Goal: Information Seeking & Learning: Learn about a topic

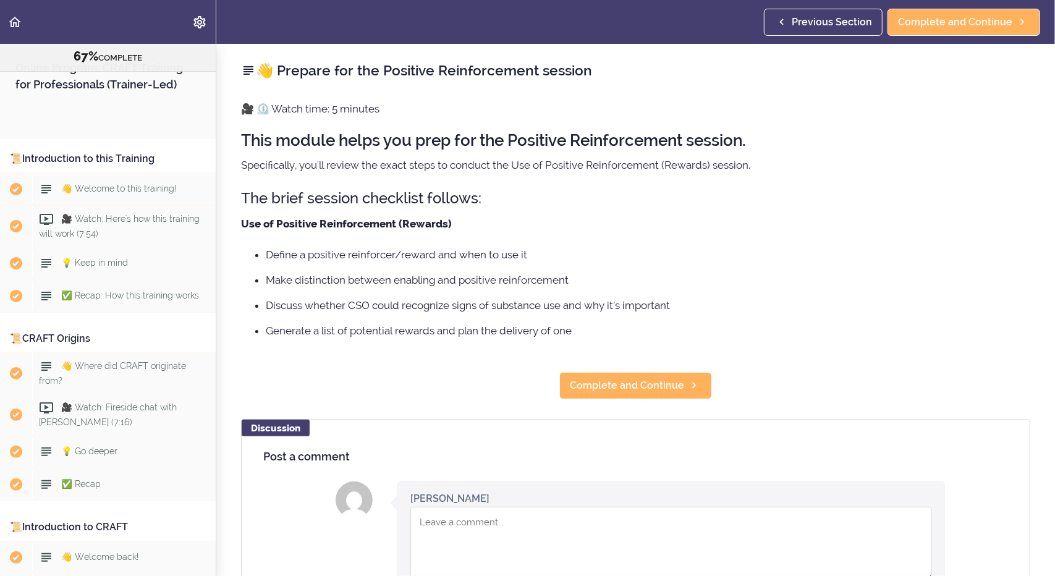
scroll to position [4992, 0]
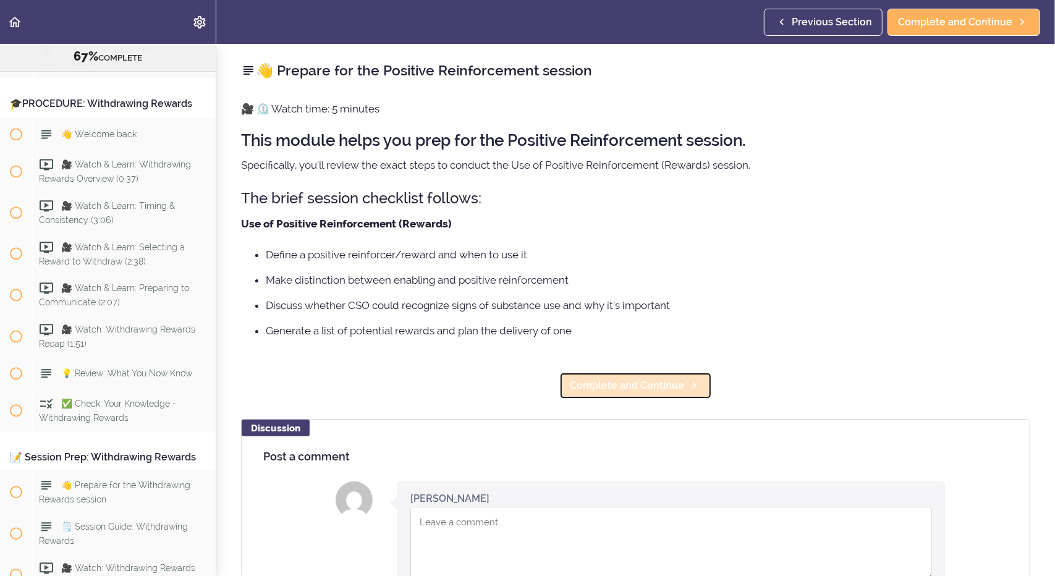
click at [643, 383] on span "Complete and Continue" at bounding box center [627, 385] width 114 height 15
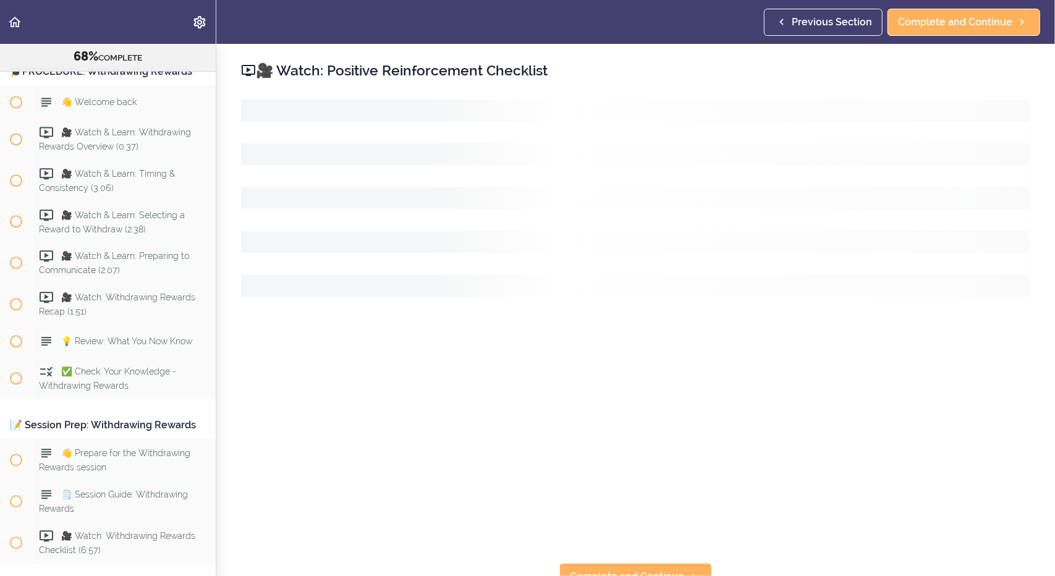
scroll to position [5034, 0]
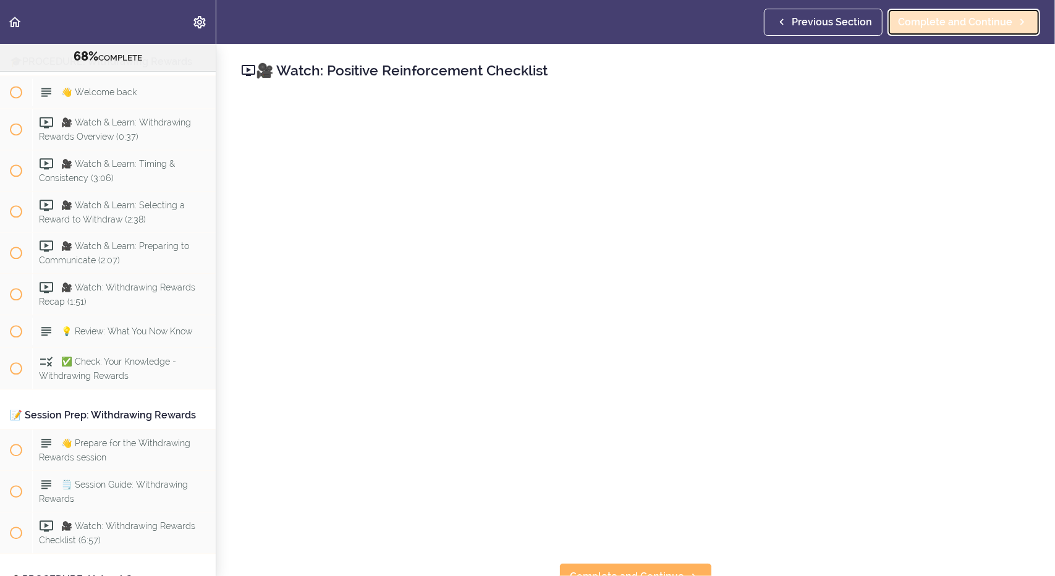
click at [939, 24] on span "Complete and Continue" at bounding box center [955, 22] width 114 height 15
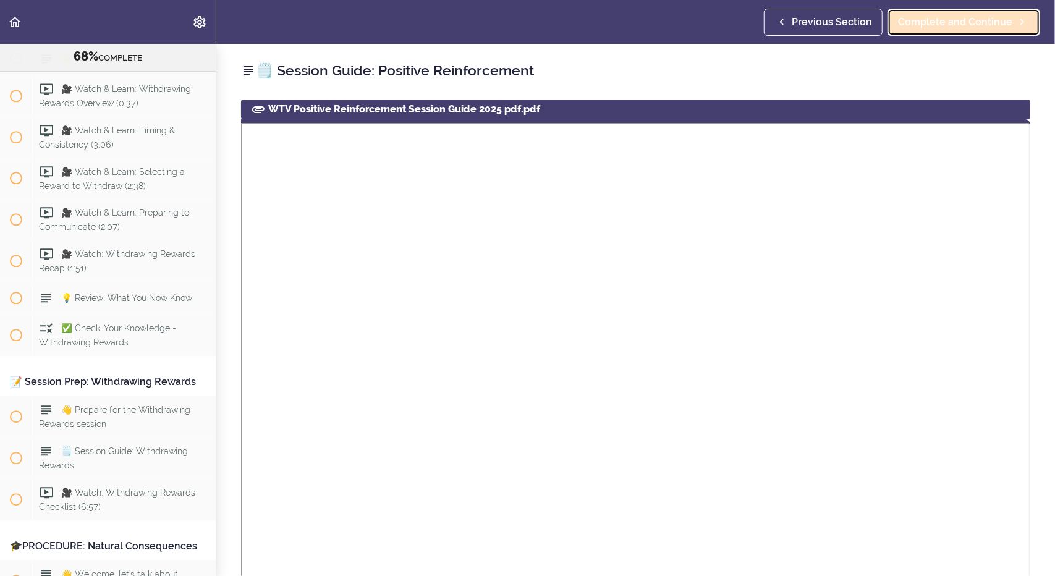
scroll to position [5075, 0]
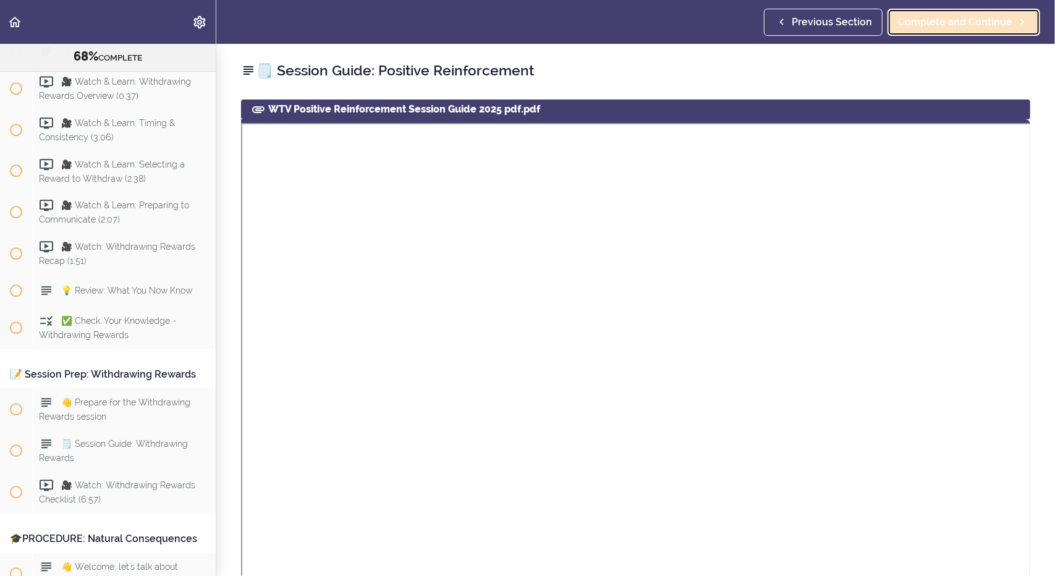
click at [943, 25] on span "Complete and Continue" at bounding box center [955, 22] width 114 height 15
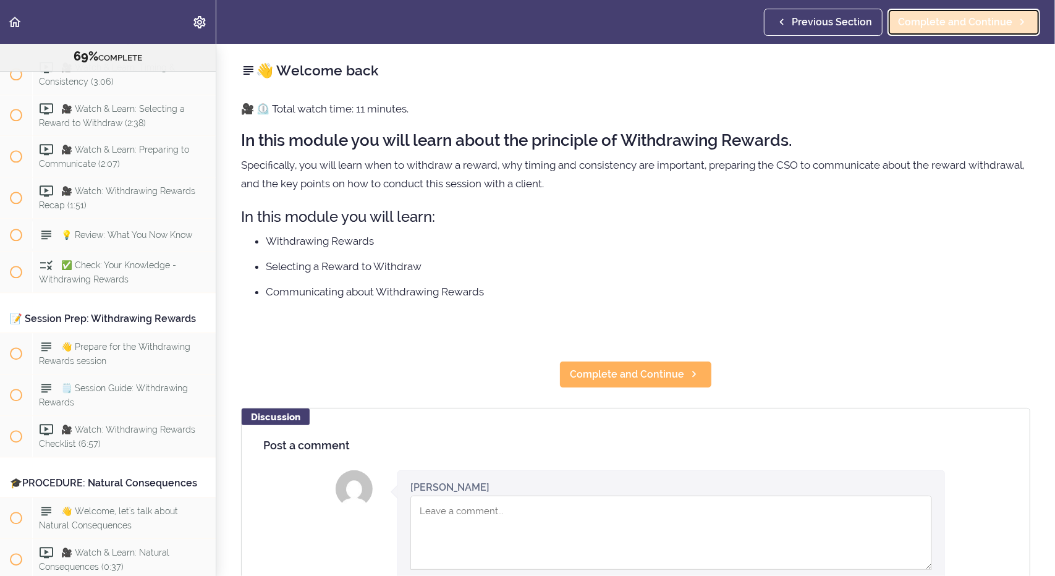
scroll to position [5157, 0]
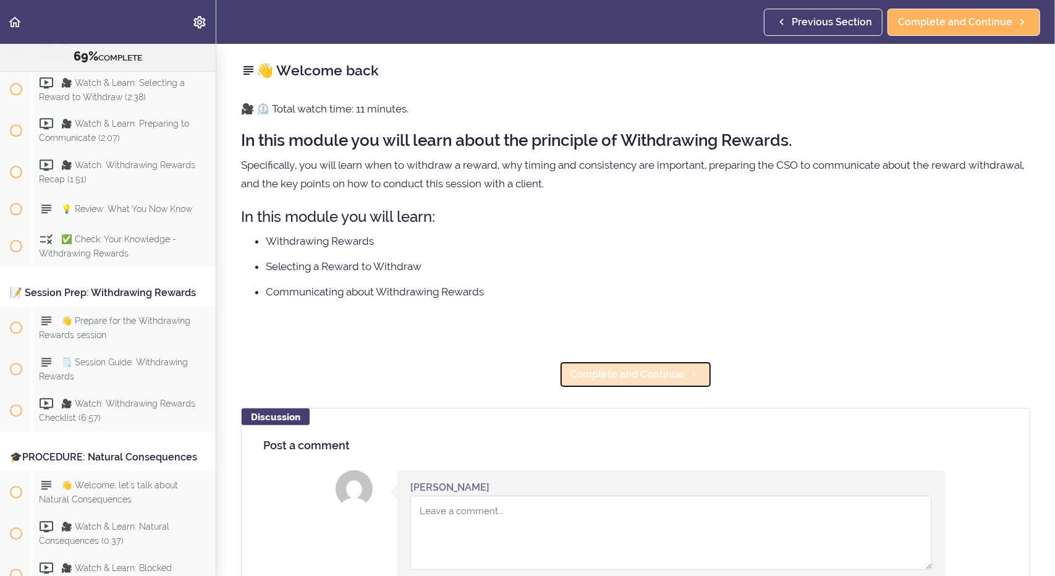
click at [603, 371] on span "Complete and Continue" at bounding box center [627, 374] width 114 height 15
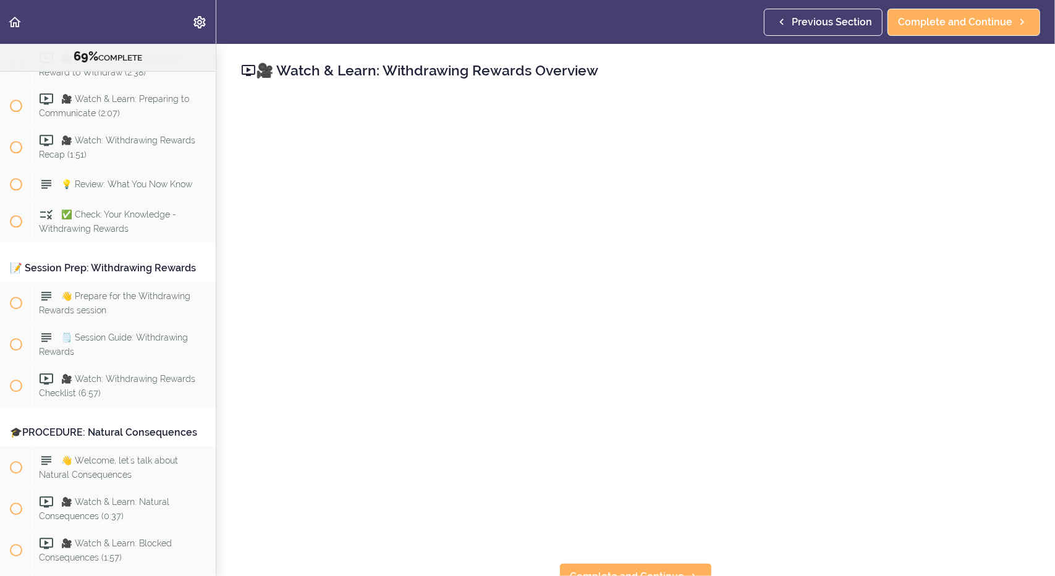
scroll to position [5189, 0]
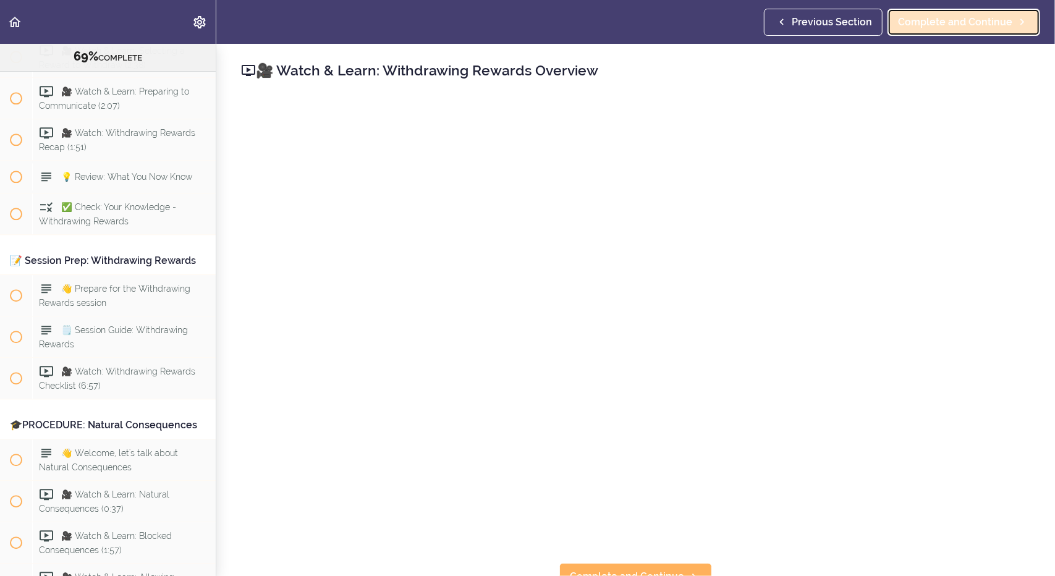
click at [947, 24] on span "Complete and Continue" at bounding box center [955, 22] width 114 height 15
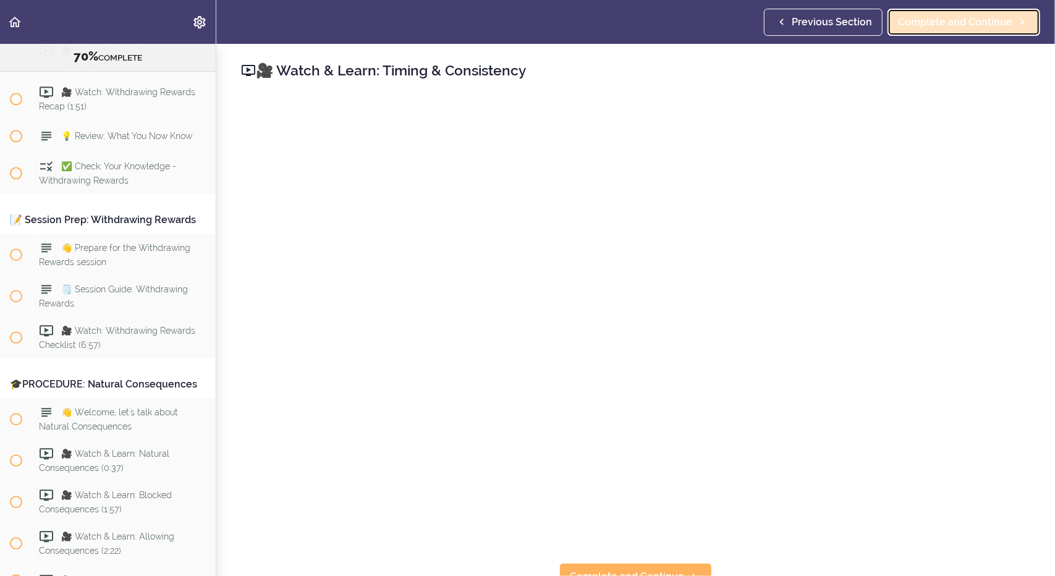
scroll to position [5231, 0]
click at [959, 21] on span "Complete and Continue" at bounding box center [955, 22] width 114 height 15
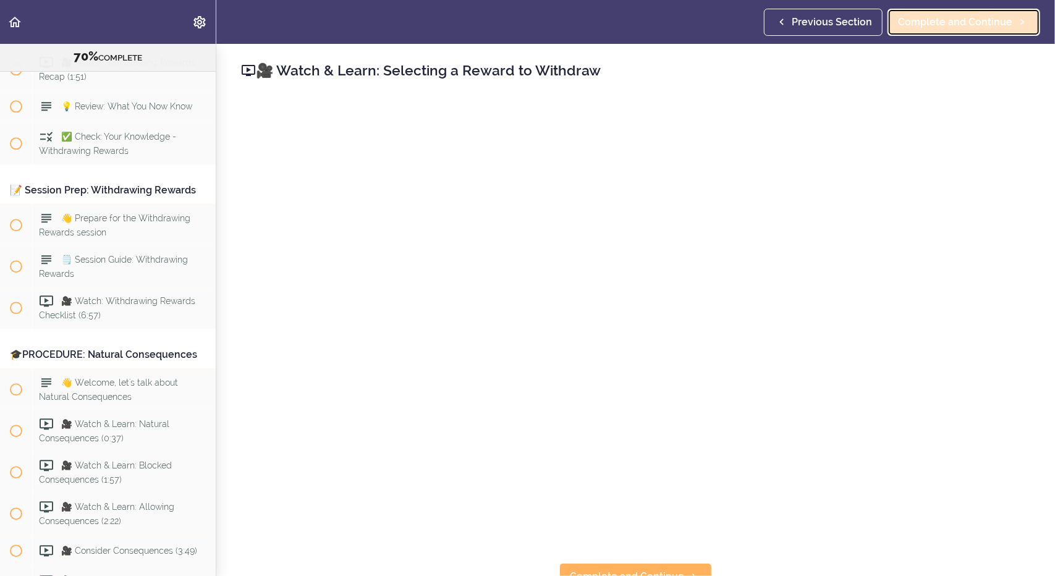
scroll to position [5272, 0]
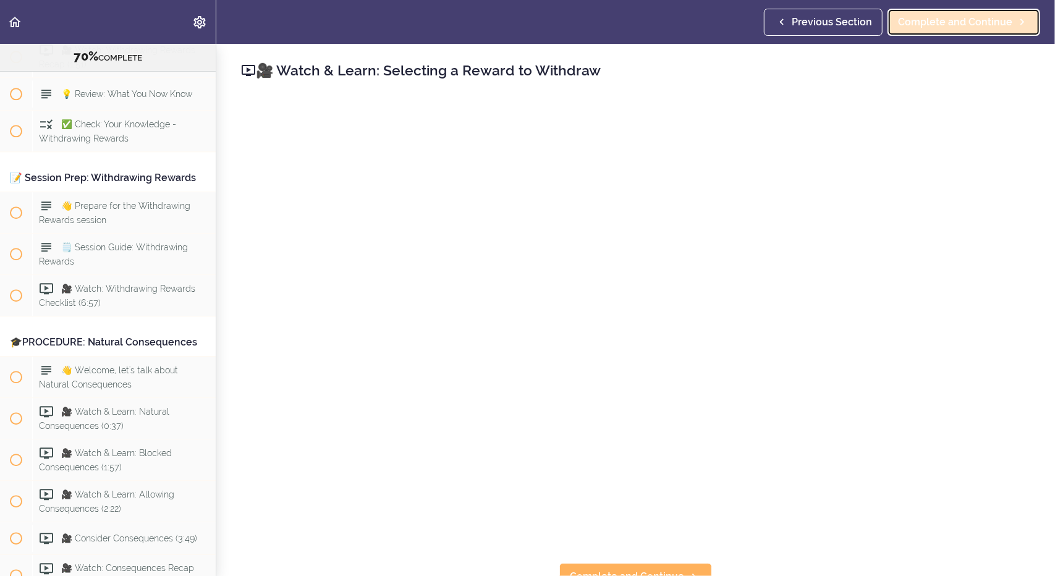
click at [947, 25] on span "Complete and Continue" at bounding box center [955, 22] width 114 height 15
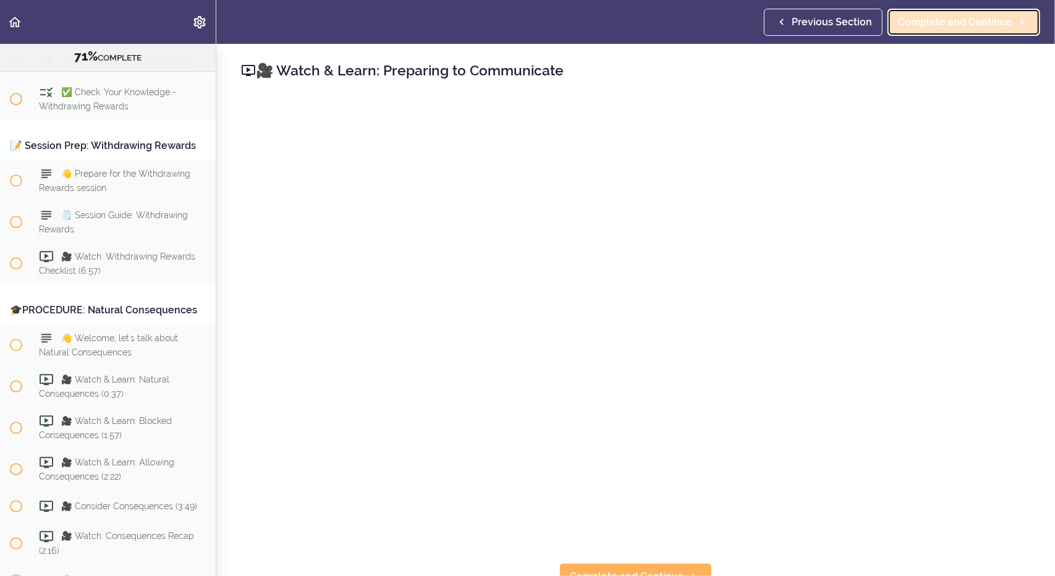
scroll to position [5314, 0]
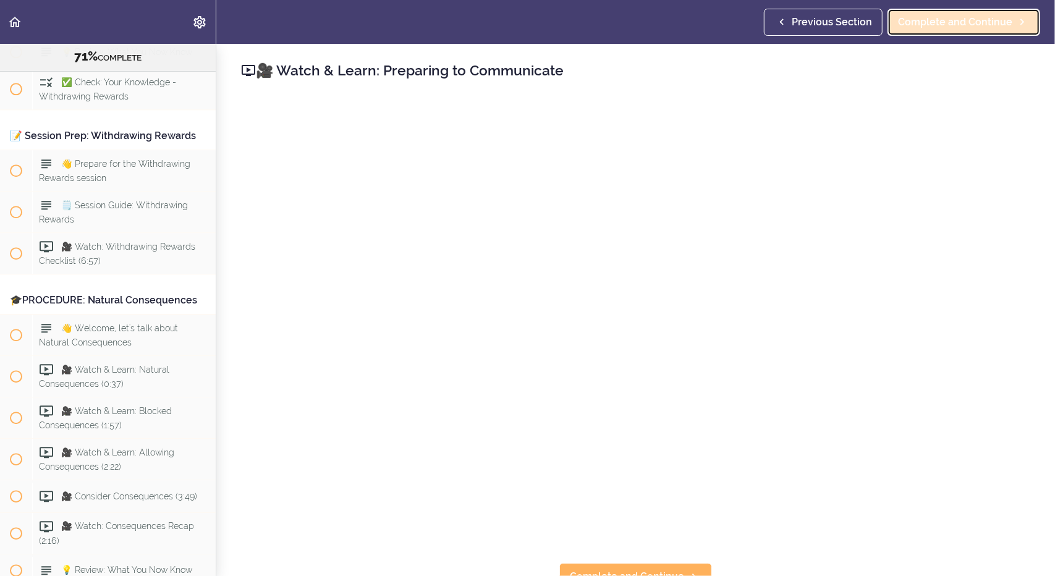
click at [947, 25] on span "Complete and Continue" at bounding box center [955, 22] width 114 height 15
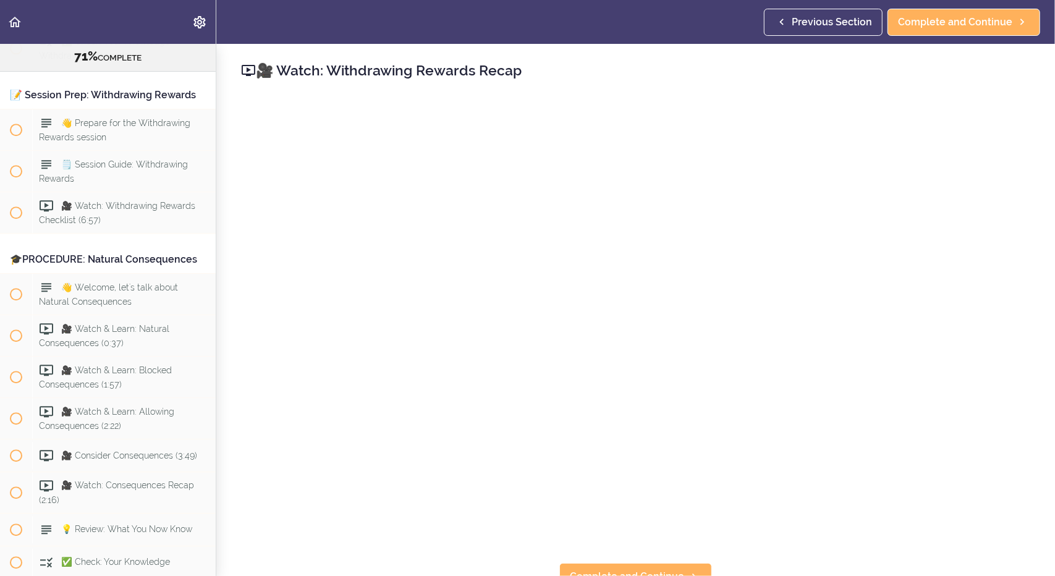
scroll to position [19, 0]
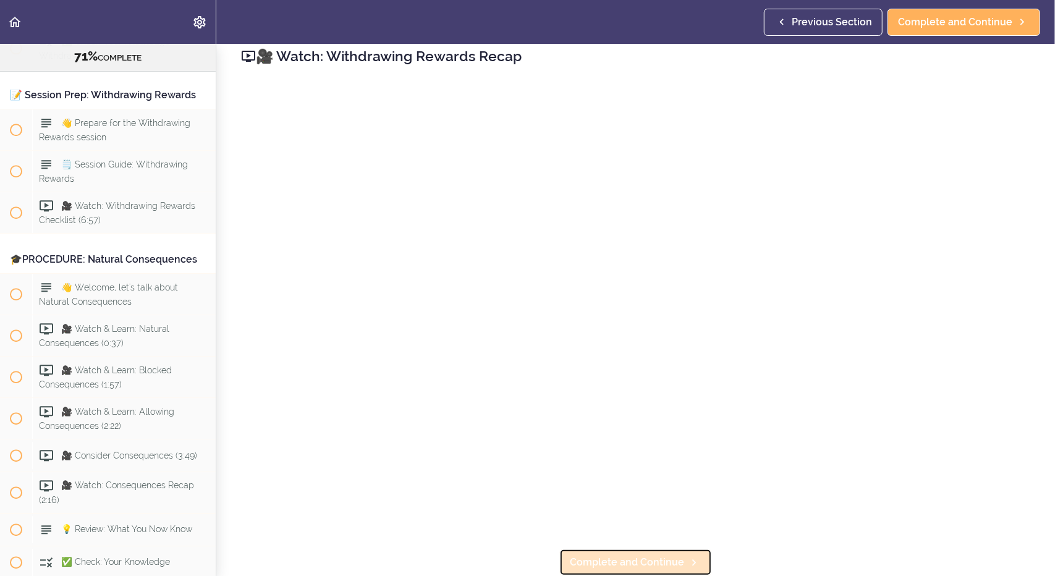
click at [633, 555] on span "Complete and Continue" at bounding box center [627, 562] width 114 height 15
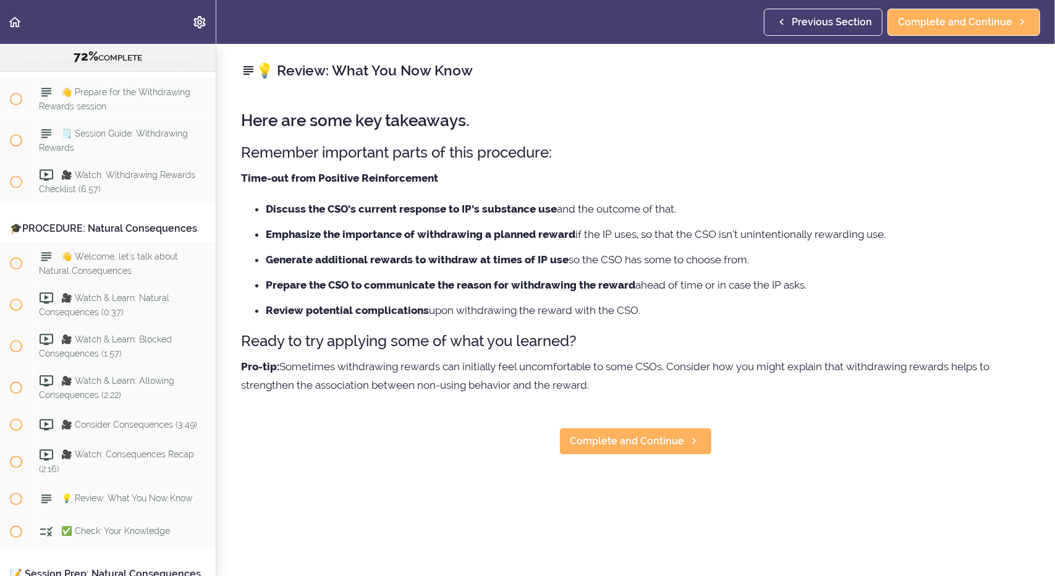
scroll to position [5397, 0]
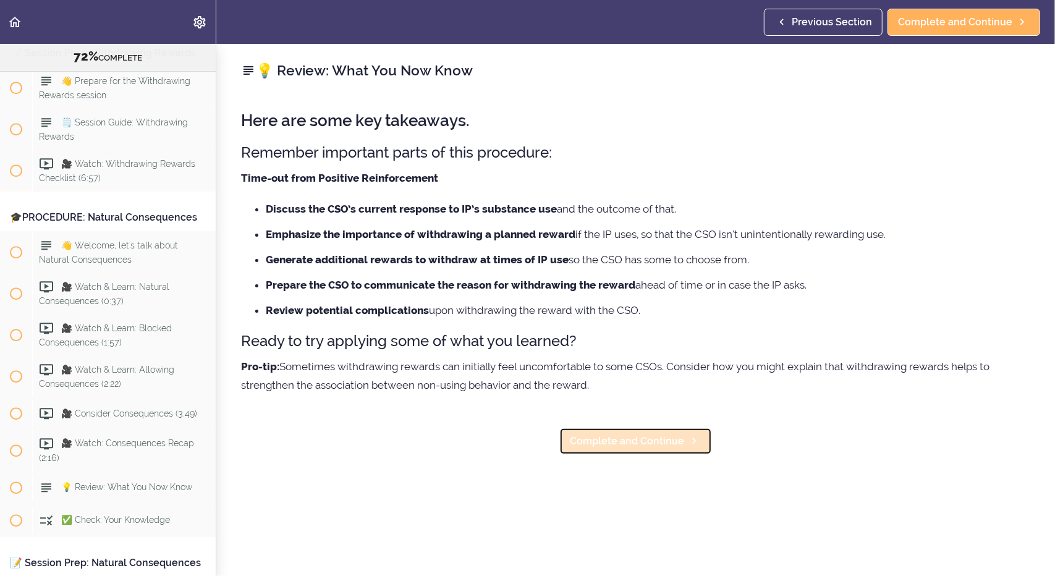
click at [635, 439] on span "Complete and Continue" at bounding box center [627, 441] width 114 height 15
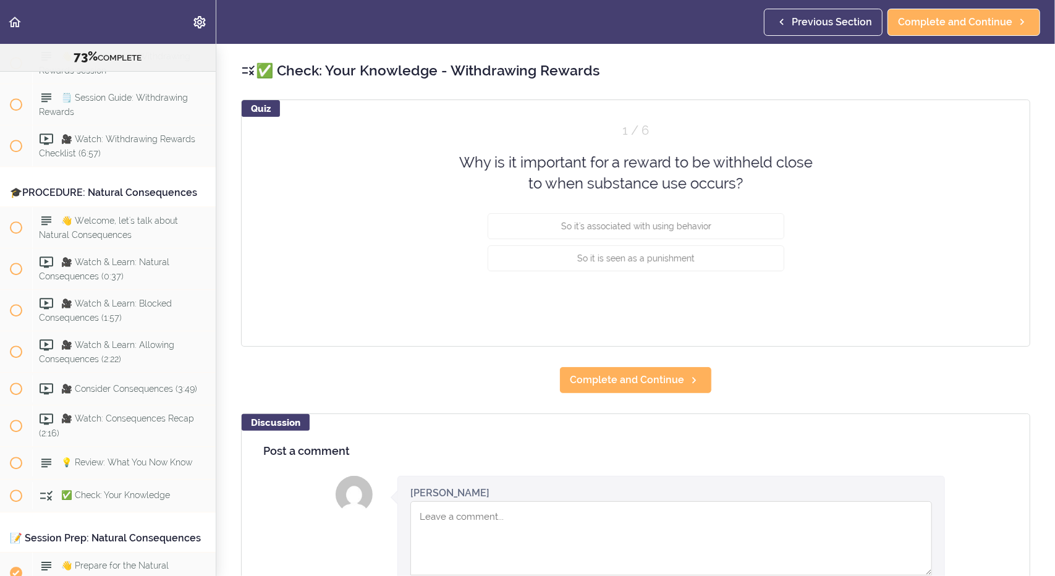
scroll to position [5429, 0]
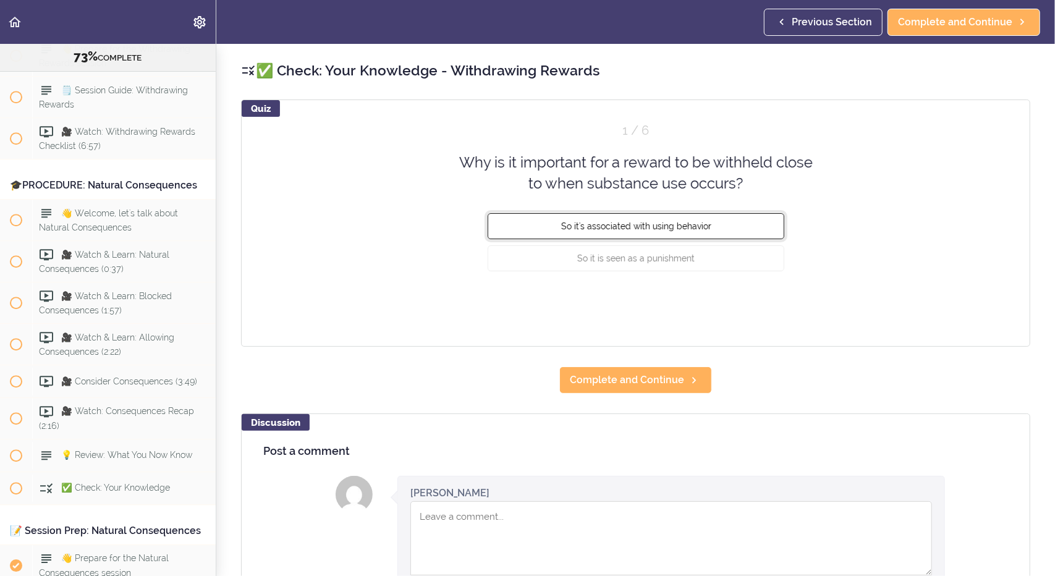
click at [642, 229] on span "So it's associated with using behavior" at bounding box center [636, 226] width 150 height 10
click at [748, 305] on button "Check" at bounding box center [759, 303] width 49 height 17
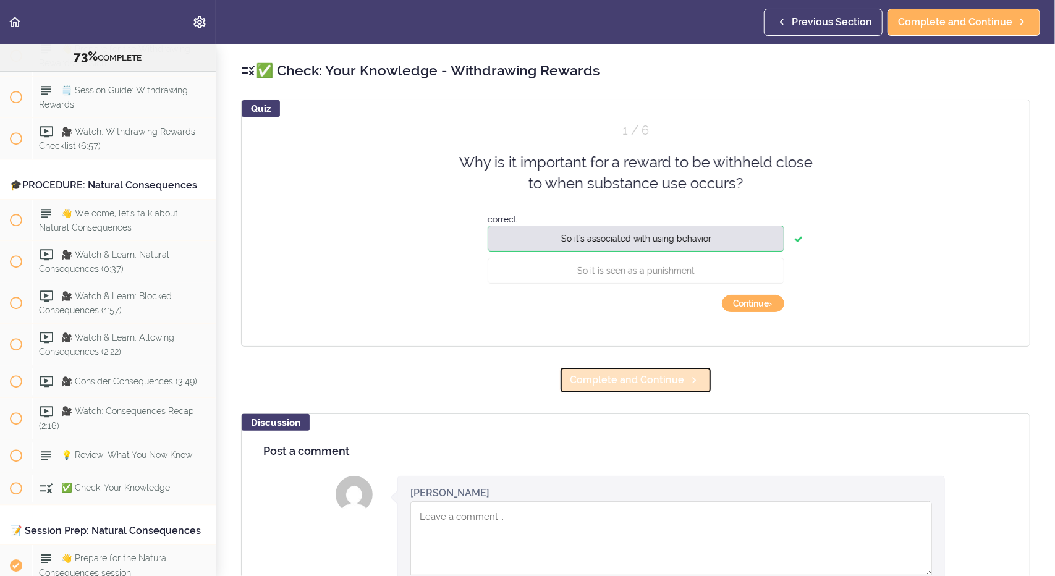
click at [667, 384] on span "Complete and Continue" at bounding box center [627, 380] width 114 height 15
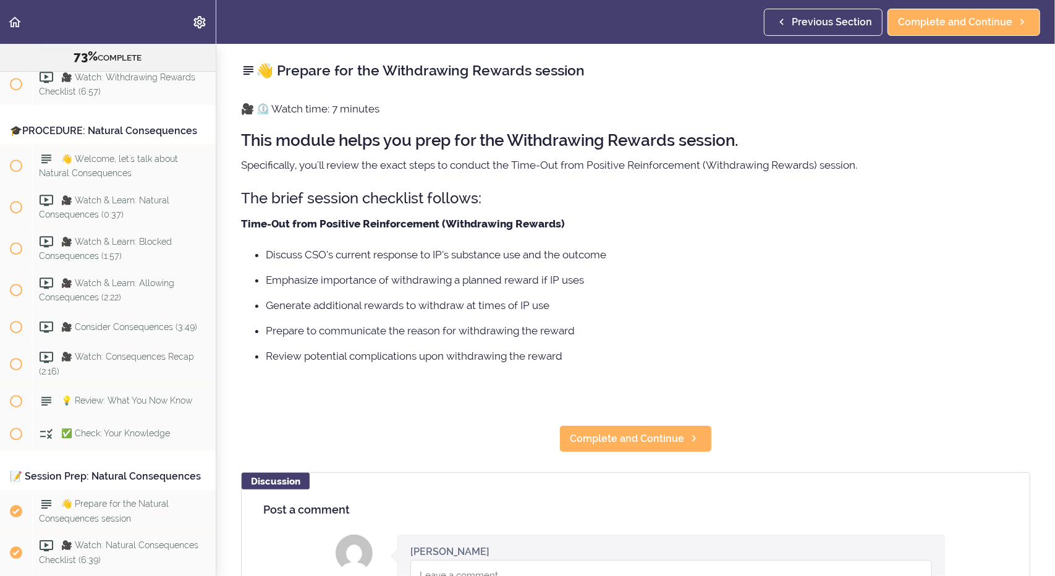
scroll to position [5510, 0]
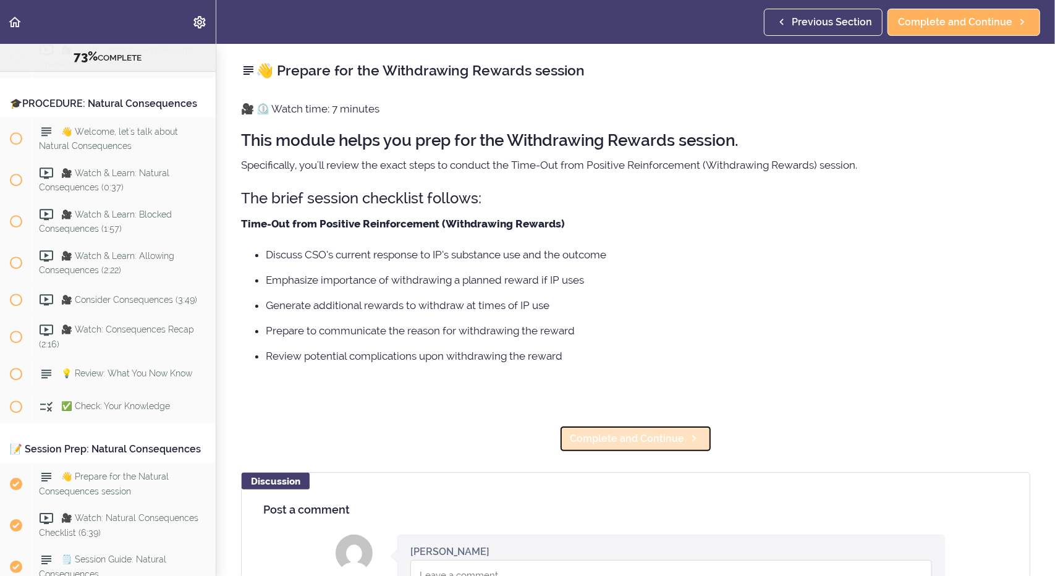
click at [648, 436] on span "Complete and Continue" at bounding box center [627, 438] width 114 height 15
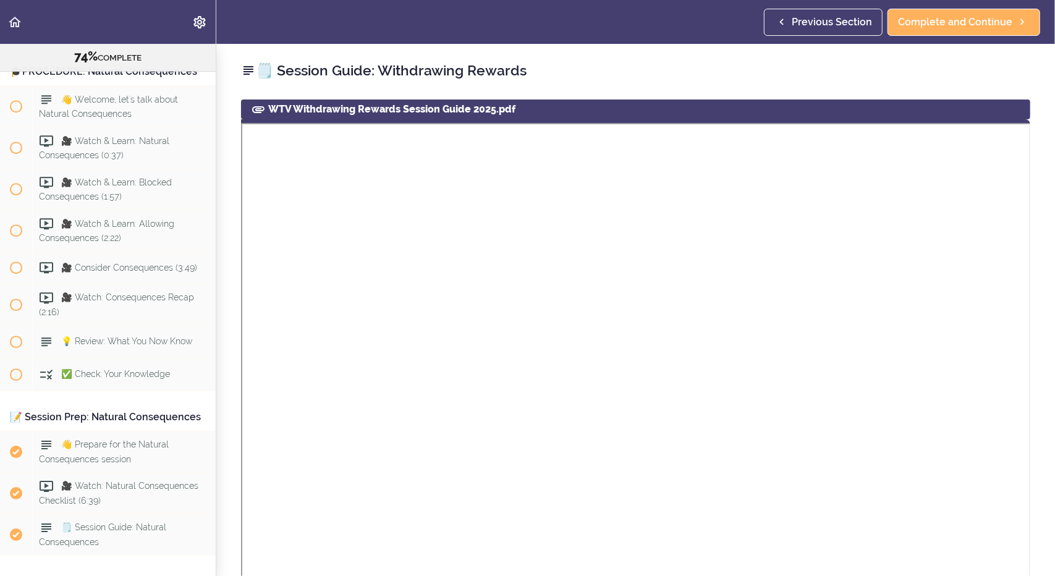
scroll to position [5551, 0]
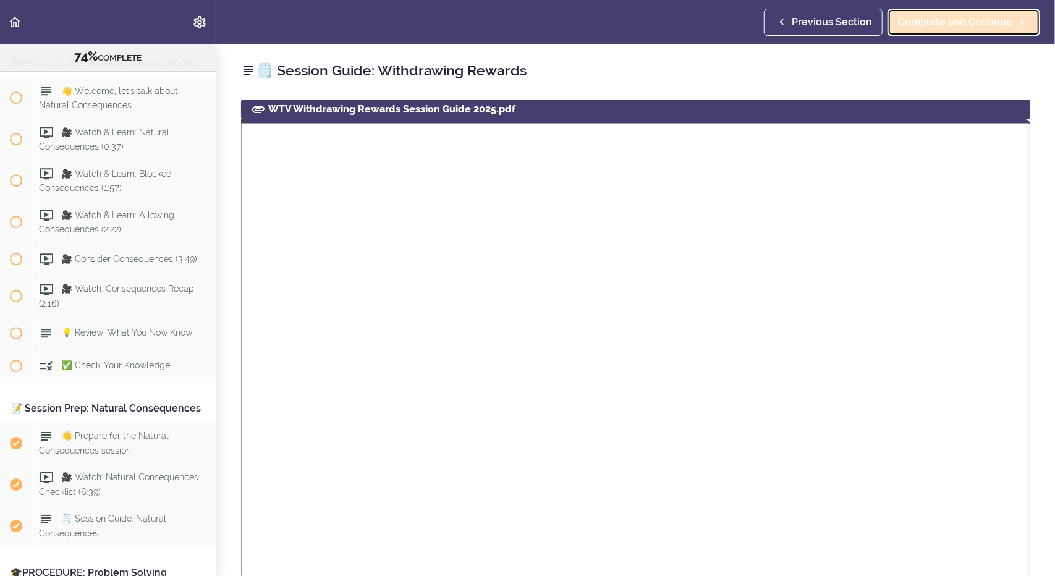
click at [978, 19] on span "Complete and Continue" at bounding box center [955, 22] width 114 height 15
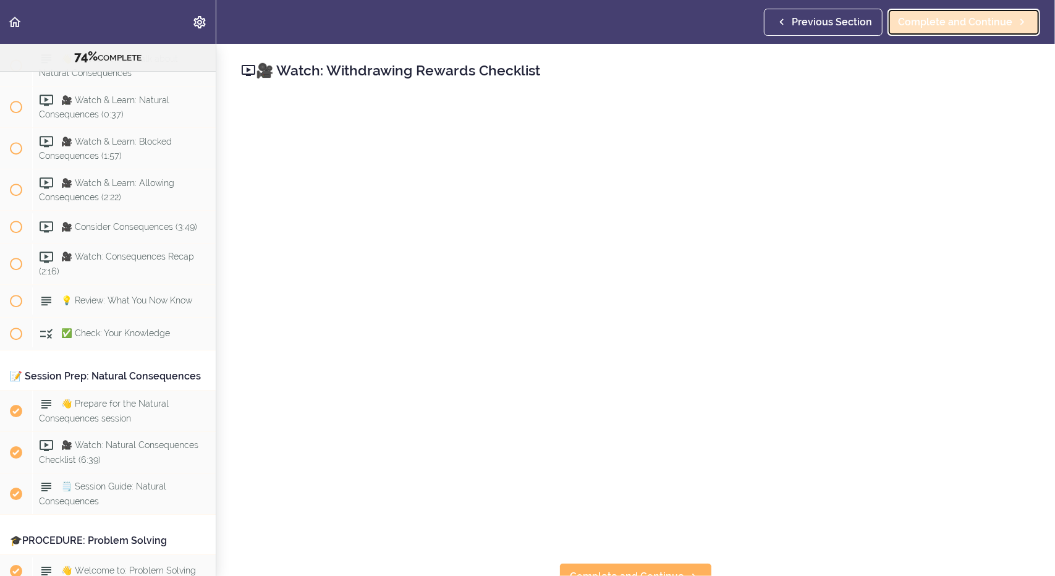
scroll to position [5593, 0]
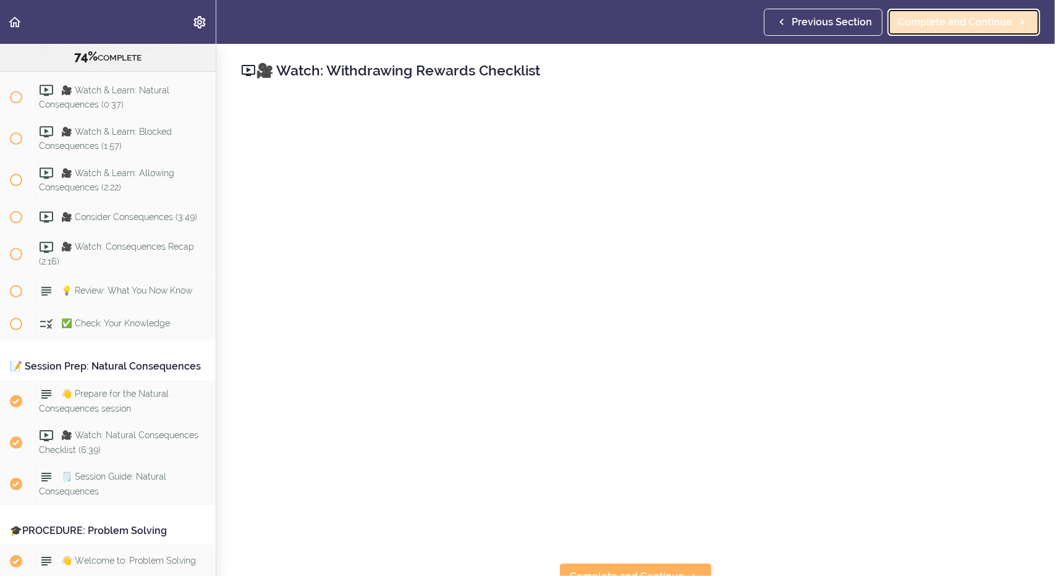
click at [952, 19] on span "Complete and Continue" at bounding box center [955, 22] width 114 height 15
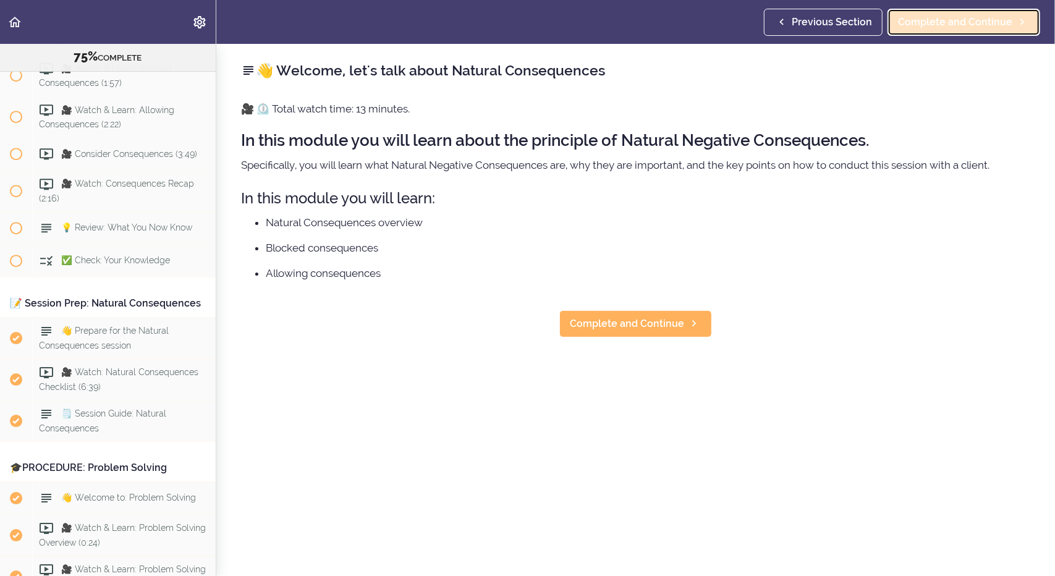
scroll to position [5674, 0]
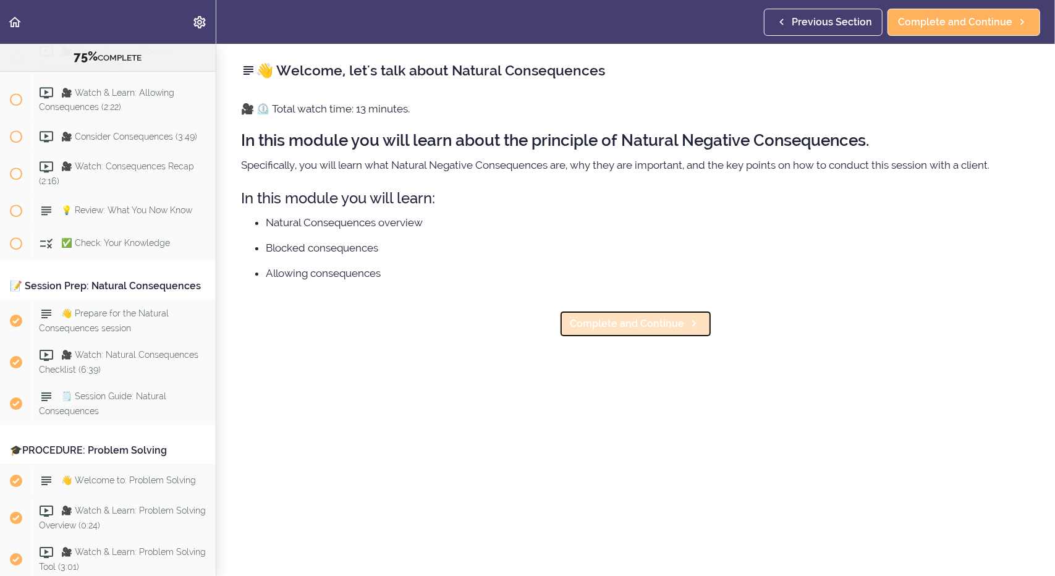
click at [649, 327] on span "Complete and Continue" at bounding box center [627, 323] width 114 height 15
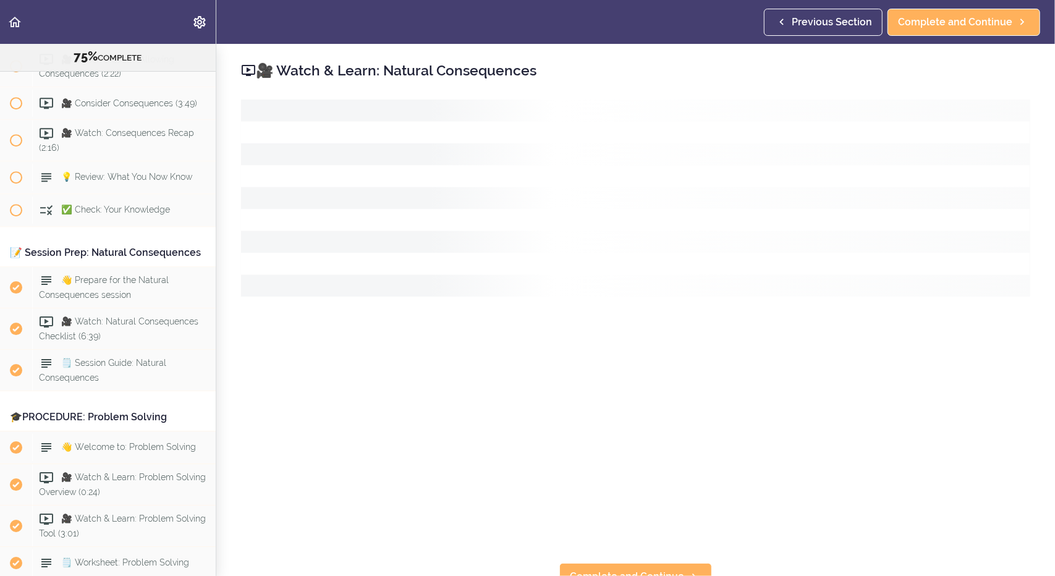
scroll to position [5716, 0]
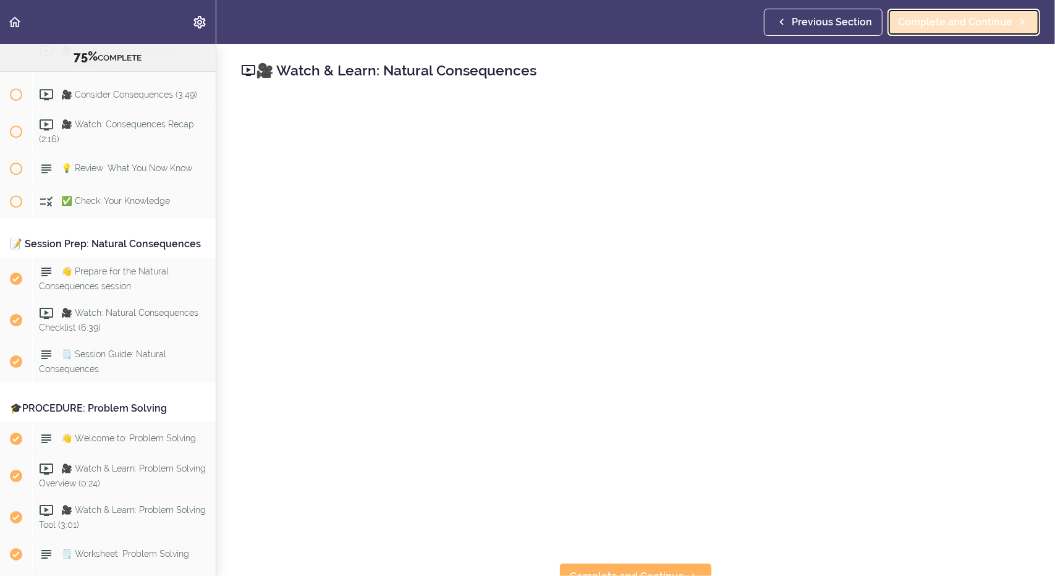
click at [948, 22] on span "Complete and Continue" at bounding box center [955, 22] width 114 height 15
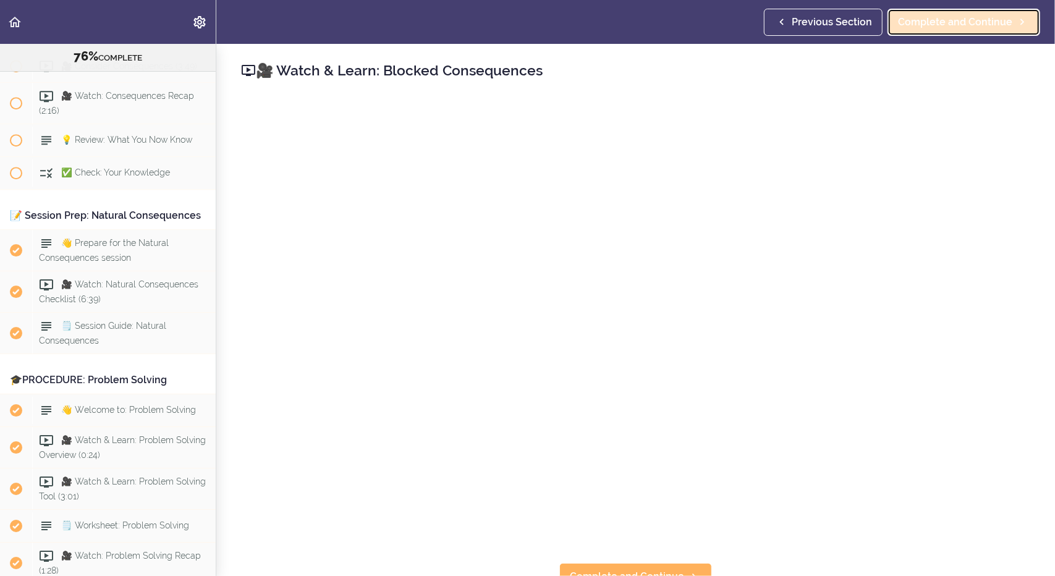
scroll to position [5756, 0]
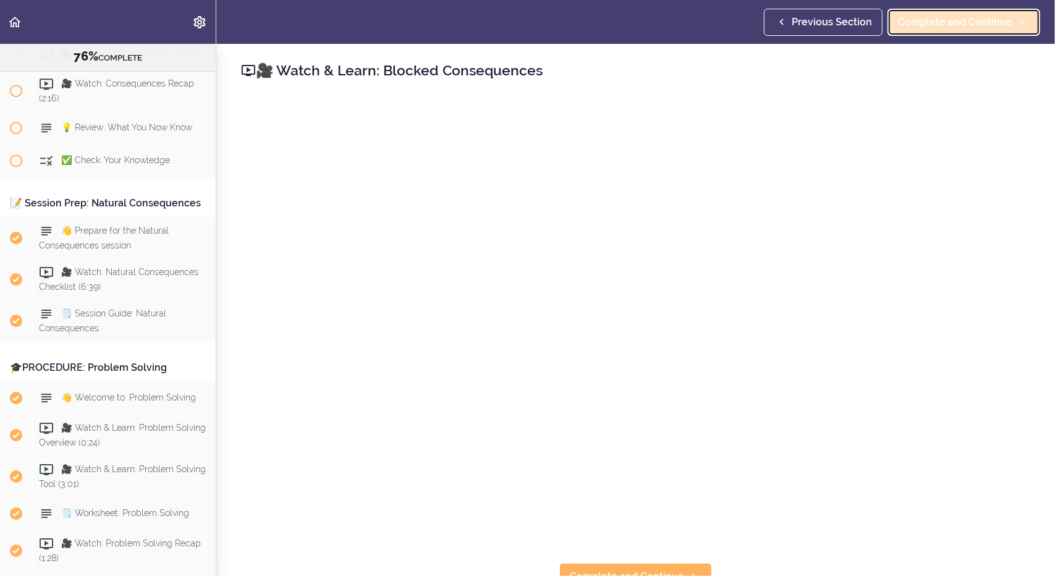
click at [941, 23] on span "Complete and Continue" at bounding box center [955, 22] width 114 height 15
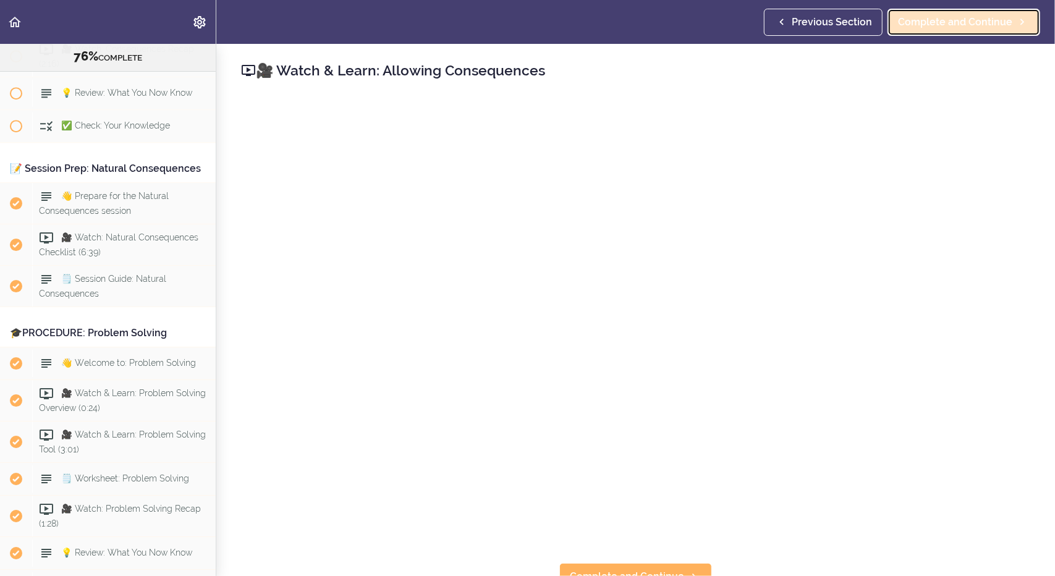
scroll to position [5798, 0]
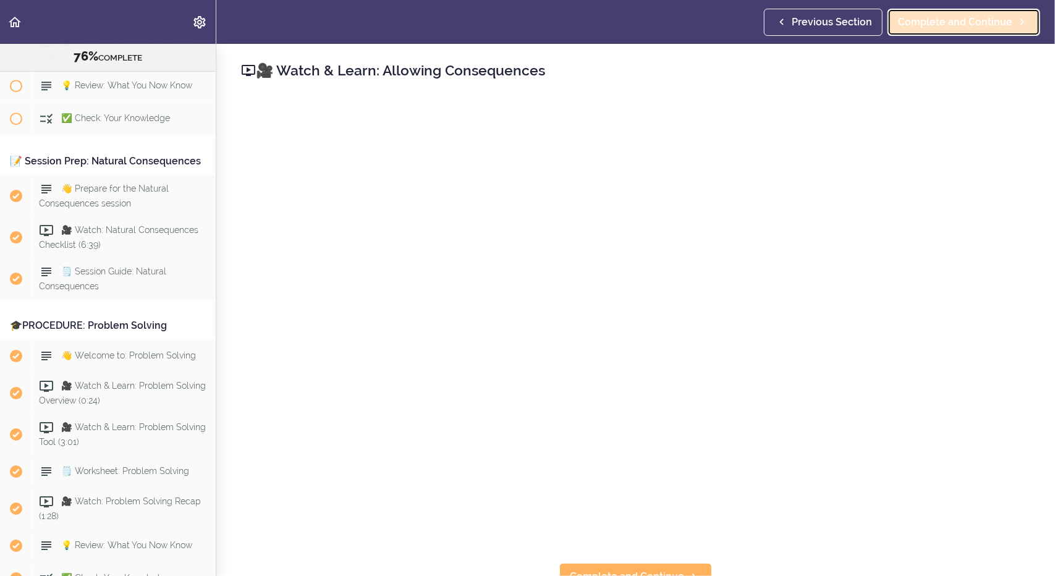
click at [936, 23] on span "Complete and Continue" at bounding box center [955, 22] width 114 height 15
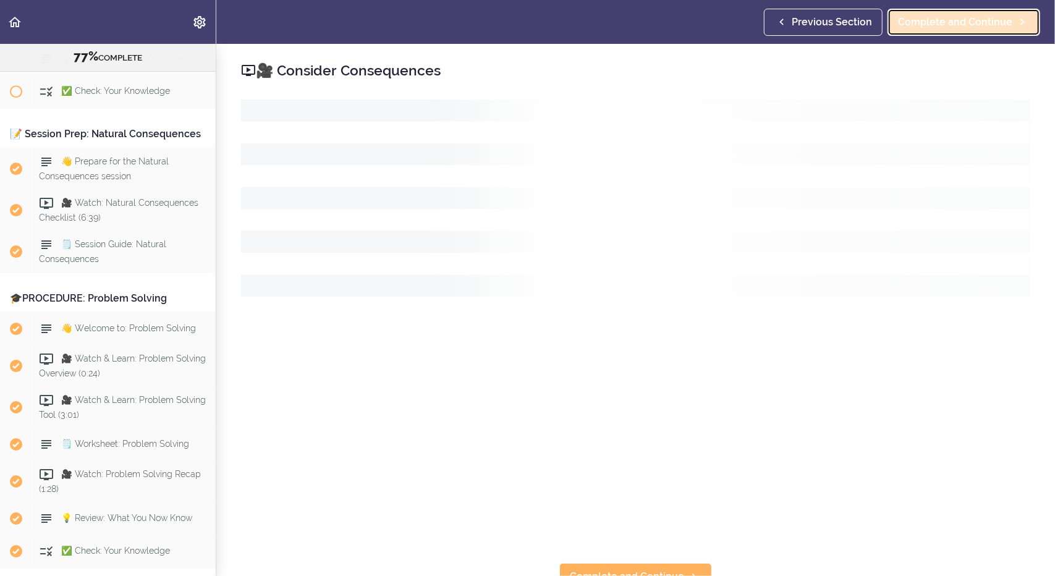
scroll to position [5839, 0]
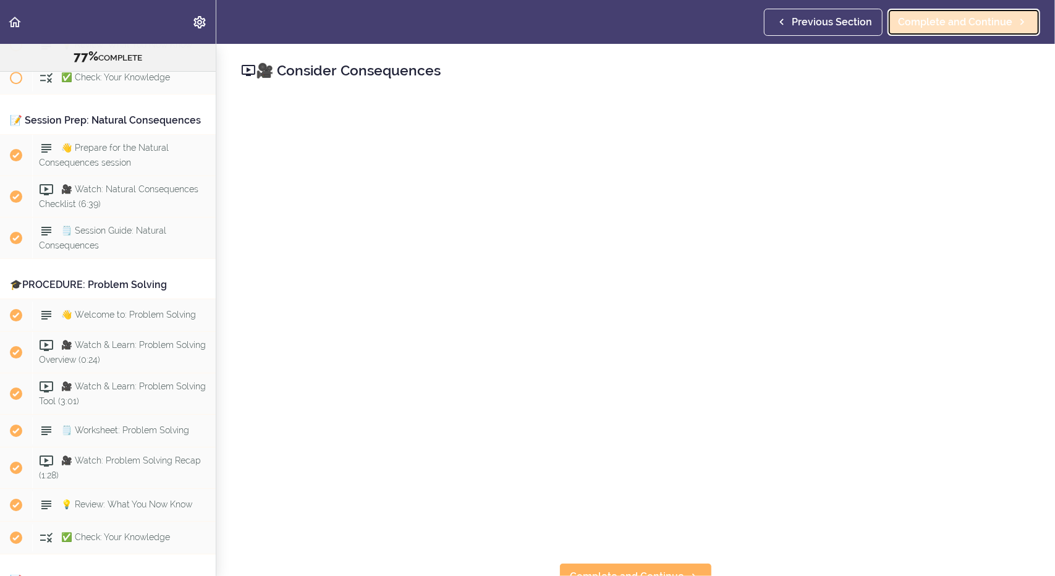
click at [943, 28] on span "Complete and Continue" at bounding box center [955, 22] width 114 height 15
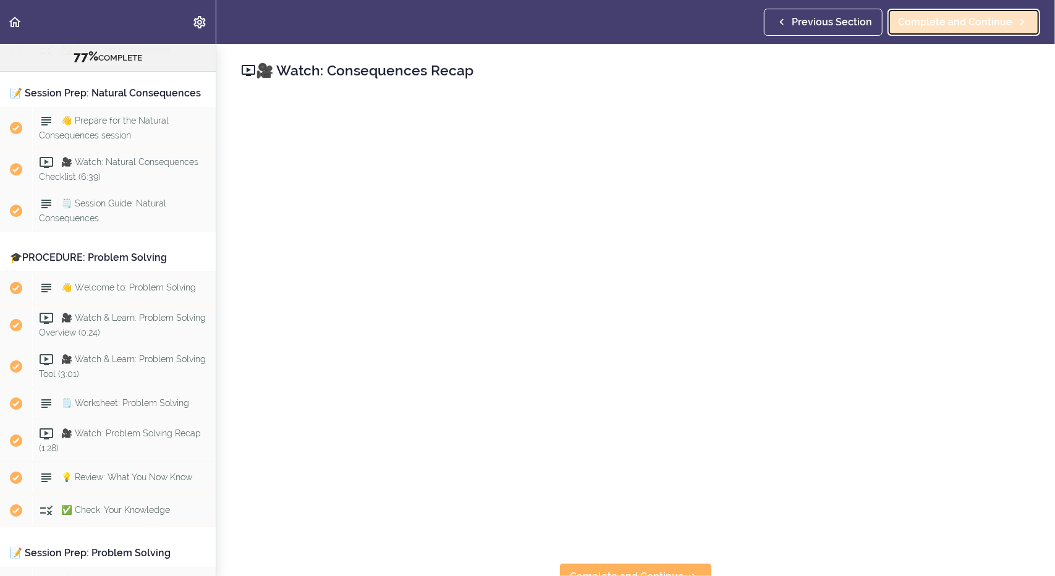
scroll to position [5873, 0]
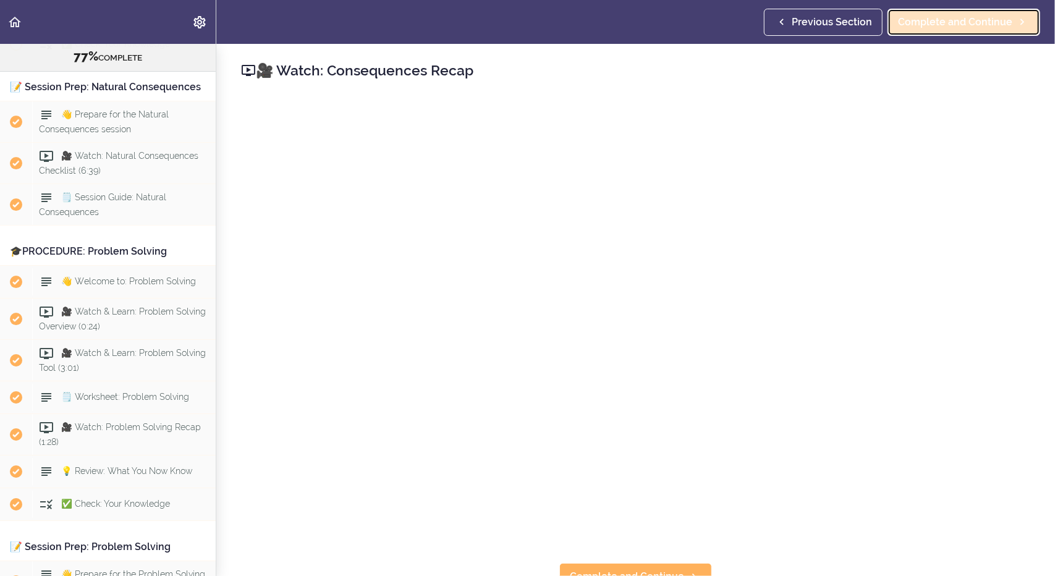
click at [960, 19] on span "Complete and Continue" at bounding box center [955, 22] width 114 height 15
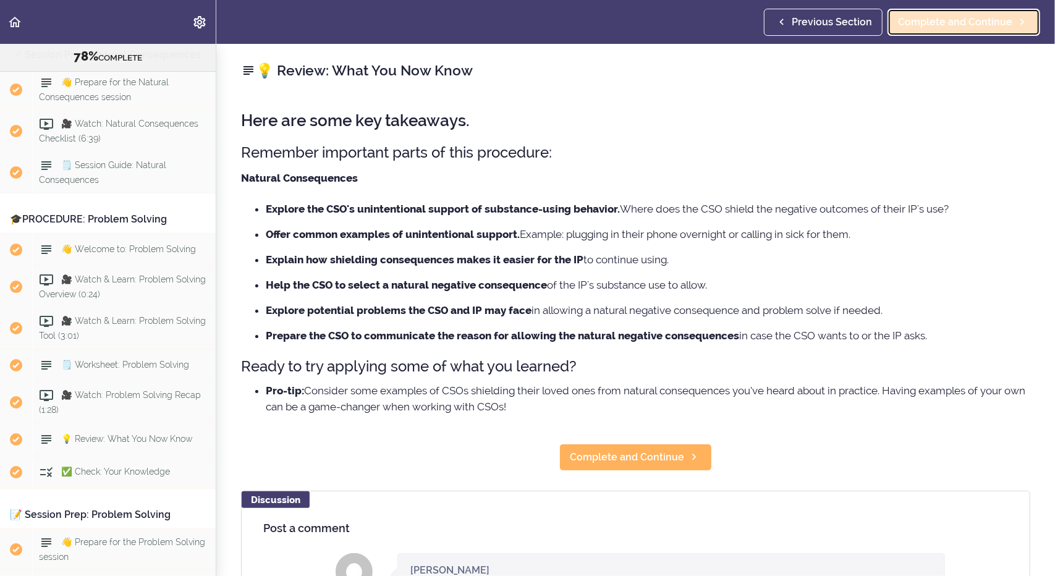
scroll to position [5913, 0]
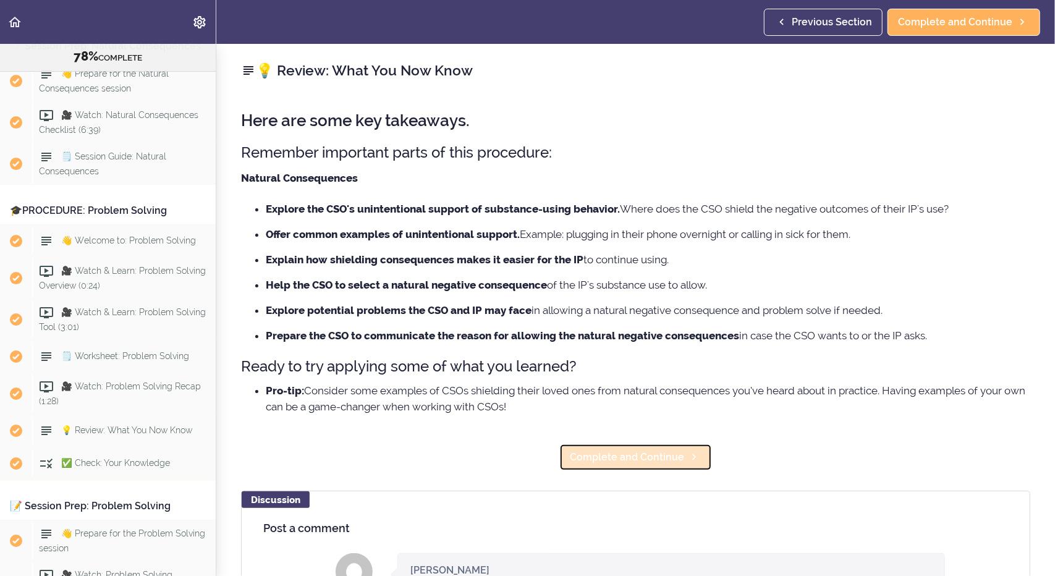
click at [661, 455] on span "Complete and Continue" at bounding box center [627, 457] width 114 height 15
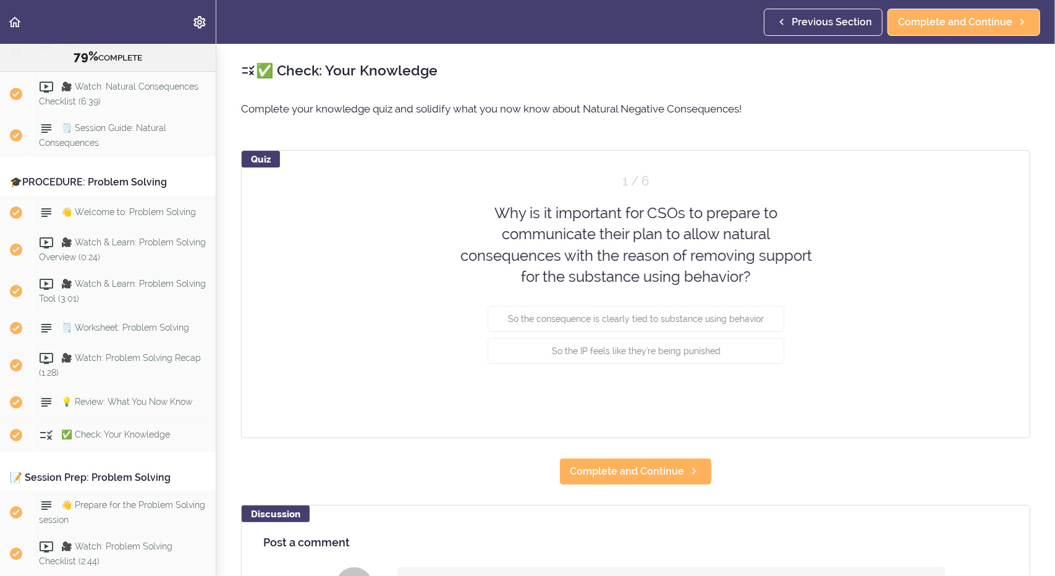
scroll to position [5947, 0]
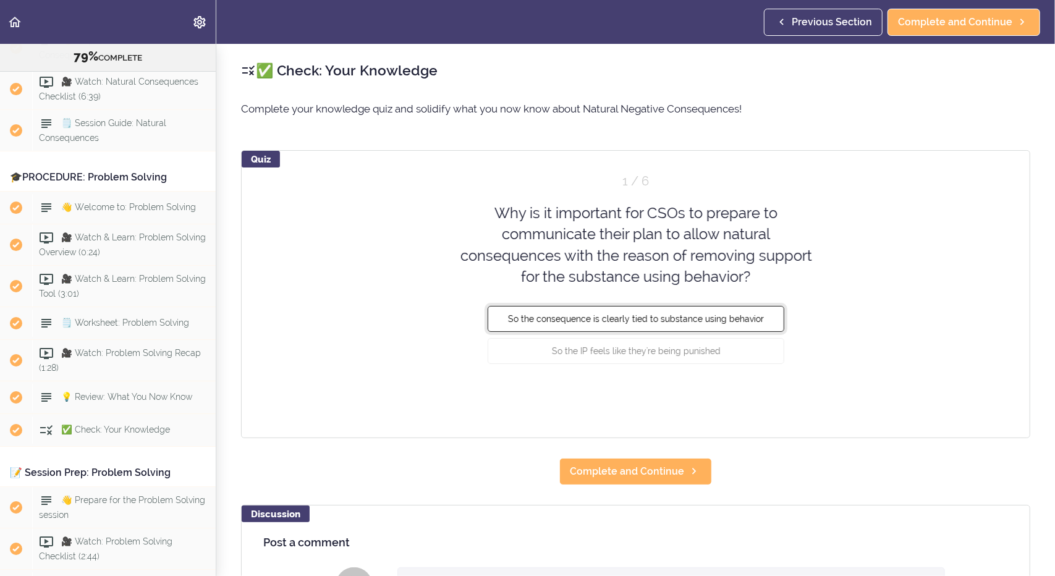
click at [658, 320] on span "So the consequence is clearly tied to substance using behavior" at bounding box center [636, 319] width 256 height 10
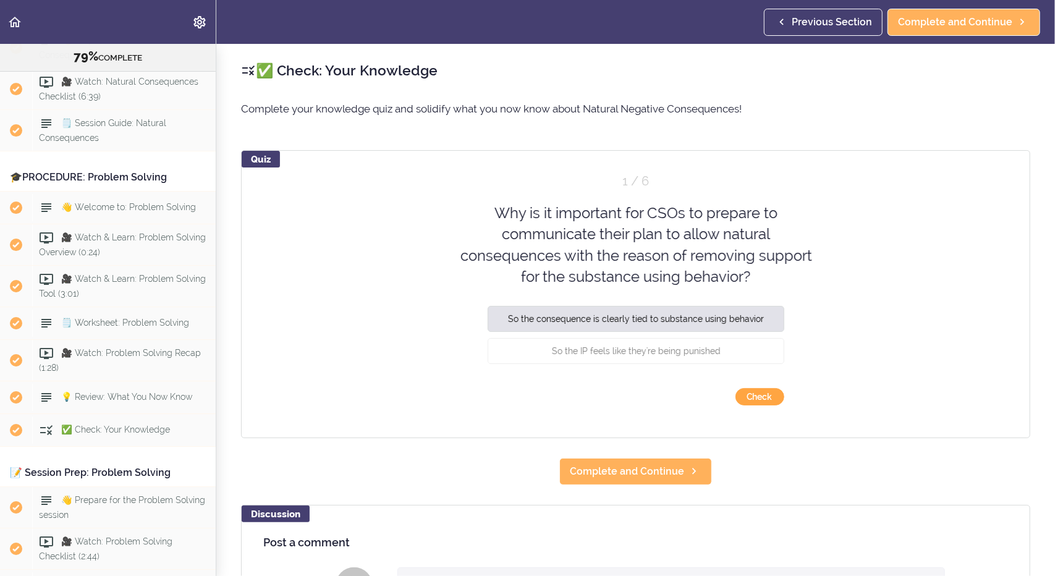
click at [748, 399] on button "Check" at bounding box center [759, 396] width 49 height 17
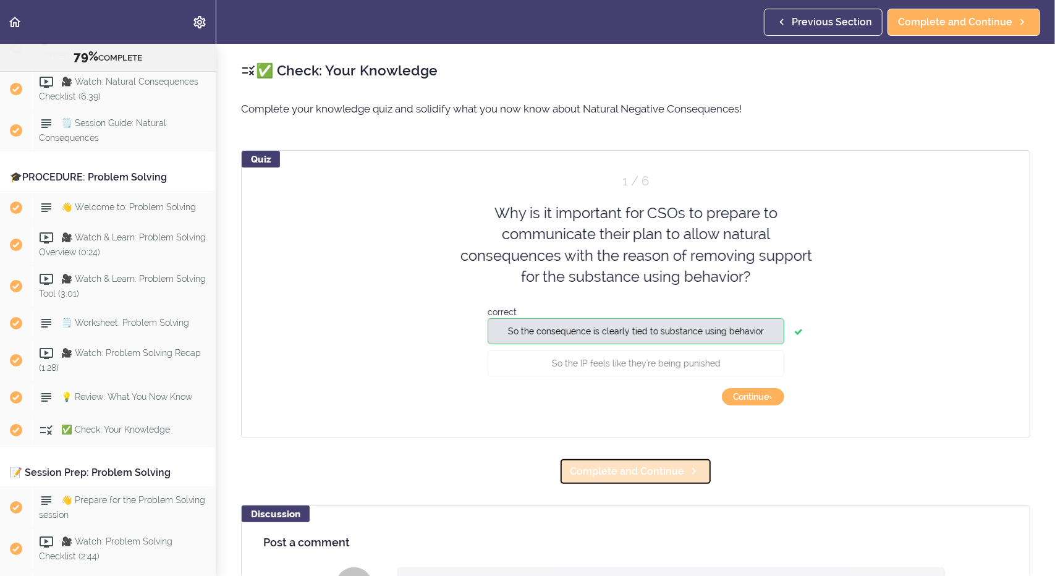
click at [616, 472] on span "Complete and Continue" at bounding box center [627, 471] width 114 height 15
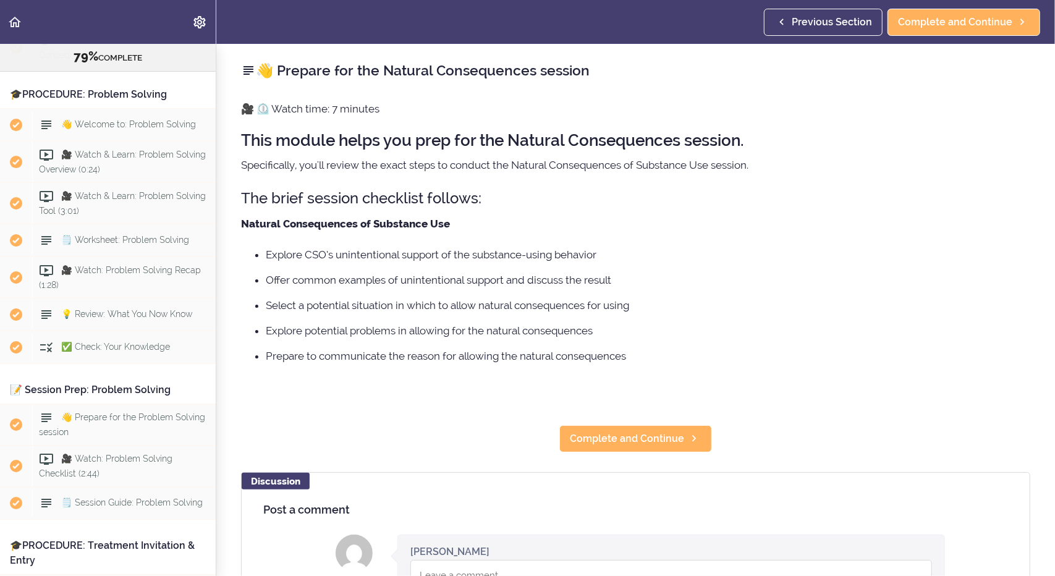
scroll to position [6033, 0]
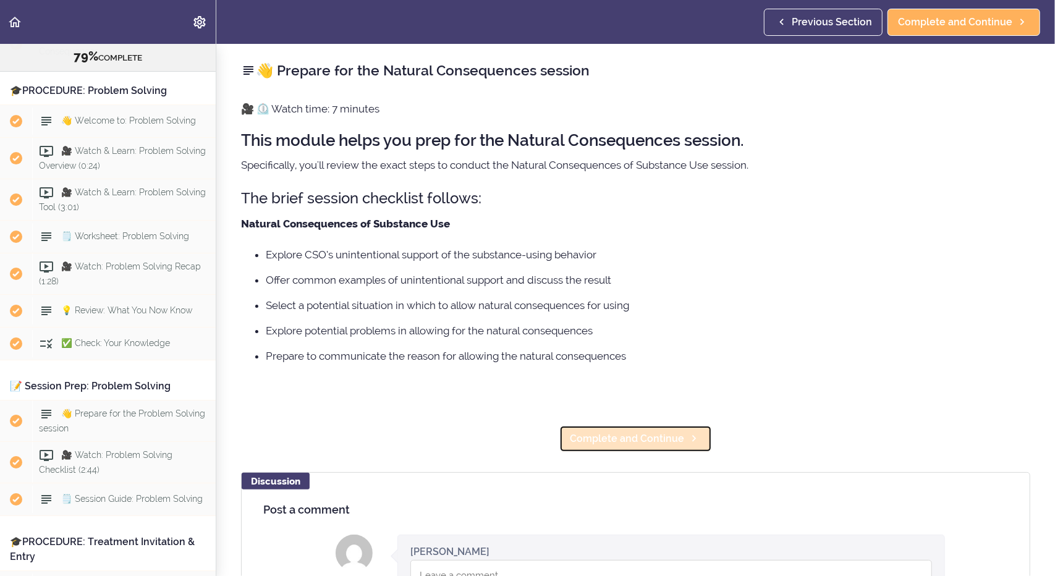
click at [593, 437] on span "Complete and Continue" at bounding box center [627, 438] width 114 height 15
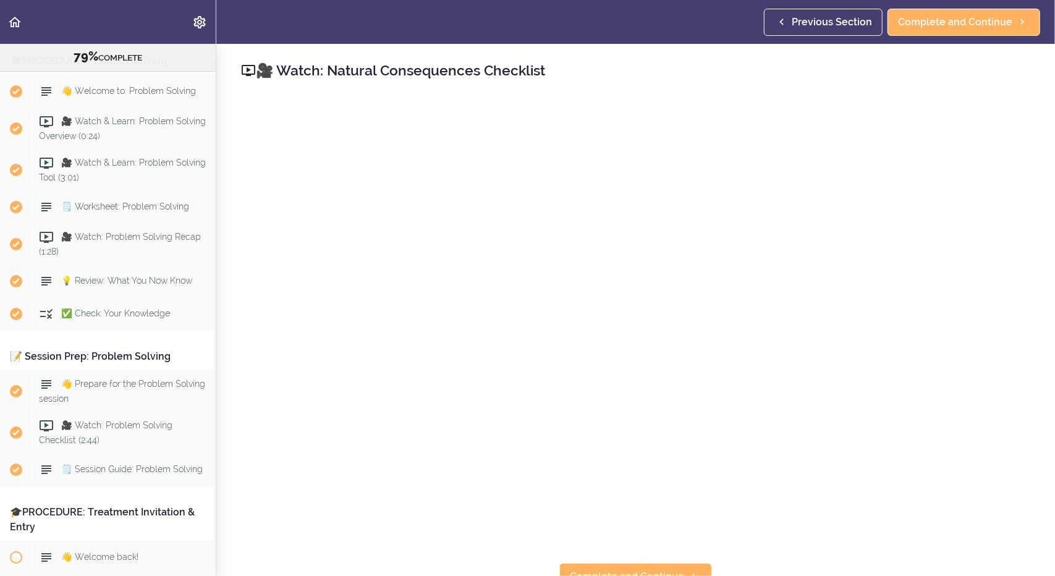
scroll to position [6075, 0]
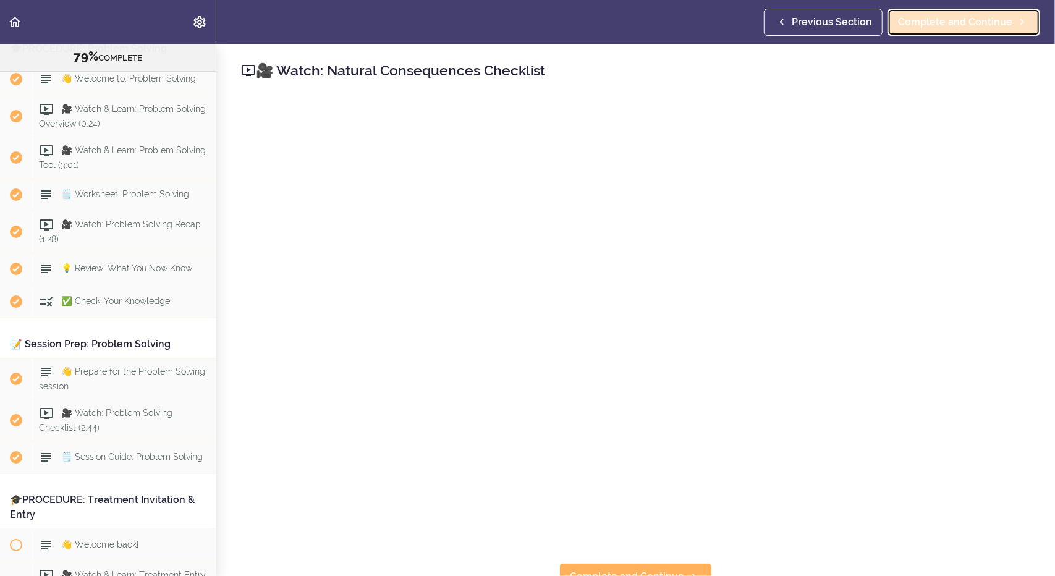
click at [925, 21] on span "Complete and Continue" at bounding box center [955, 22] width 114 height 15
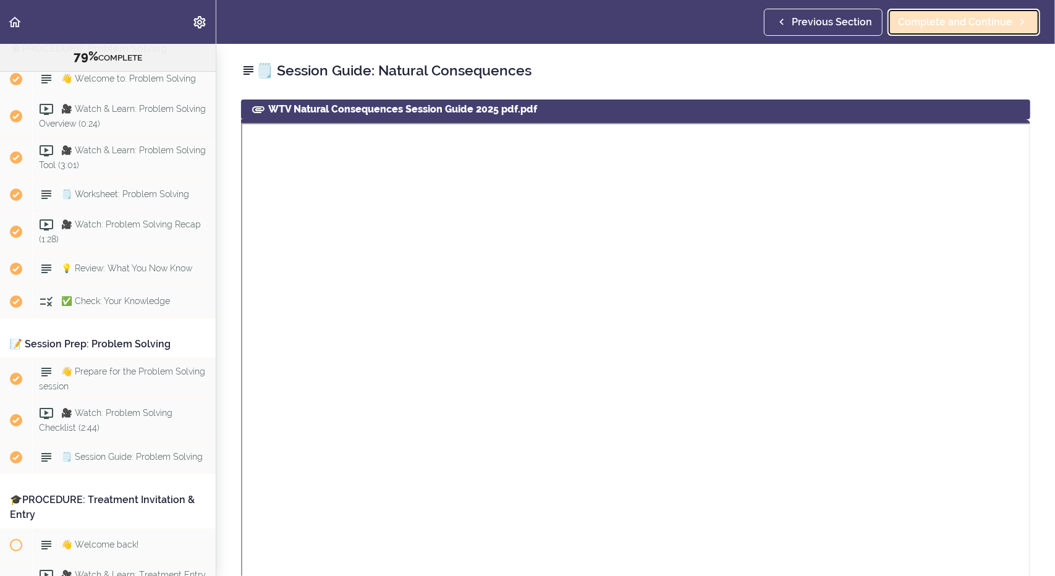
scroll to position [6116, 0]
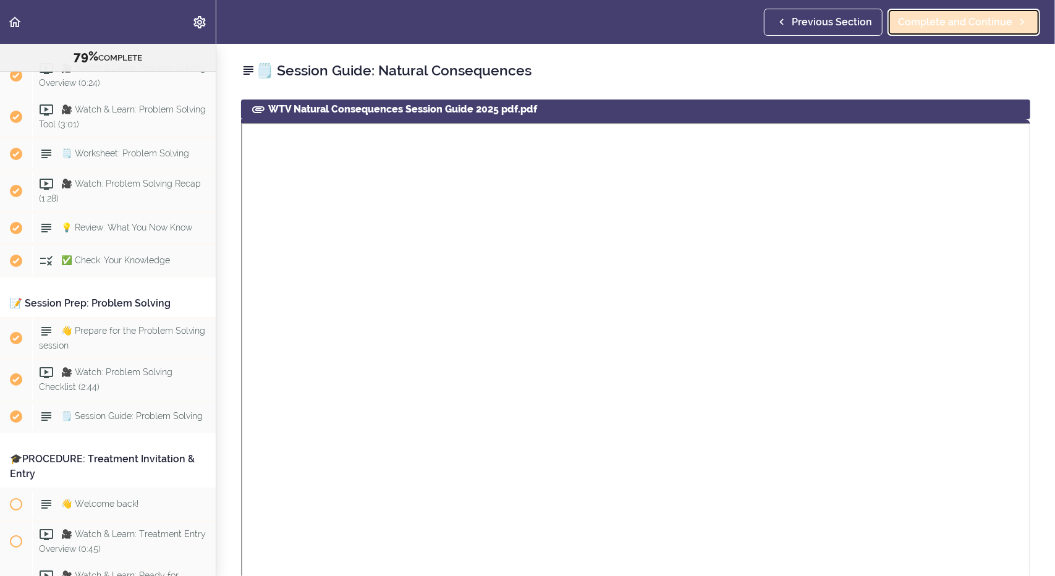
click at [937, 22] on span "Complete and Continue" at bounding box center [955, 22] width 114 height 15
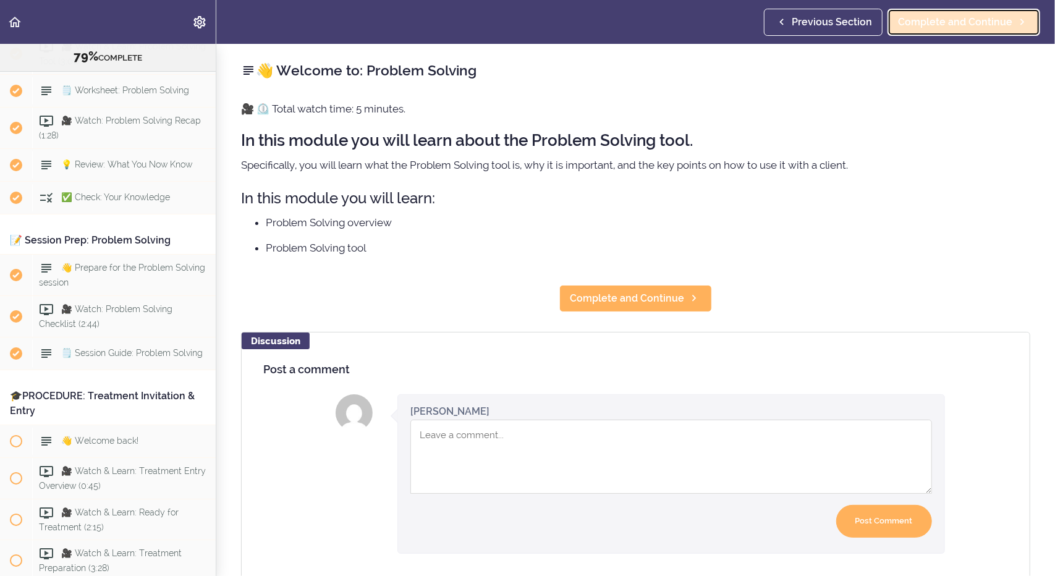
scroll to position [6198, 0]
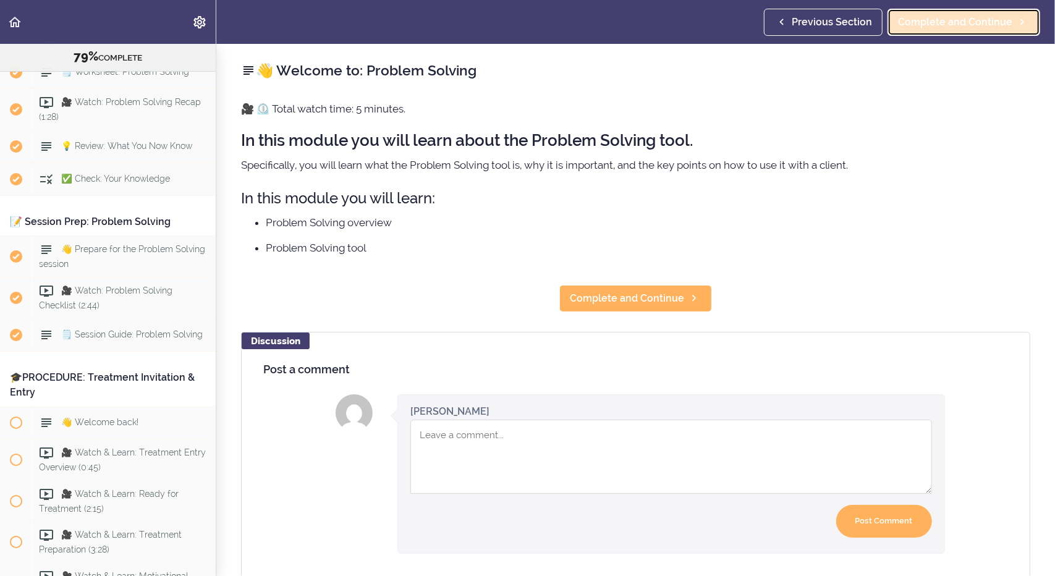
click at [932, 22] on span "Complete and Continue" at bounding box center [955, 22] width 114 height 15
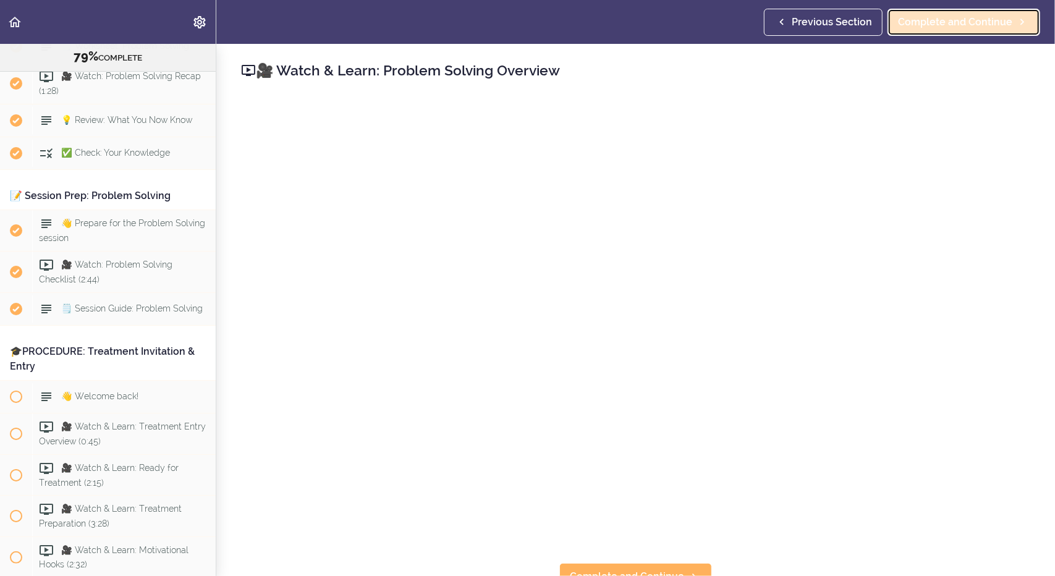
scroll to position [6230, 0]
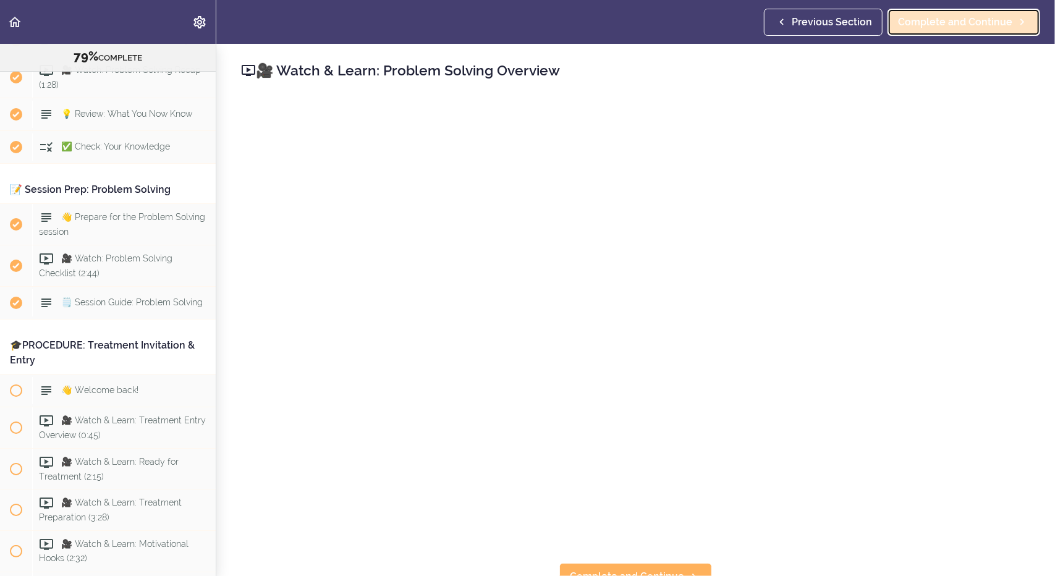
click at [968, 25] on span "Complete and Continue" at bounding box center [955, 22] width 114 height 15
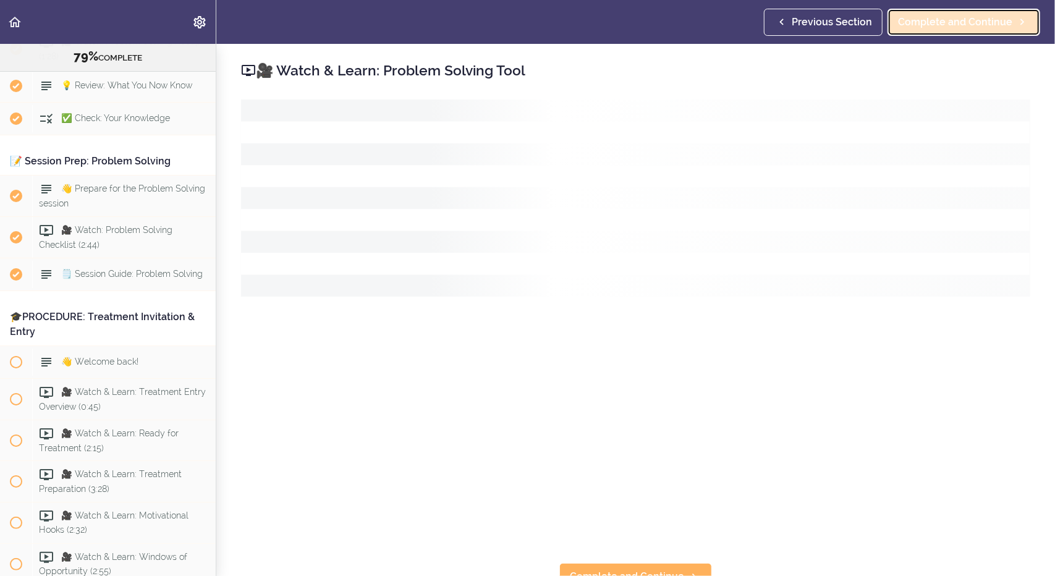
scroll to position [6272, 0]
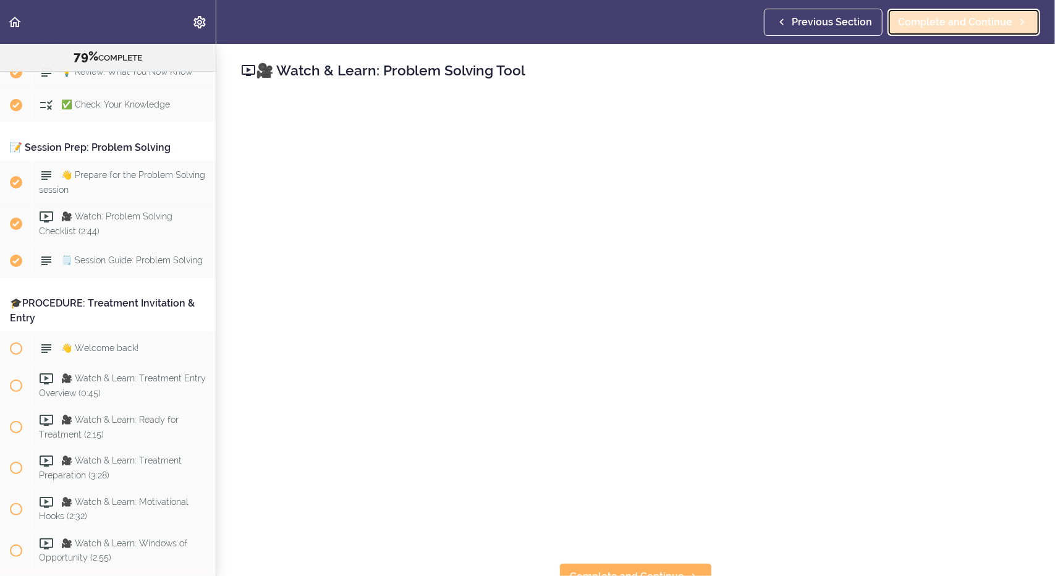
click at [936, 24] on span "Complete and Continue" at bounding box center [955, 22] width 114 height 15
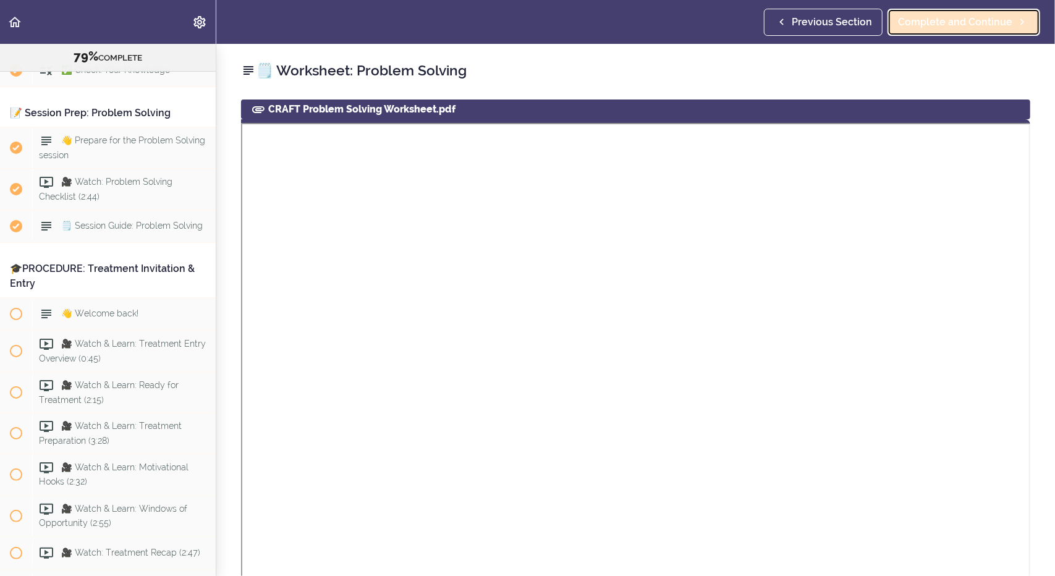
scroll to position [6313, 0]
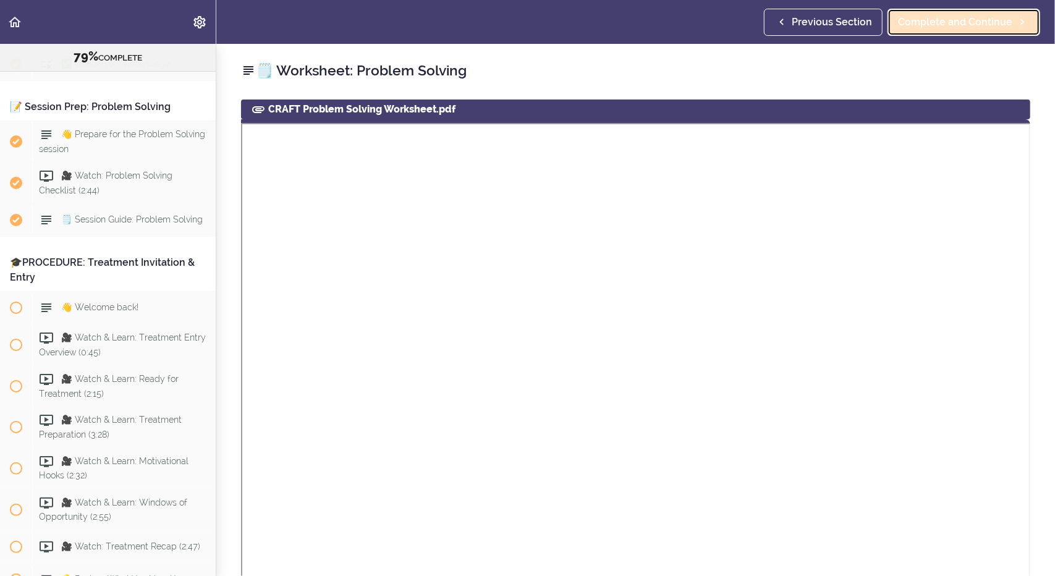
click at [936, 24] on span "Complete and Continue" at bounding box center [955, 22] width 114 height 15
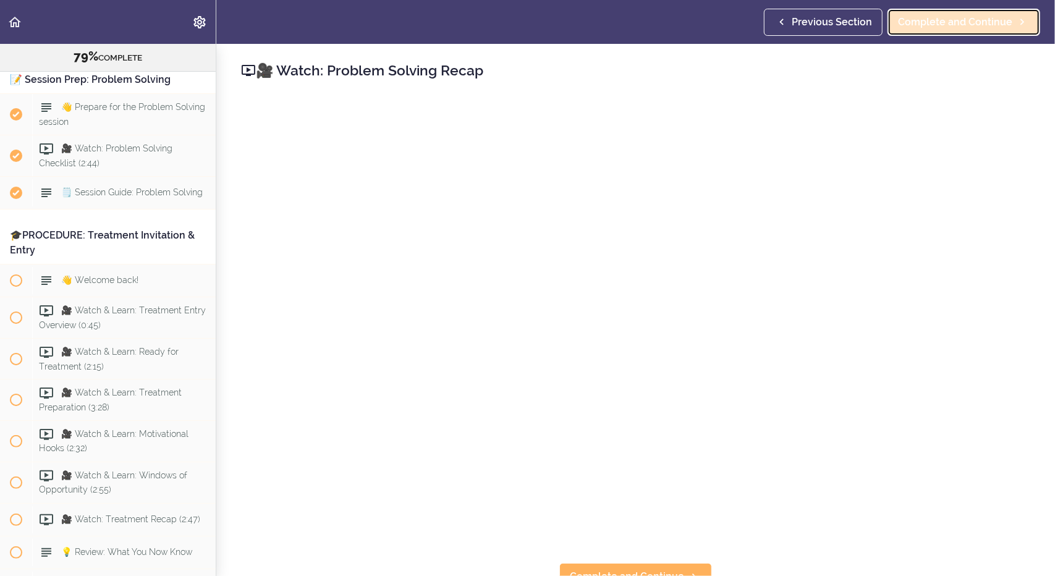
scroll to position [6346, 0]
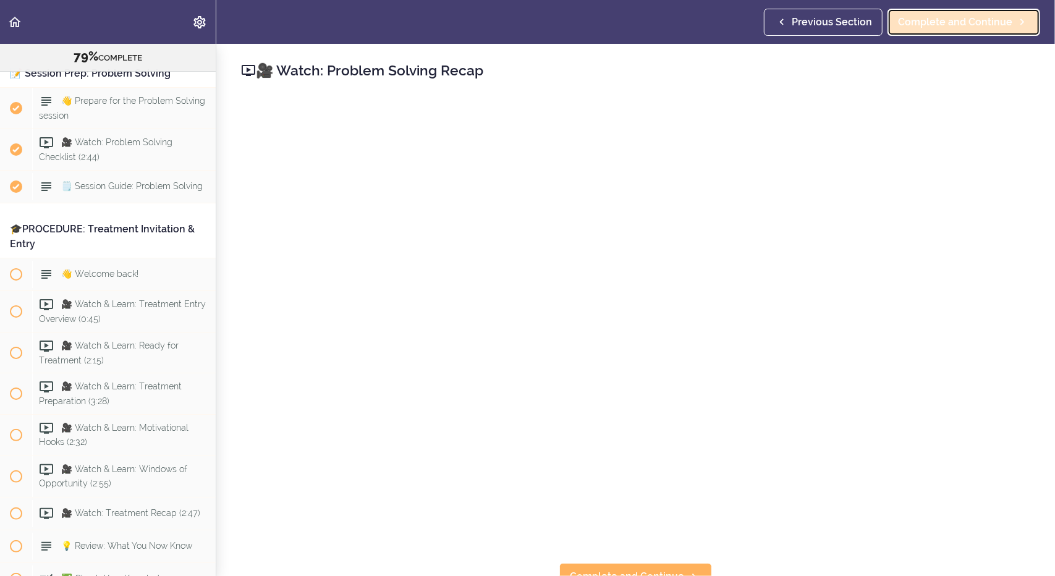
click at [948, 26] on span "Complete and Continue" at bounding box center [955, 22] width 114 height 15
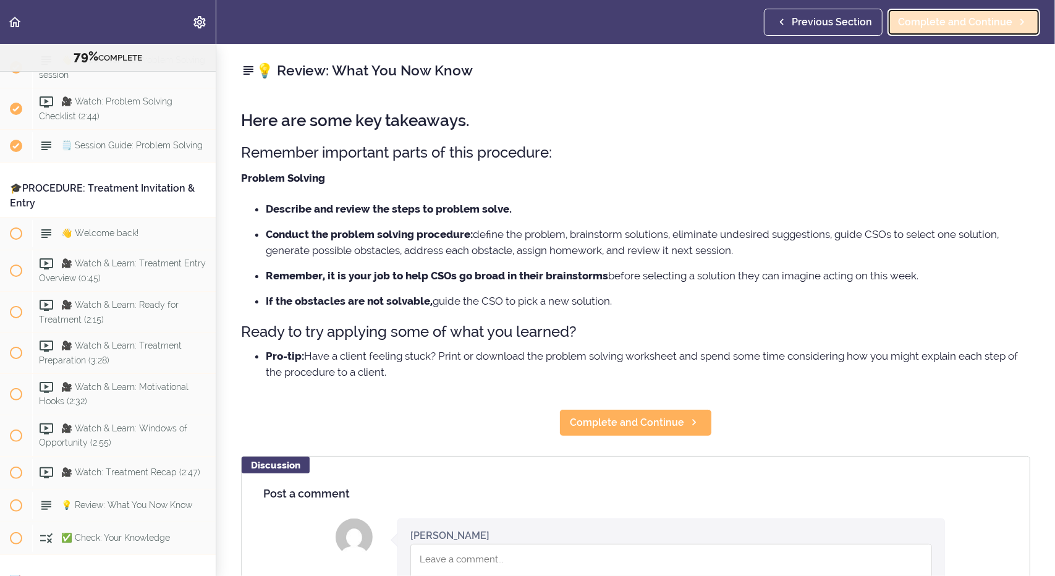
scroll to position [6387, 0]
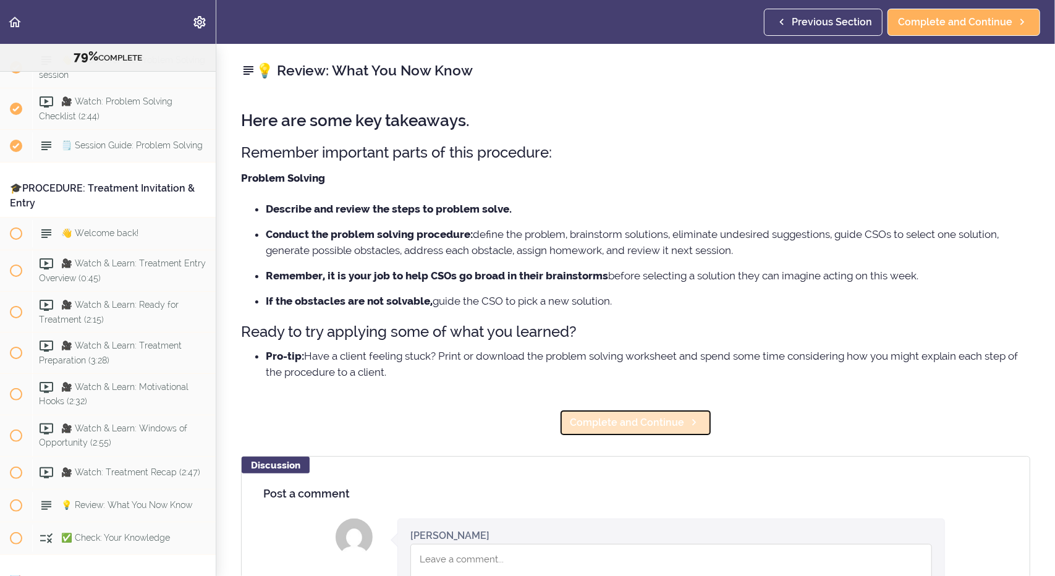
click at [608, 416] on span "Complete and Continue" at bounding box center [627, 422] width 114 height 15
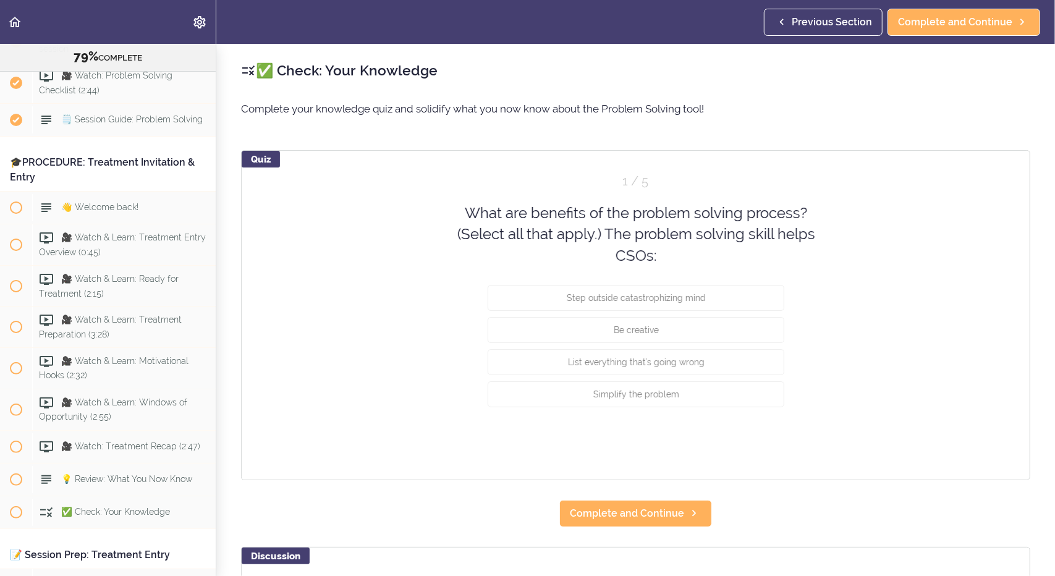
scroll to position [6419, 0]
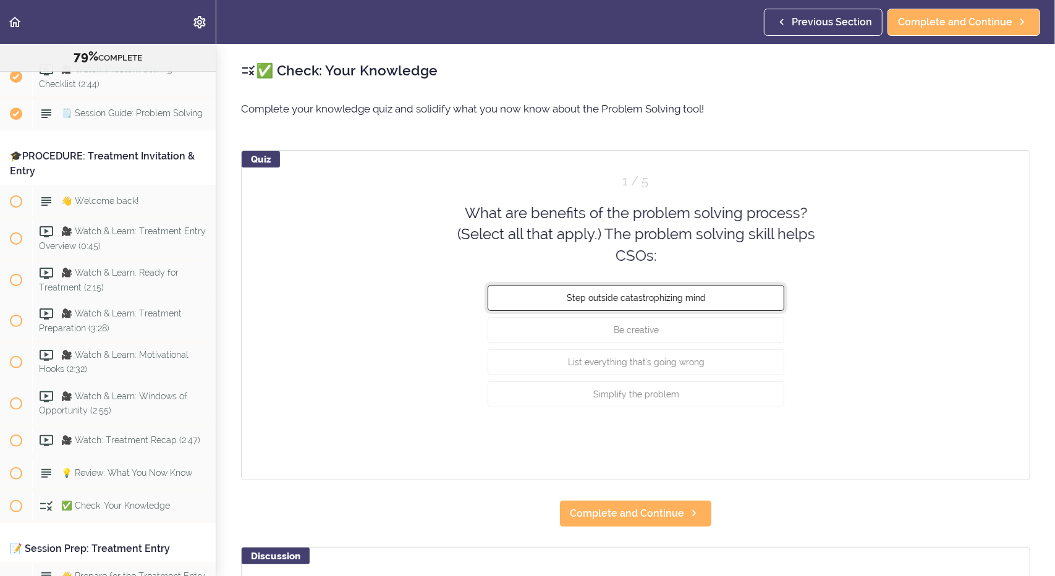
click at [603, 297] on span "Step outside catastrophizing mind" at bounding box center [635, 298] width 139 height 10
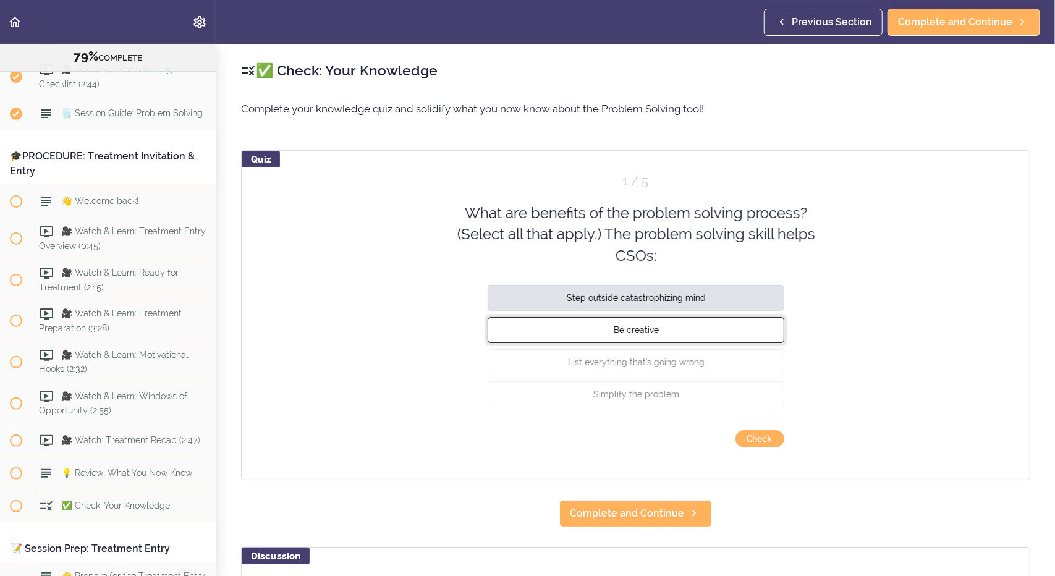
click at [621, 327] on span "Be creative" at bounding box center [635, 330] width 45 height 10
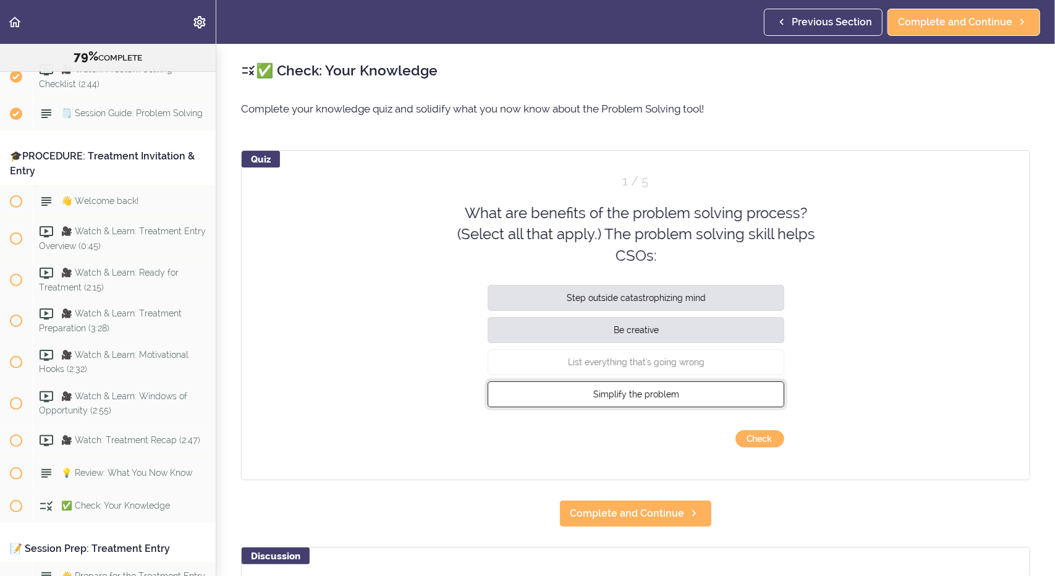
click at [625, 395] on span "Simplify the problem" at bounding box center [636, 394] width 86 height 10
click at [745, 444] on button "Check" at bounding box center [759, 438] width 49 height 17
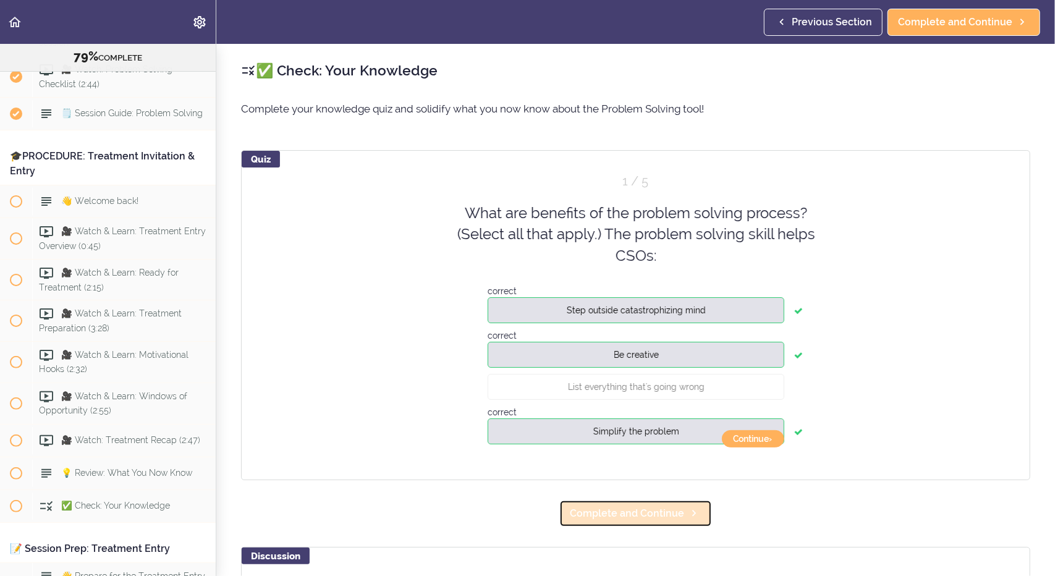
click at [588, 513] on span "Complete and Continue" at bounding box center [627, 513] width 114 height 15
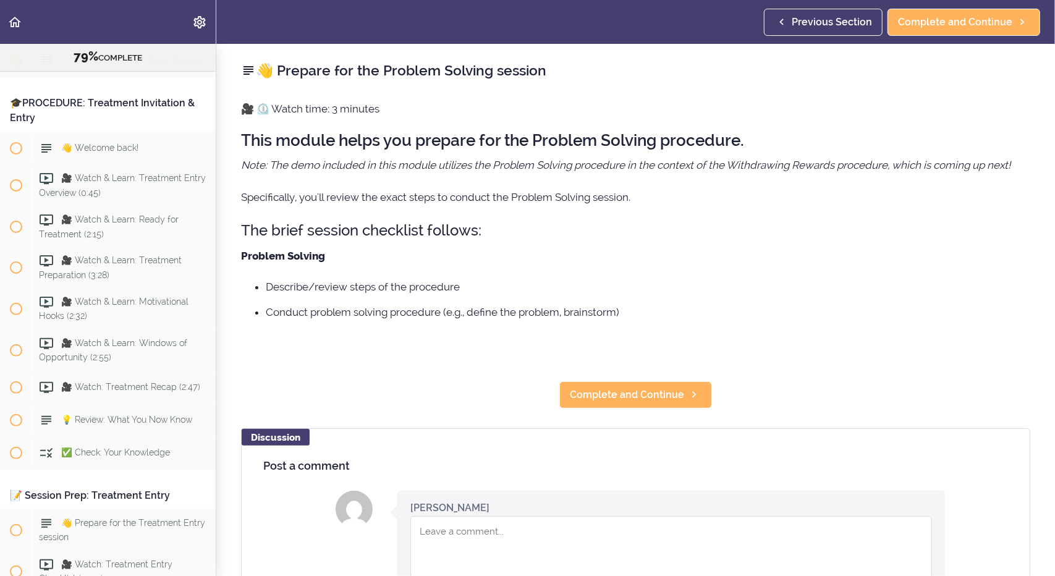
scroll to position [6492, 0]
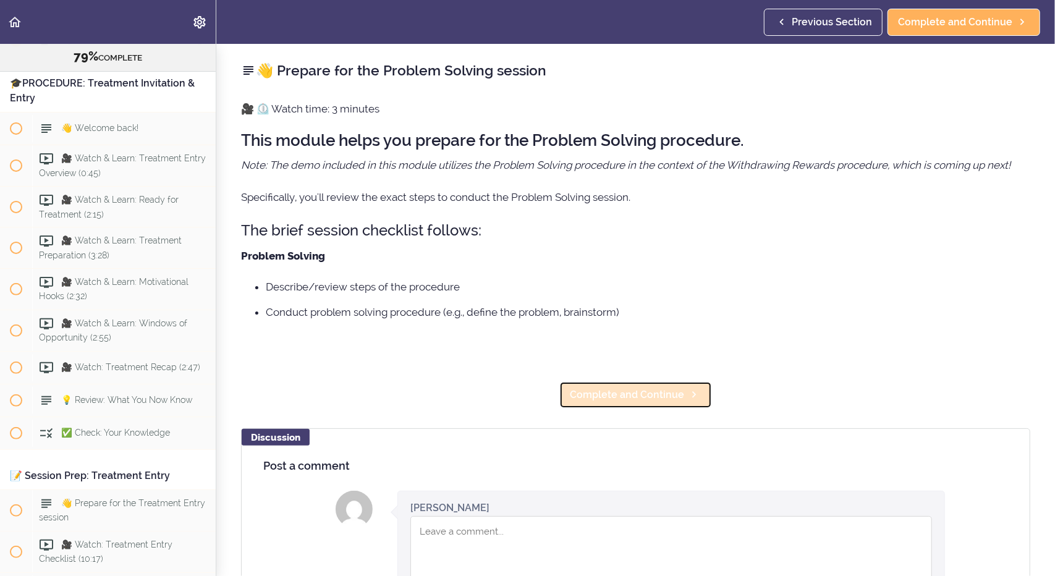
click at [604, 399] on span "Complete and Continue" at bounding box center [627, 395] width 114 height 15
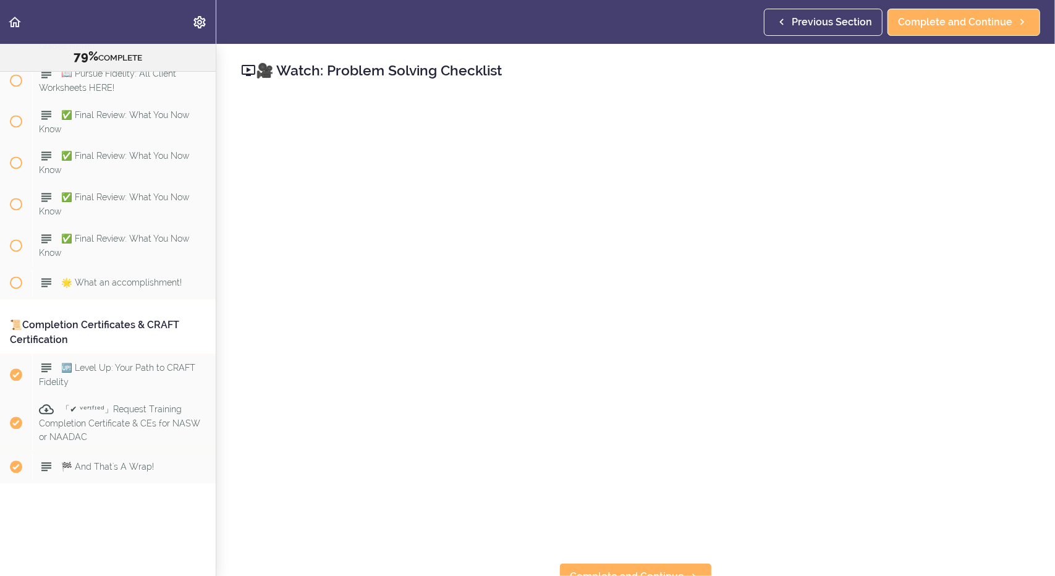
scroll to position [8219, 0]
click at [108, 462] on span "🏁 And That's A Wrap!" at bounding box center [107, 467] width 93 height 10
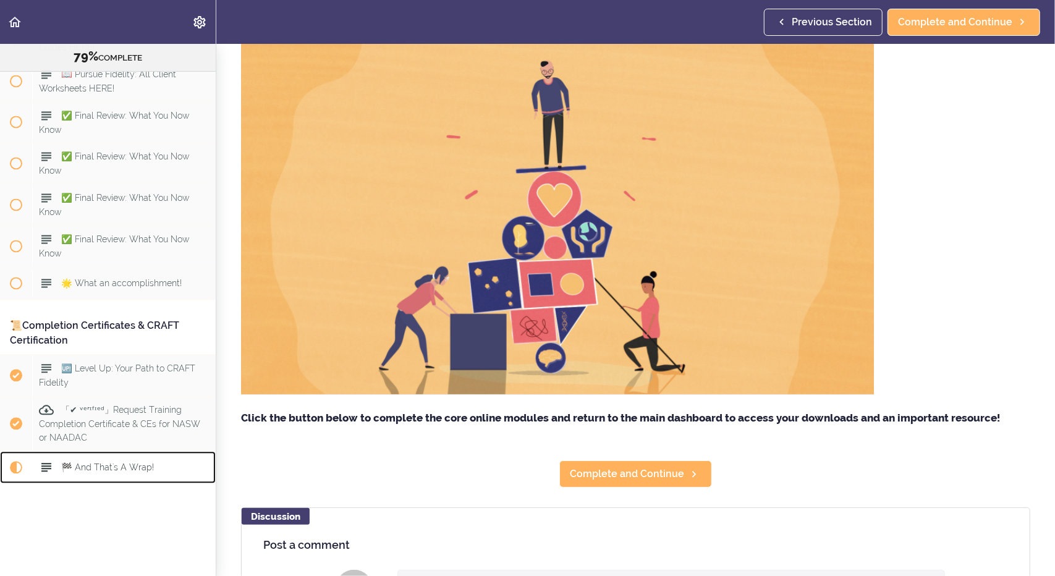
scroll to position [112, 0]
click at [389, 404] on div "Thank you for joining us in this Training 🙏 We are here to support your impleme…" at bounding box center [635, 213] width 789 height 453
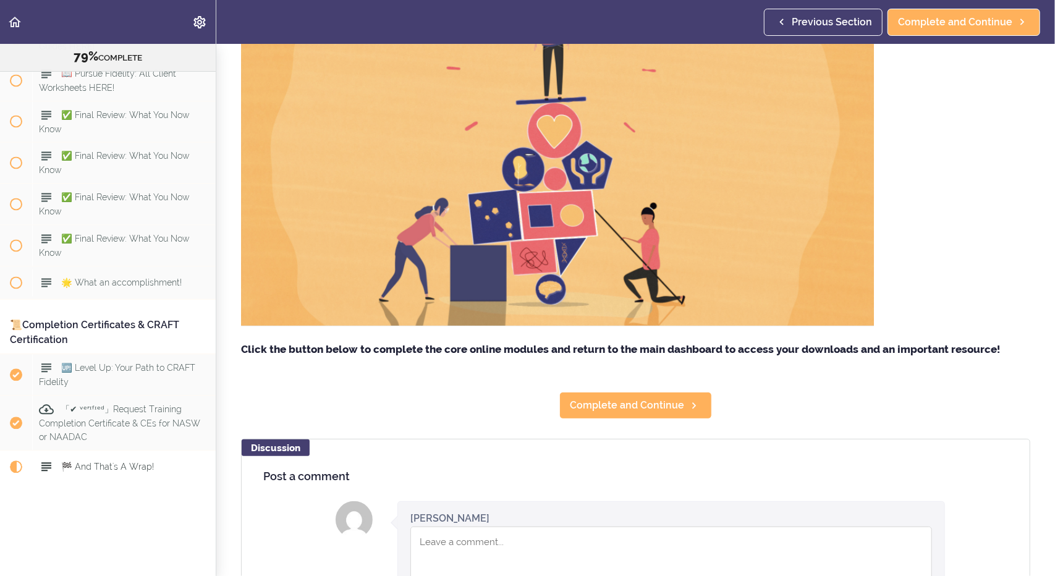
scroll to position [180, 0]
click at [61, 409] on span "「✔ ᵛᵉʳᶦᶠᶦᵉᵈ」Request Training Completion Certificate & CEs for NASW or NAADAC" at bounding box center [119, 424] width 161 height 38
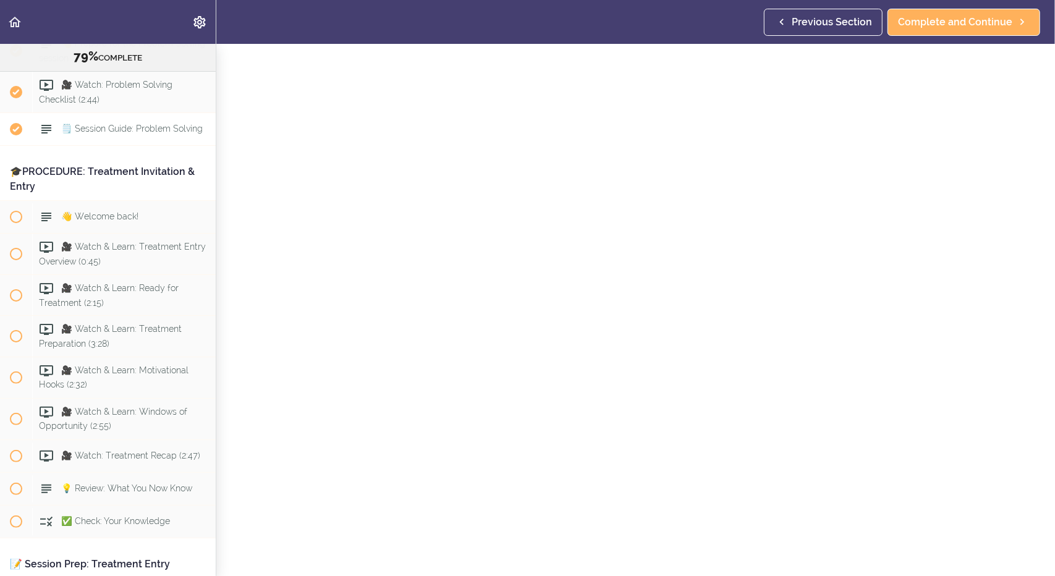
scroll to position [6405, 0]
click at [137, 220] on span "👋 Welcome back!" at bounding box center [99, 215] width 77 height 10
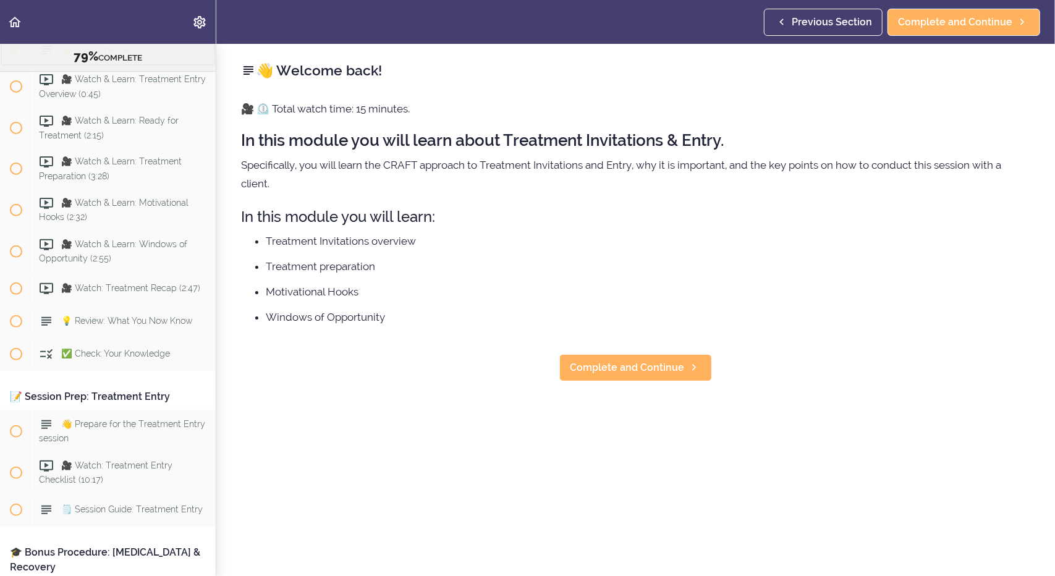
scroll to position [6671, 0]
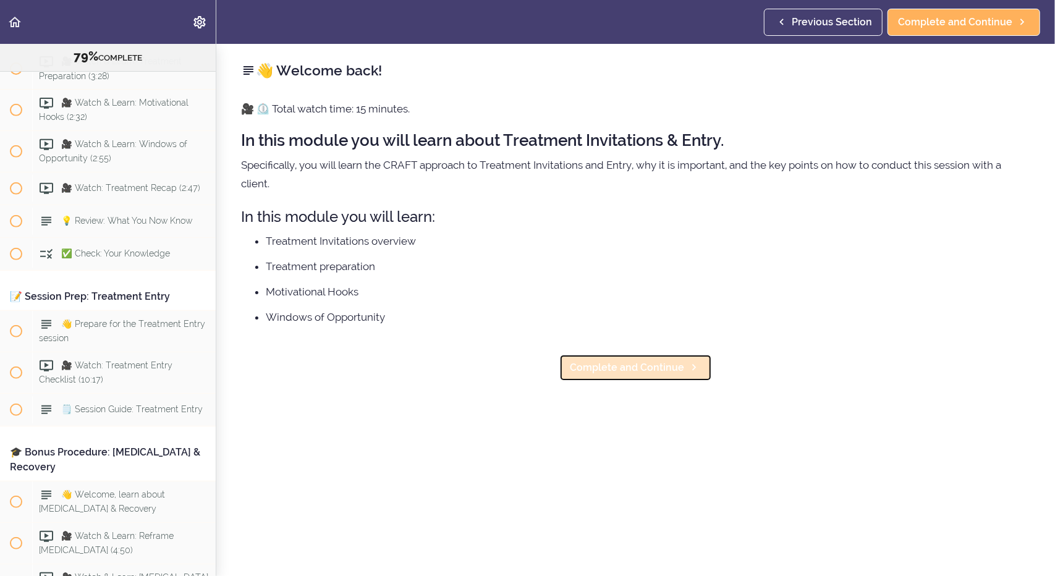
click at [622, 368] on span "Complete and Continue" at bounding box center [627, 367] width 114 height 15
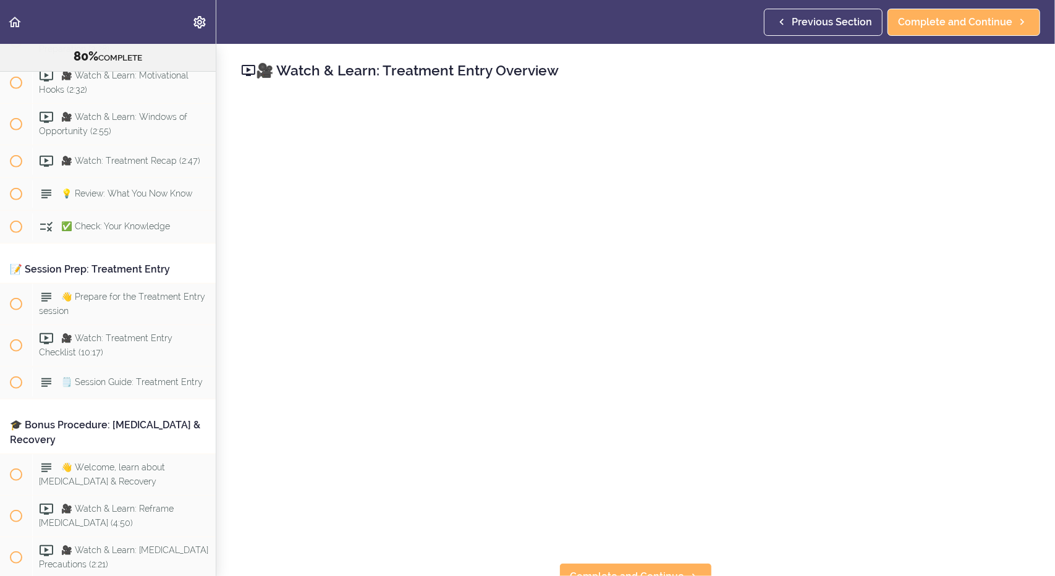
scroll to position [6703, 0]
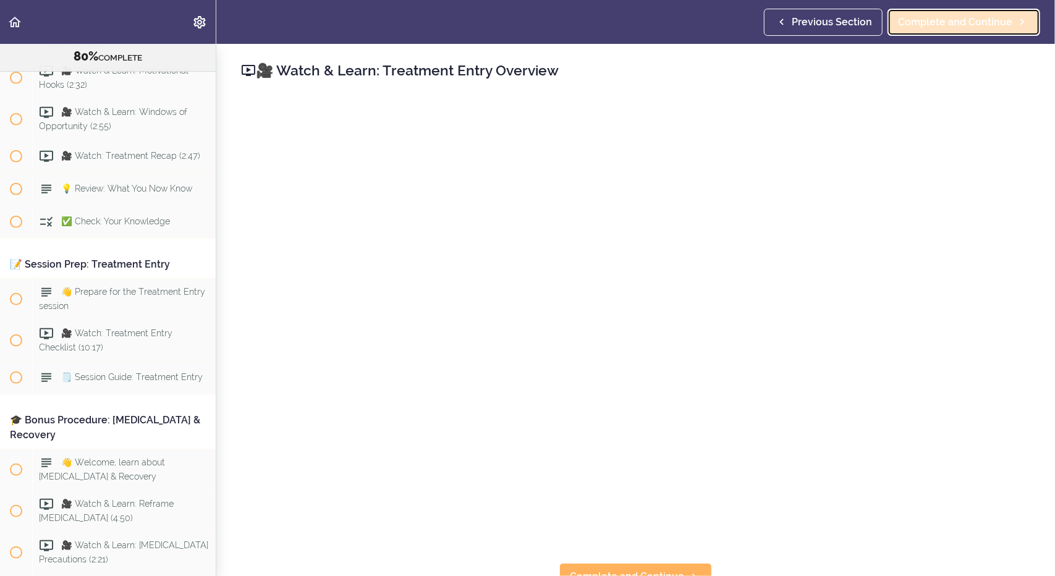
click at [937, 25] on span "Complete and Continue" at bounding box center [955, 22] width 114 height 15
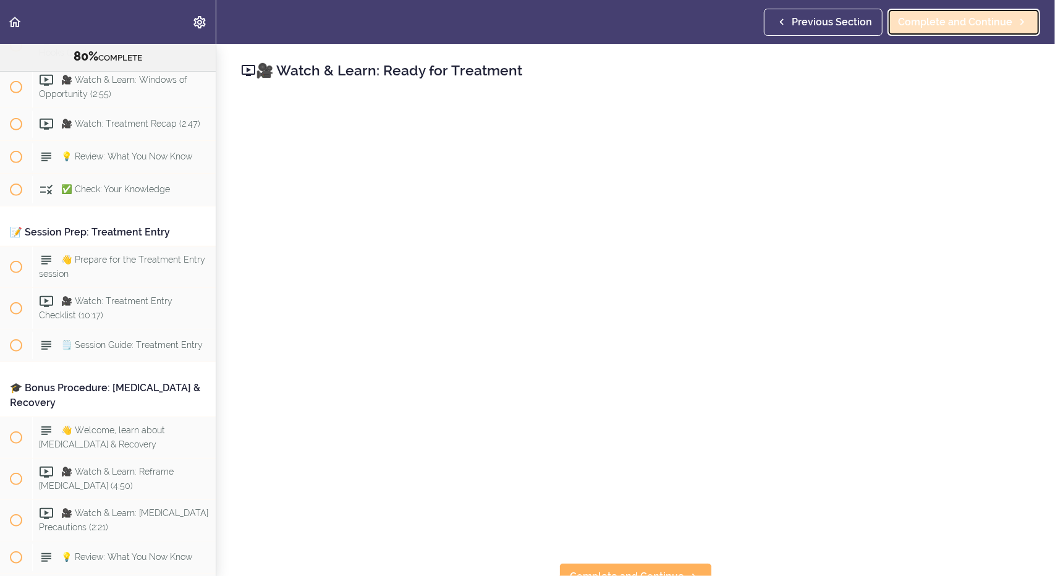
scroll to position [6745, 0]
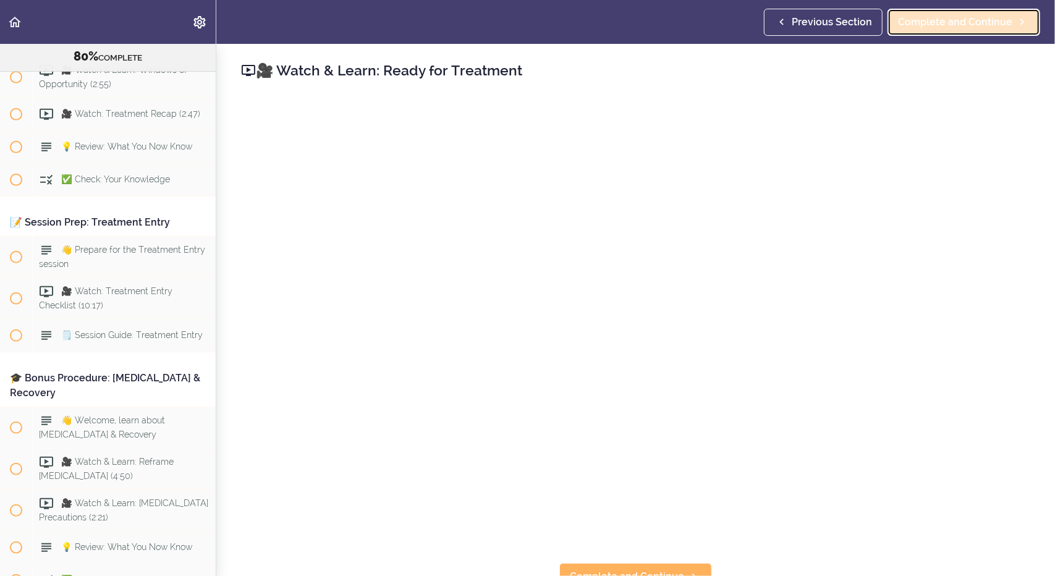
click at [934, 22] on span "Complete and Continue" at bounding box center [955, 22] width 114 height 15
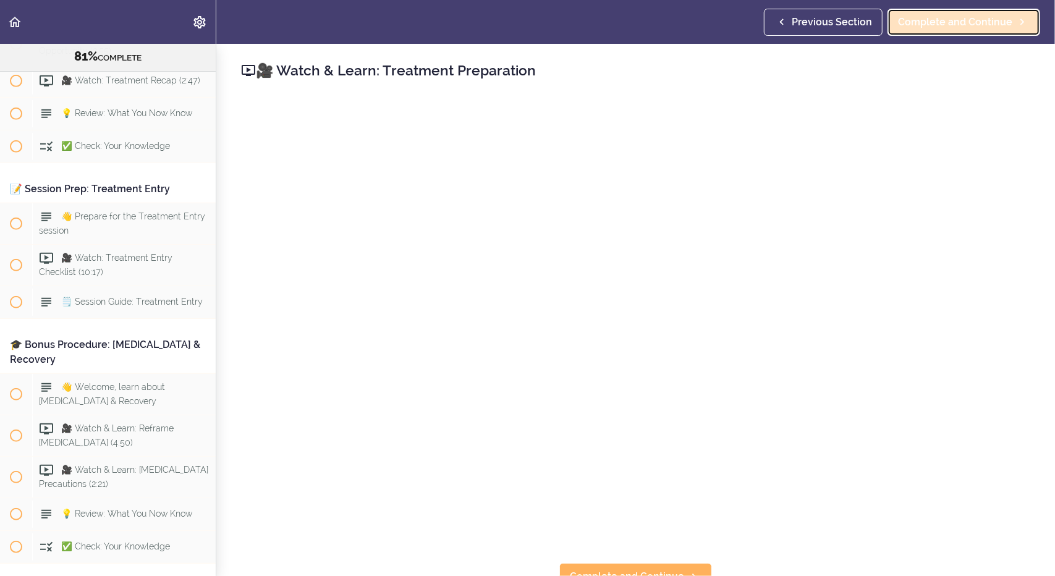
scroll to position [6786, 0]
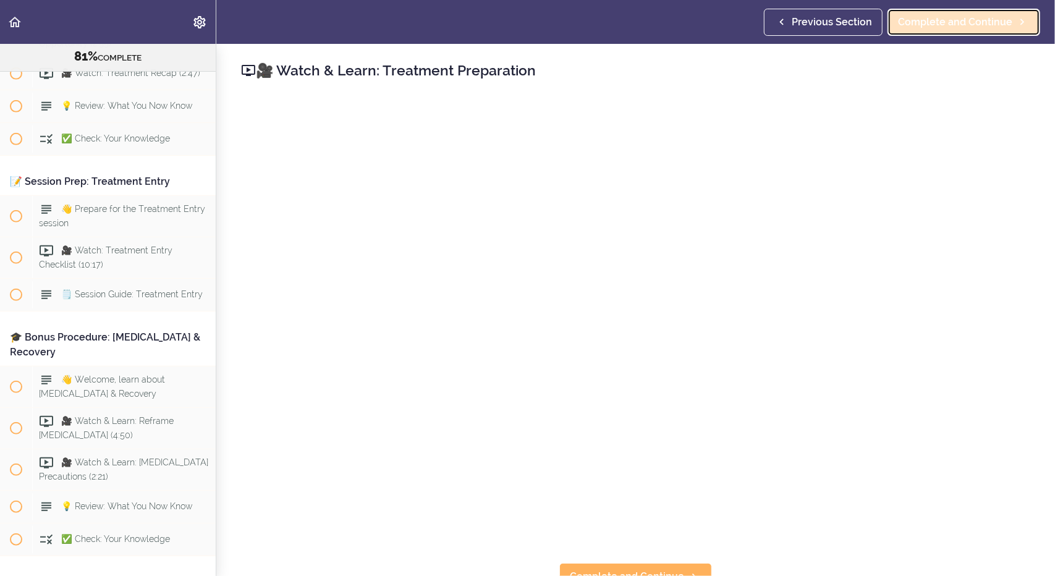
click at [934, 22] on span "Complete and Continue" at bounding box center [955, 22] width 114 height 15
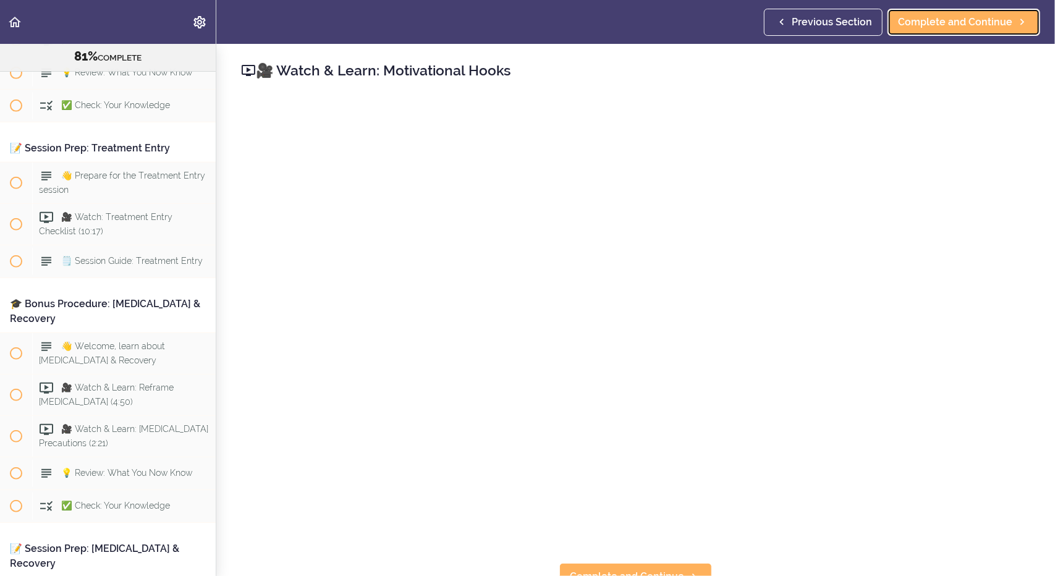
scroll to position [6828, 0]
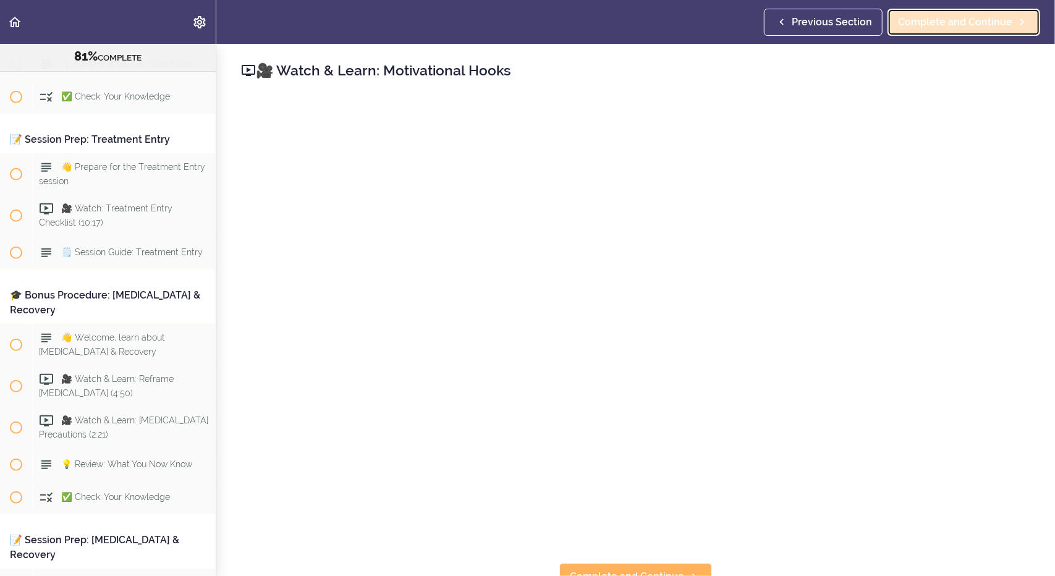
click at [934, 12] on link "Complete and Continue" at bounding box center [963, 22] width 153 height 27
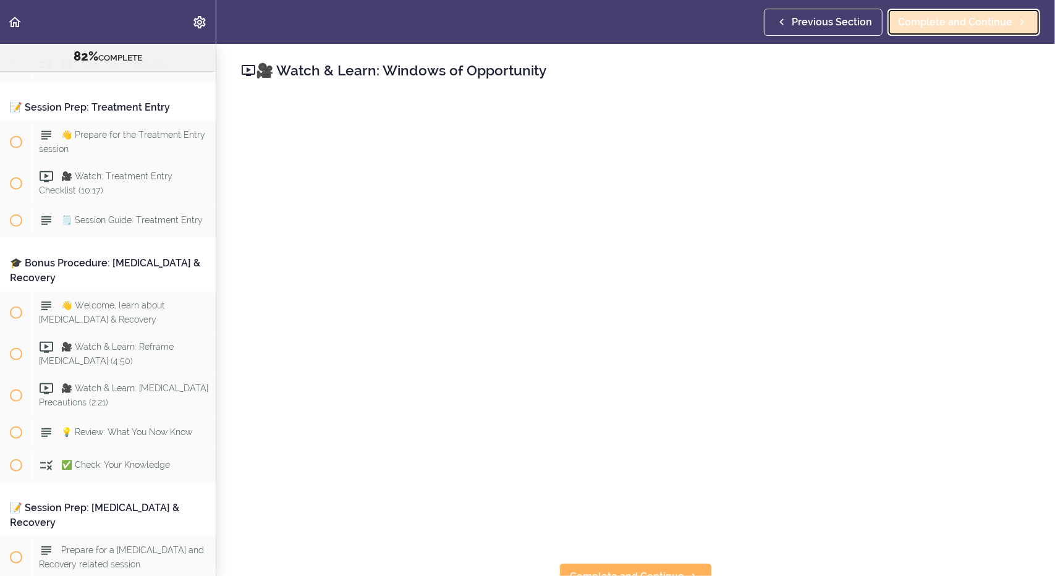
scroll to position [6869, 0]
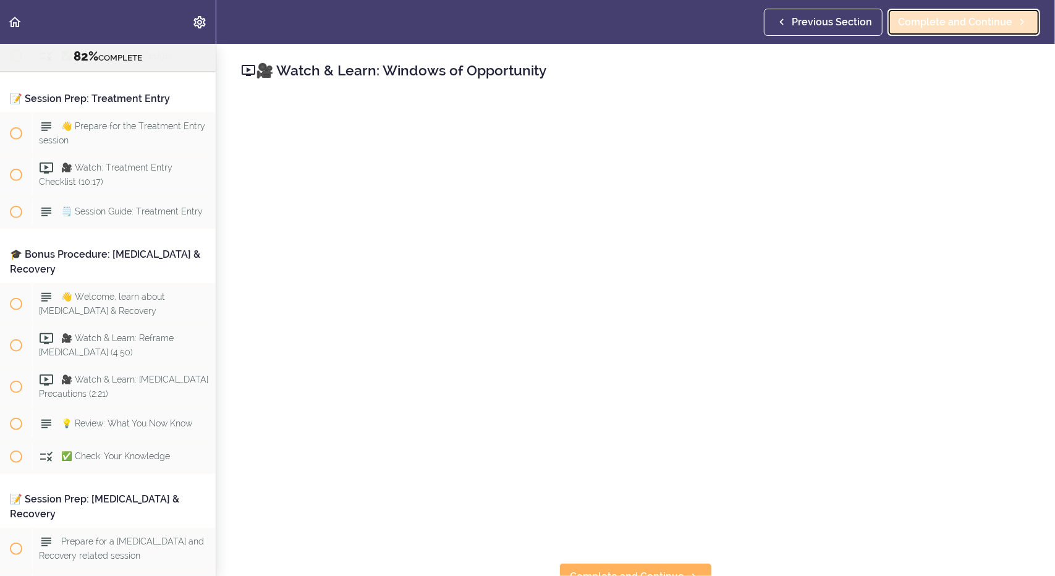
click at [925, 25] on span "Complete and Continue" at bounding box center [955, 22] width 114 height 15
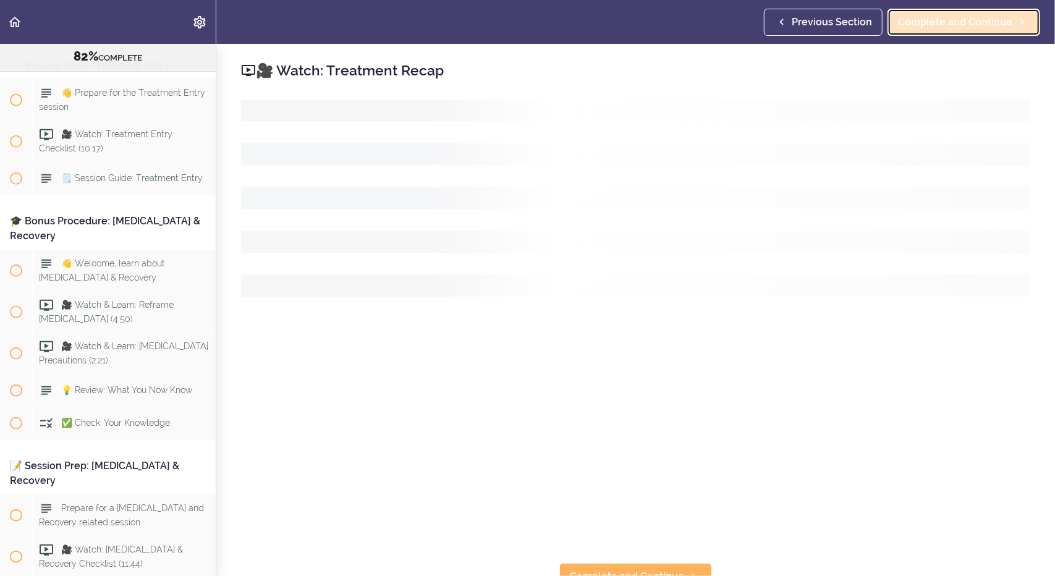
scroll to position [6910, 0]
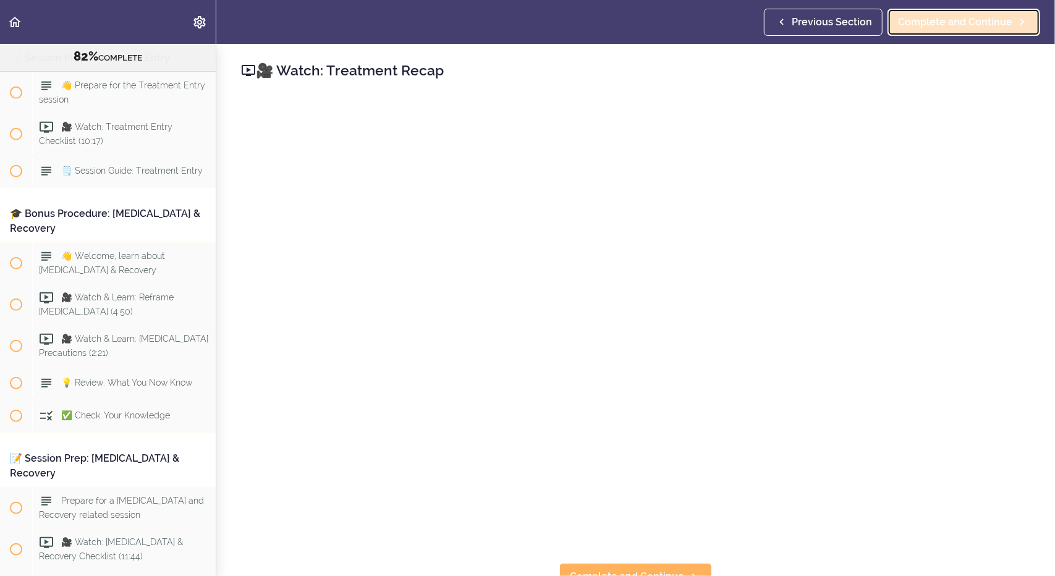
click at [942, 23] on span "Complete and Continue" at bounding box center [955, 22] width 114 height 15
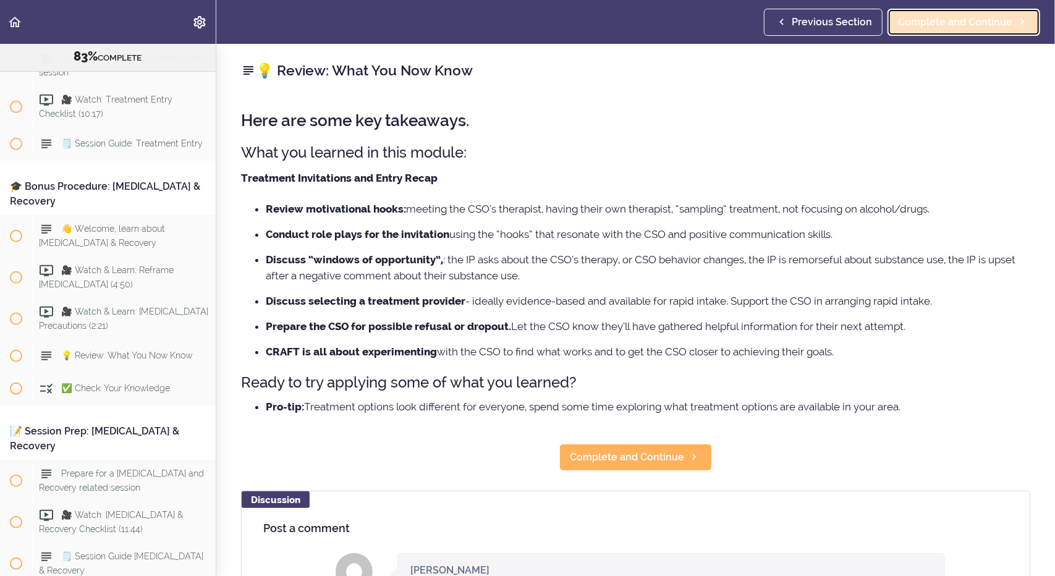
scroll to position [6943, 0]
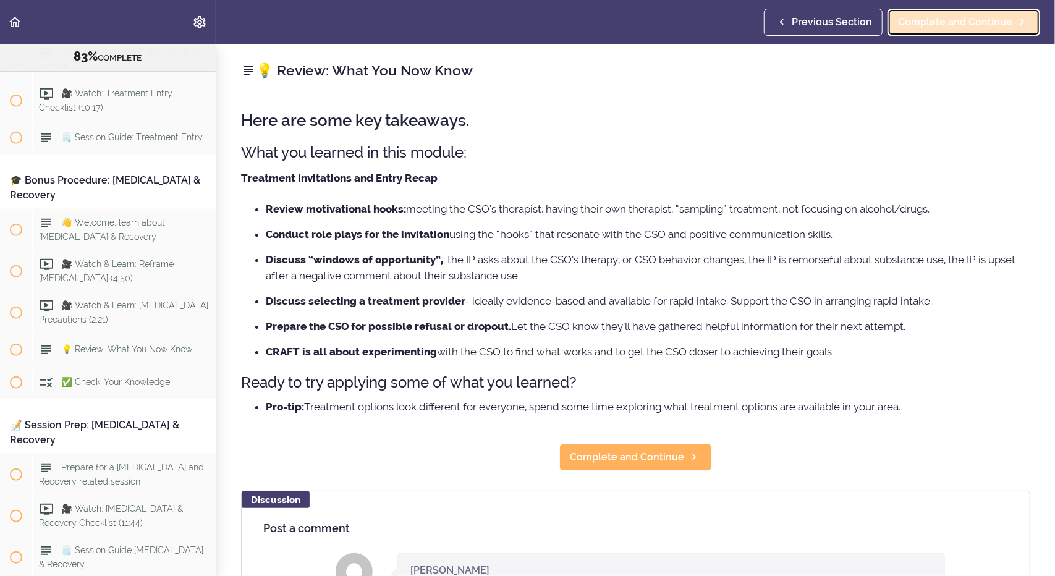
click at [942, 23] on span "Complete and Continue" at bounding box center [955, 22] width 114 height 15
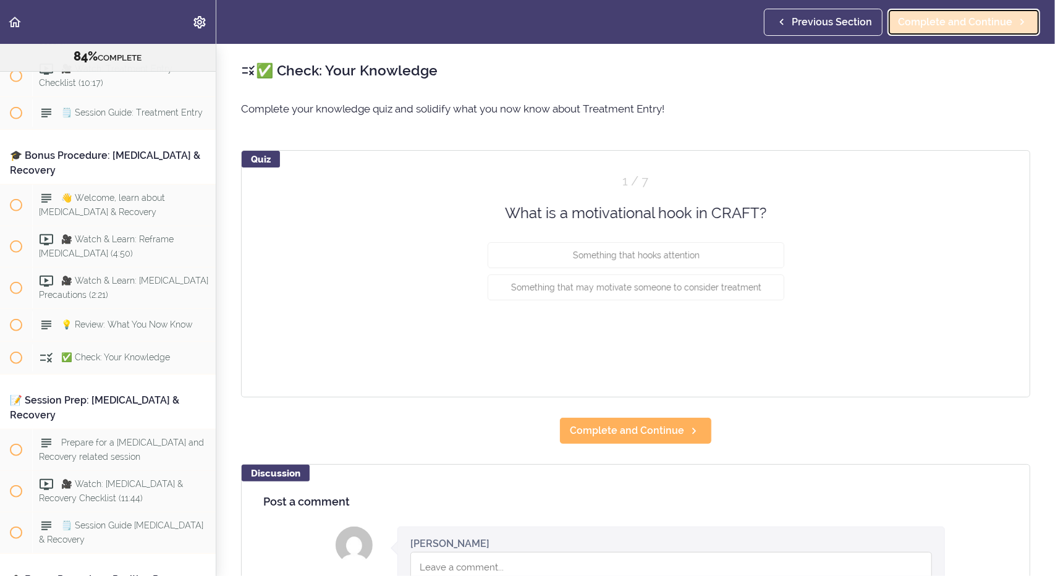
scroll to position [6975, 0]
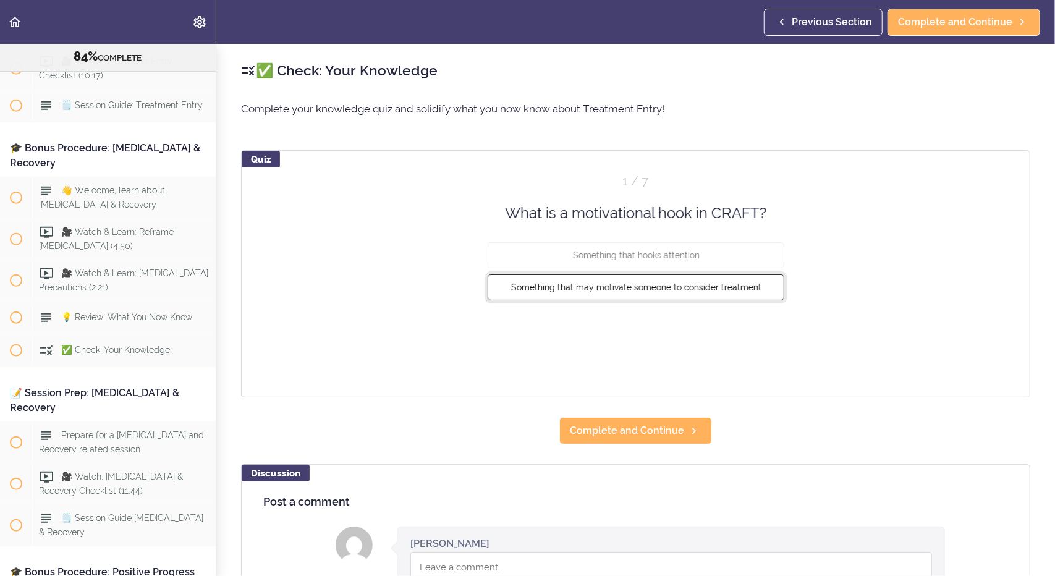
click at [735, 282] on span "Something that may motivate someone to consider treatment" at bounding box center [635, 287] width 250 height 10
click at [751, 329] on button "Check" at bounding box center [759, 332] width 49 height 17
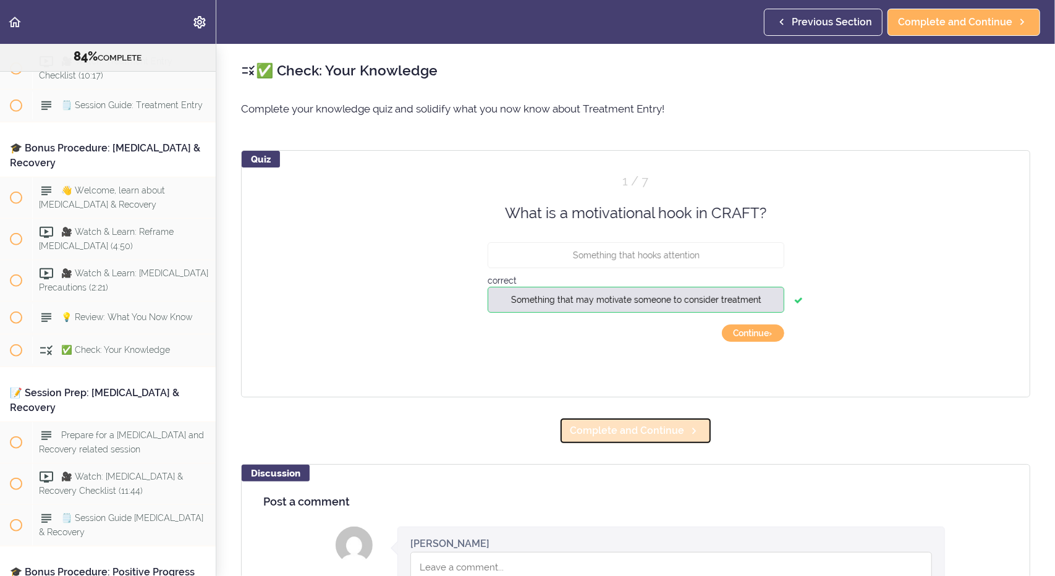
click at [651, 433] on span "Complete and Continue" at bounding box center [627, 430] width 114 height 15
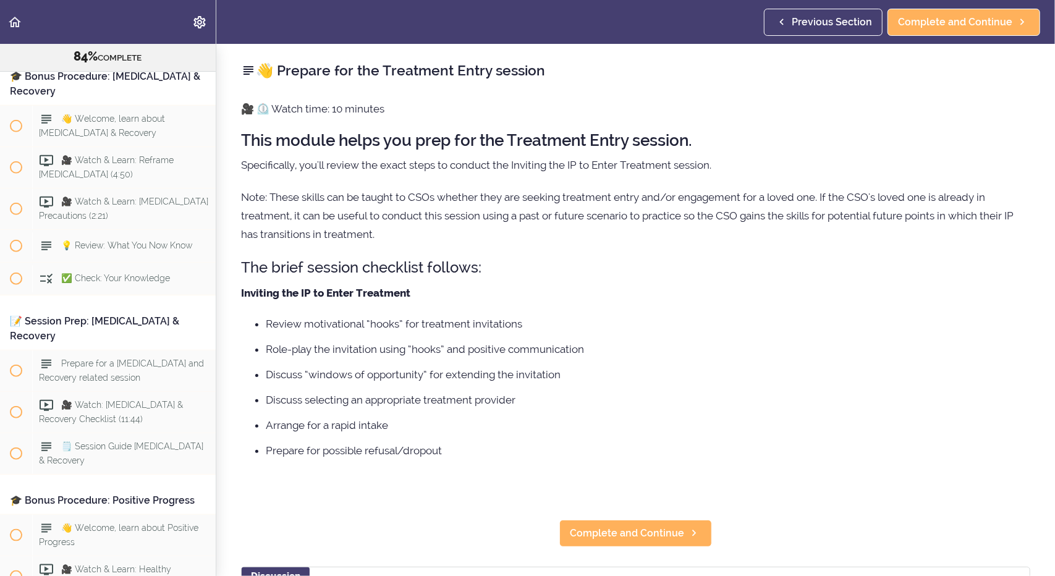
scroll to position [7048, 0]
click at [637, 532] on span "Complete and Continue" at bounding box center [627, 533] width 114 height 15
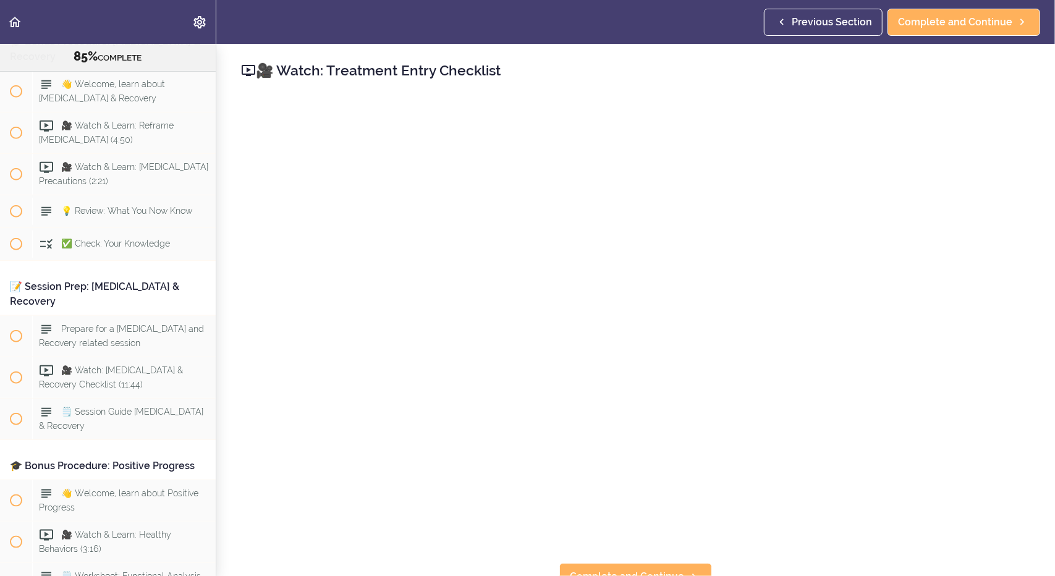
scroll to position [7089, 0]
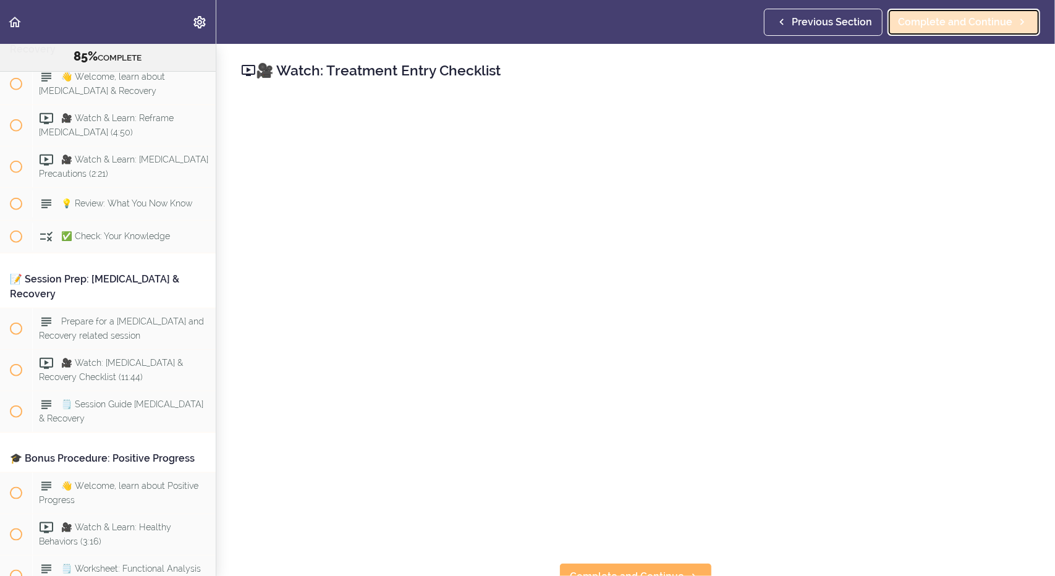
click at [958, 23] on span "Complete and Continue" at bounding box center [955, 22] width 114 height 15
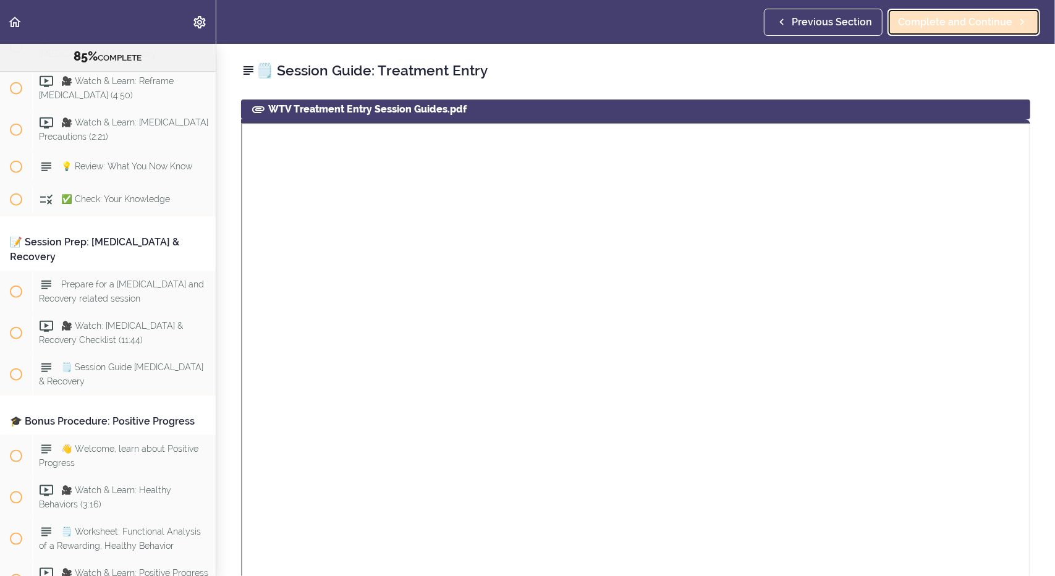
scroll to position [7131, 0]
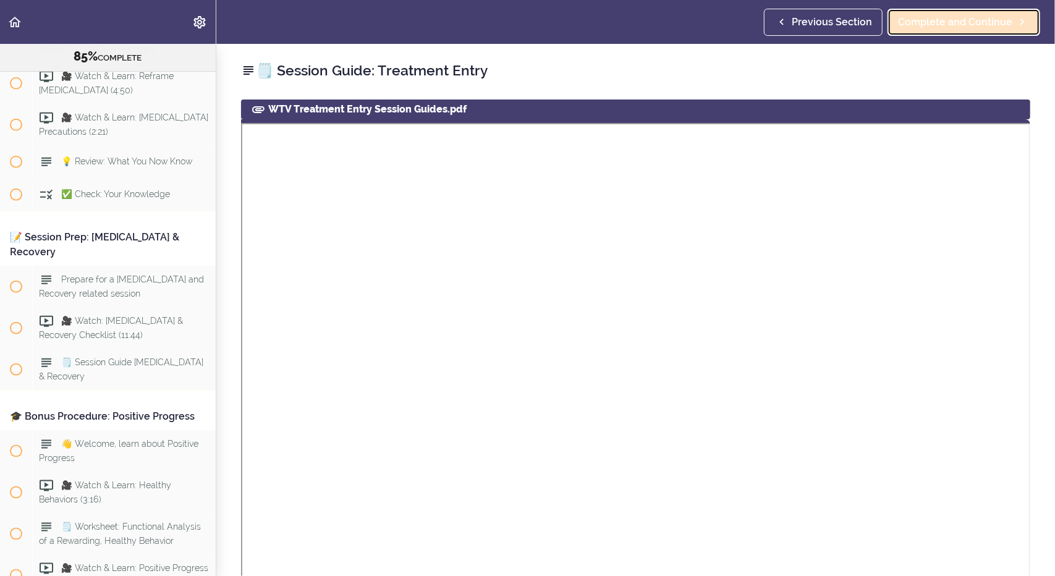
click at [923, 25] on span "Complete and Continue" at bounding box center [955, 22] width 114 height 15
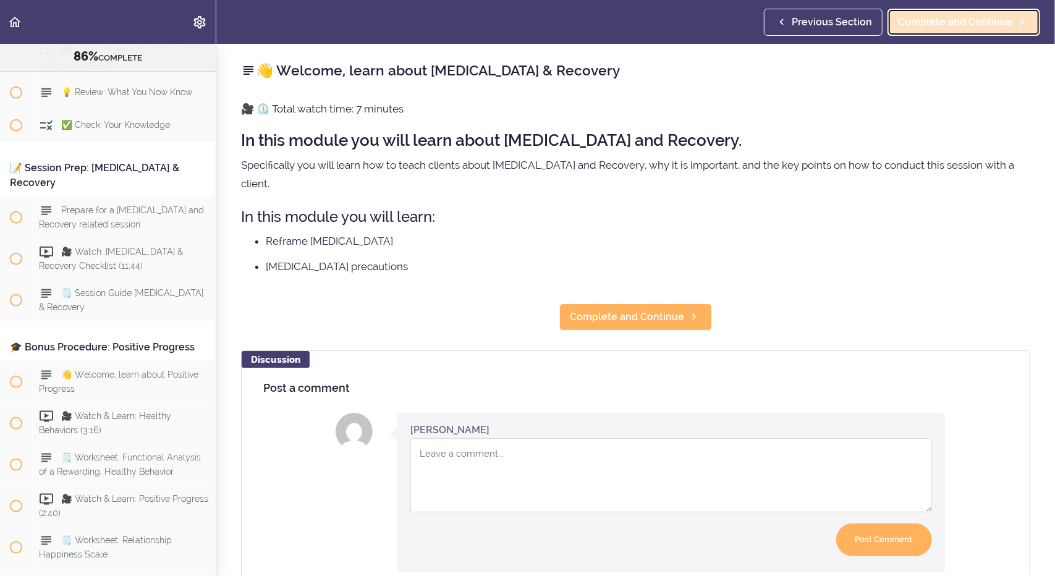
scroll to position [7227, 0]
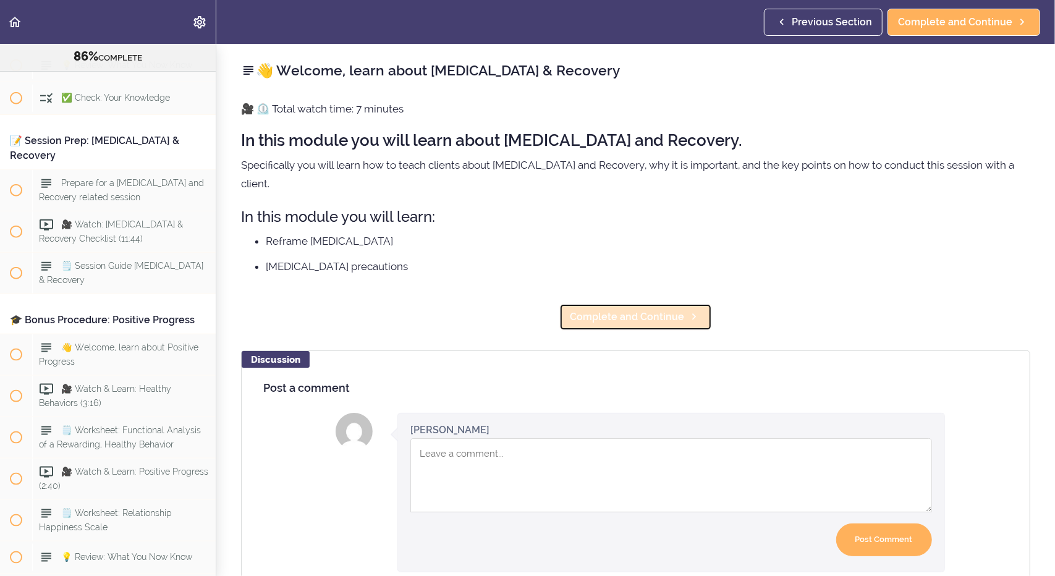
click at [617, 310] on span "Complete and Continue" at bounding box center [627, 317] width 114 height 15
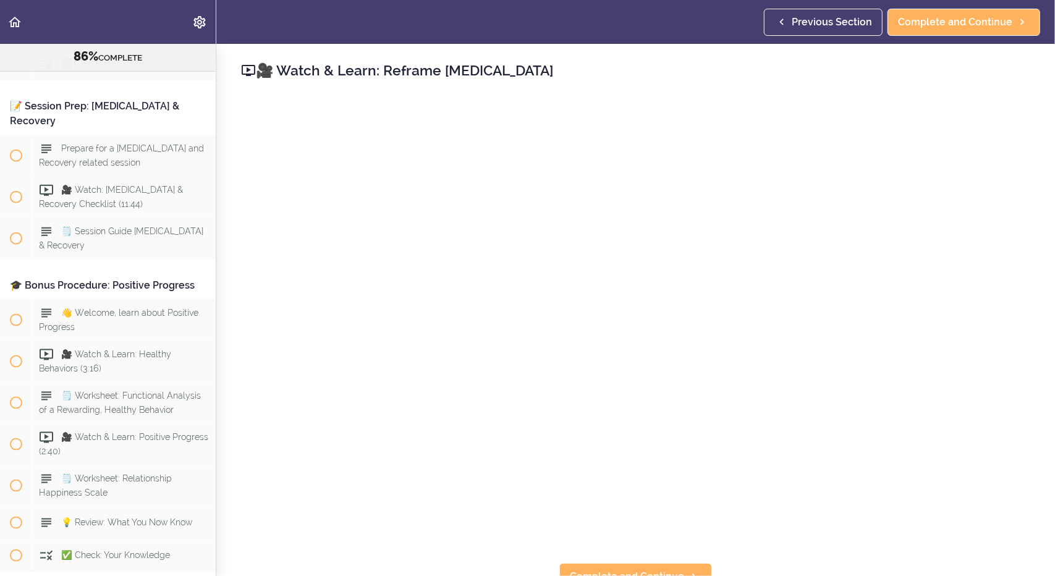
scroll to position [7268, 0]
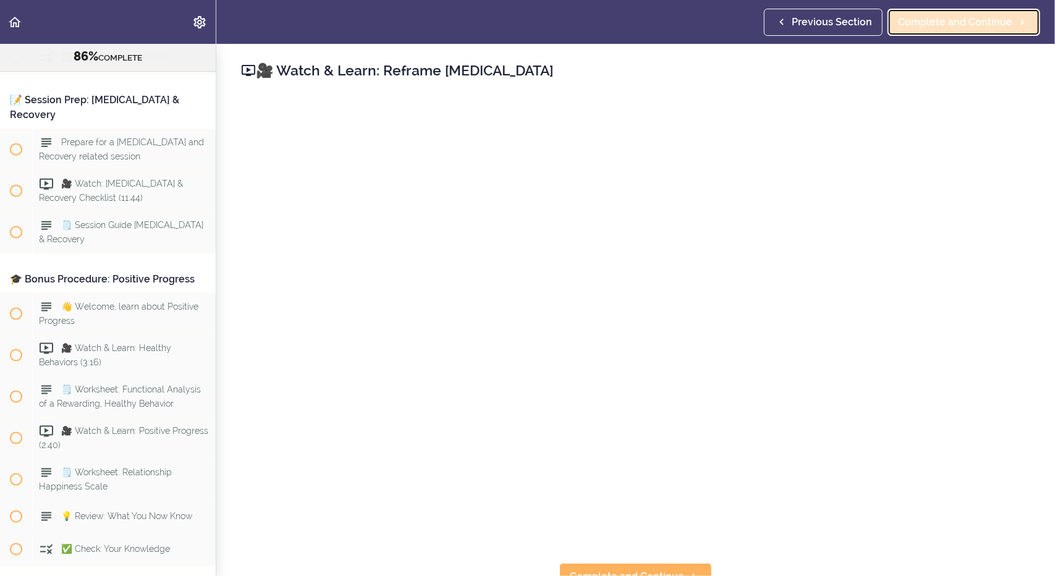
click at [946, 22] on span "Complete and Continue" at bounding box center [955, 22] width 114 height 15
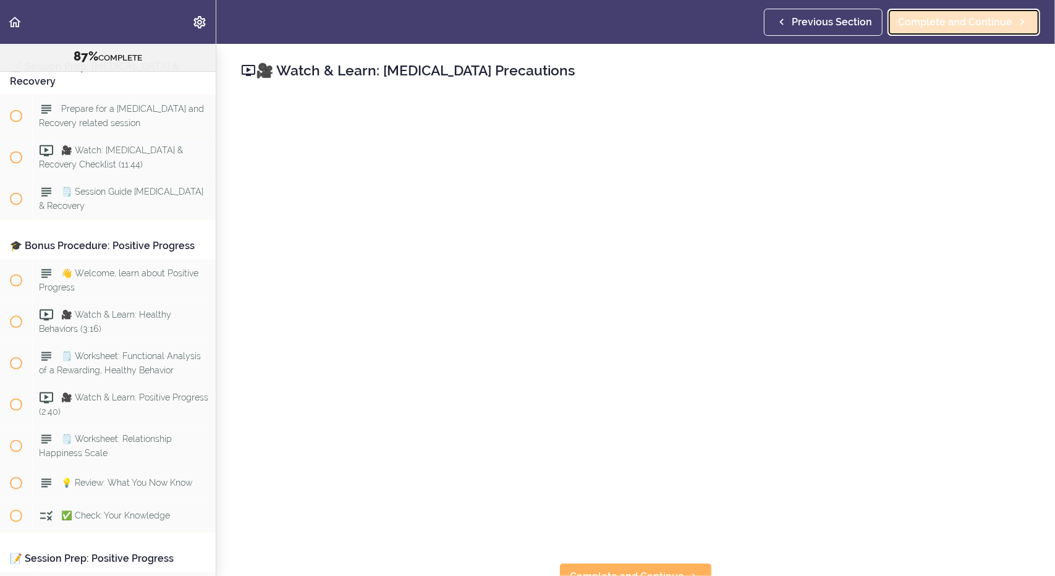
scroll to position [7310, 0]
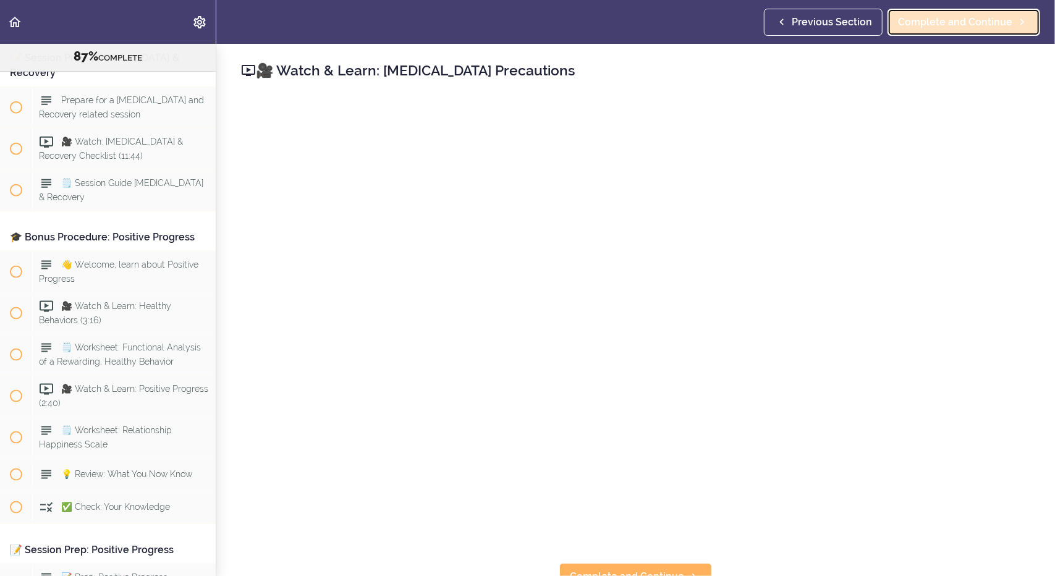
click at [955, 22] on span "Complete and Continue" at bounding box center [955, 22] width 114 height 15
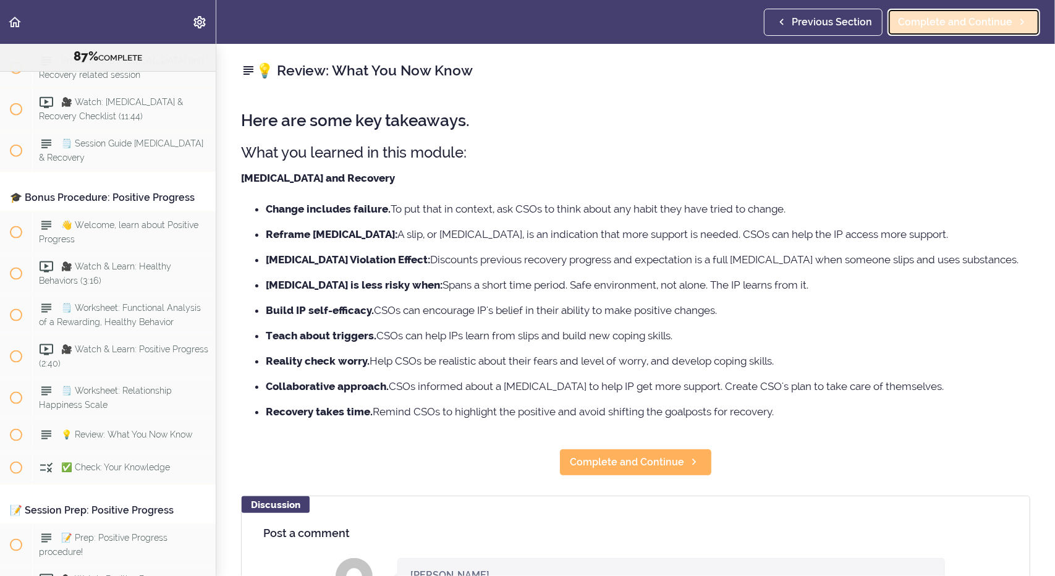
scroll to position [7351, 0]
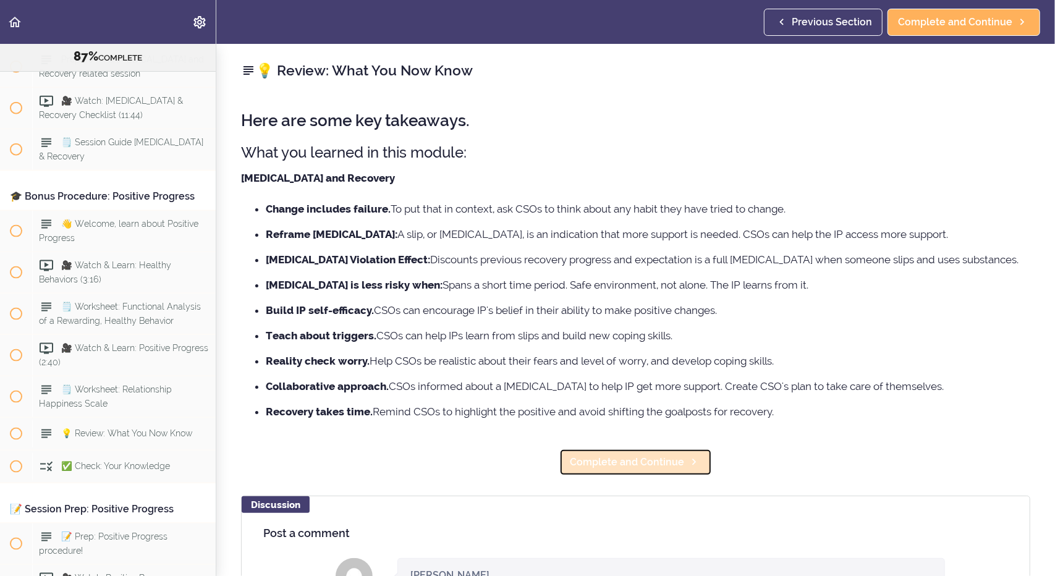
click at [634, 460] on span "Complete and Continue" at bounding box center [627, 462] width 114 height 15
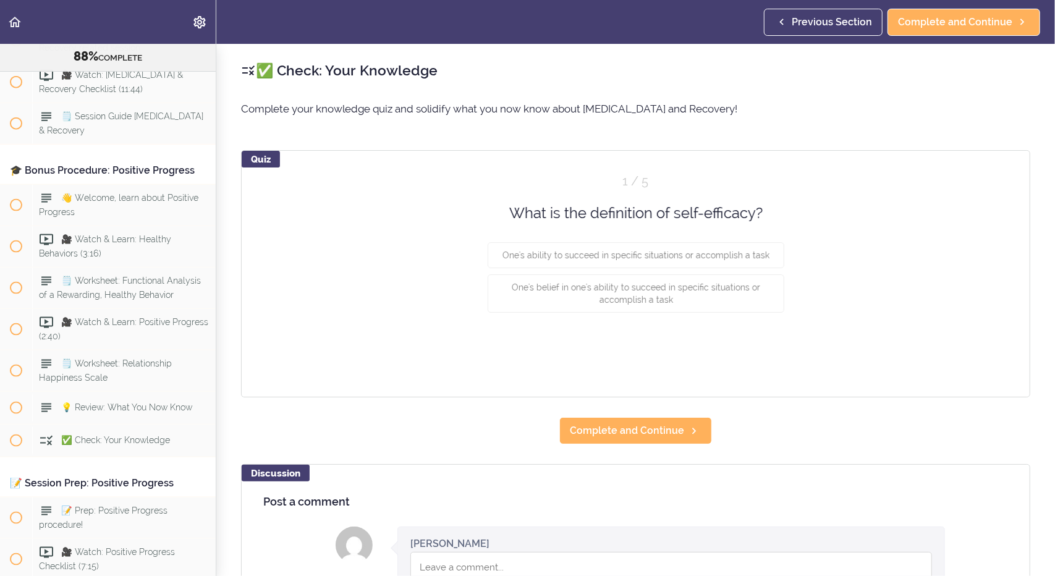
scroll to position [7383, 0]
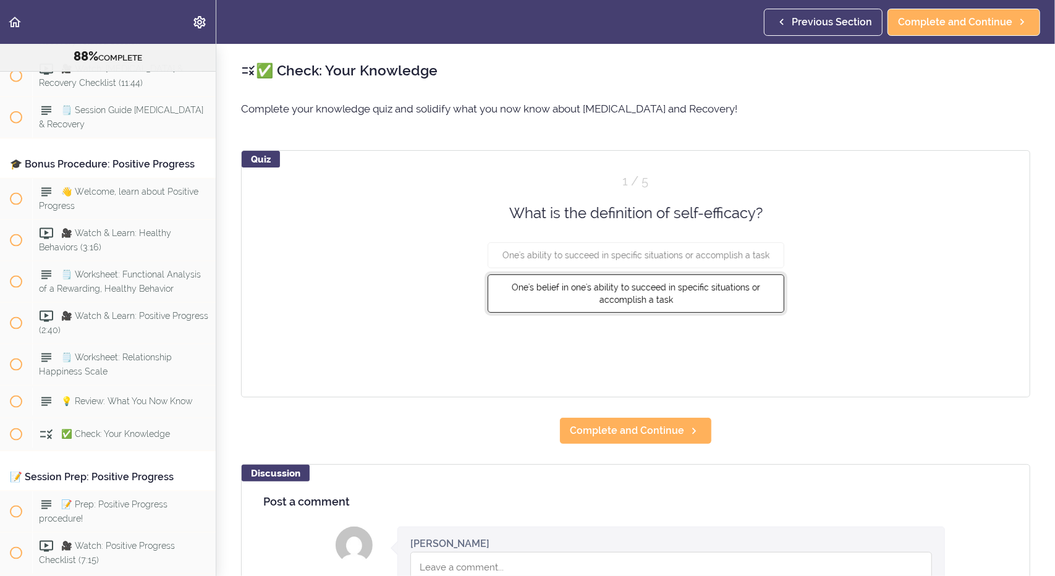
click at [628, 286] on span "One's belief in one's ability to succeed in specific situations or accomplish a…" at bounding box center [636, 293] width 248 height 22
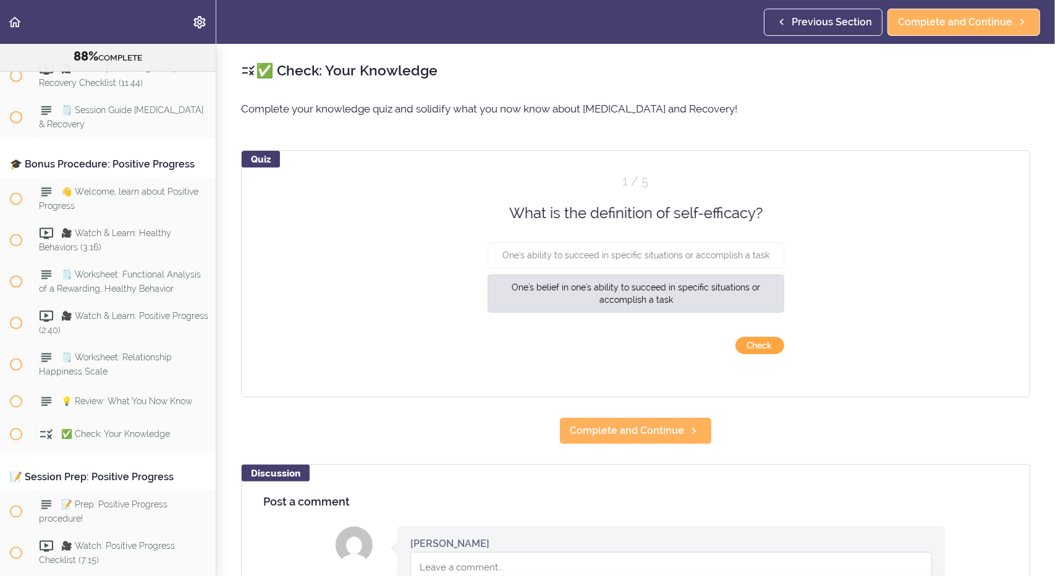
click at [768, 344] on button "Check" at bounding box center [759, 345] width 49 height 17
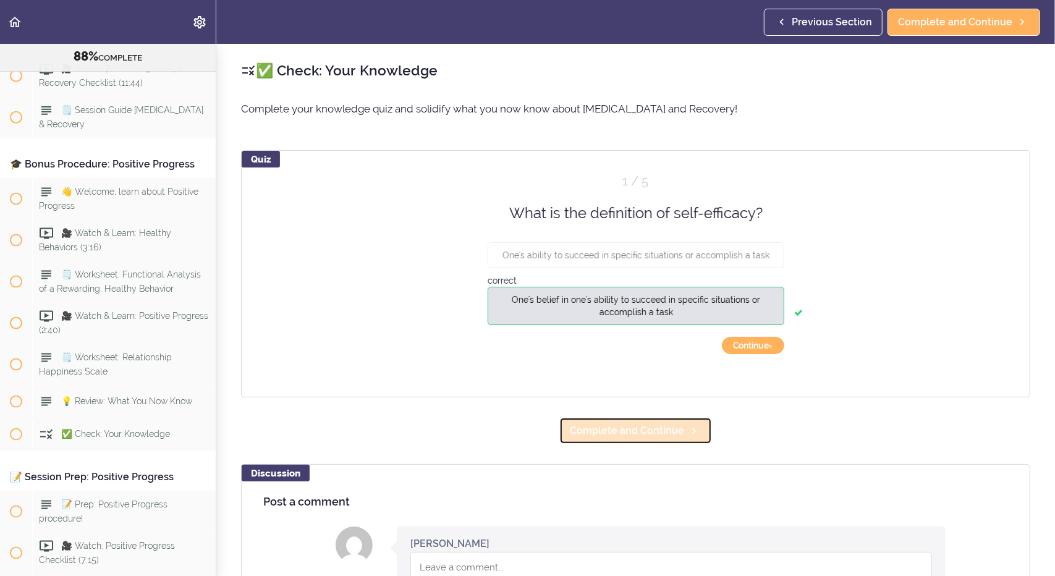
click at [666, 433] on span "Complete and Continue" at bounding box center [627, 430] width 114 height 15
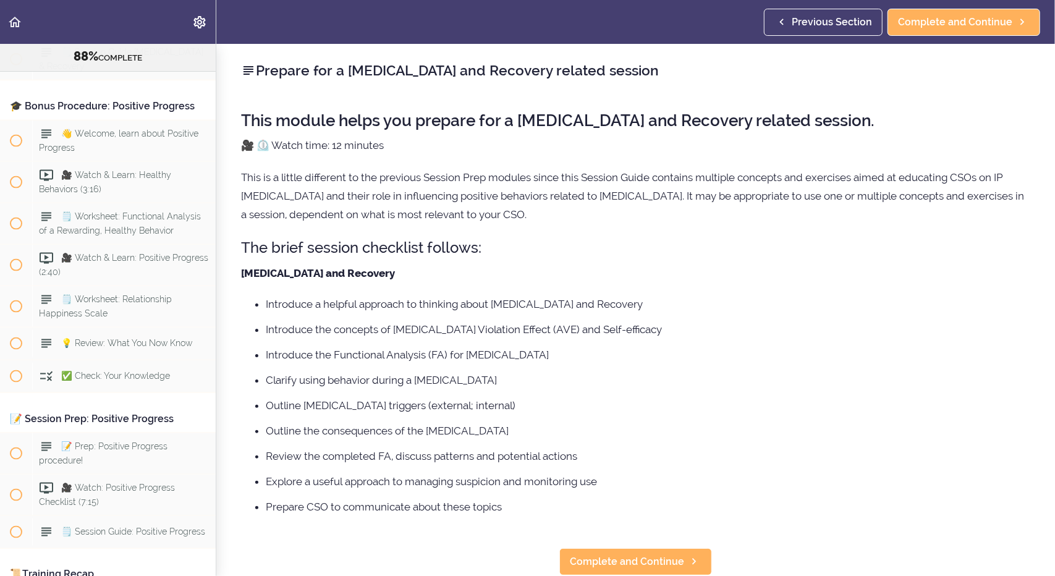
scroll to position [7456, 0]
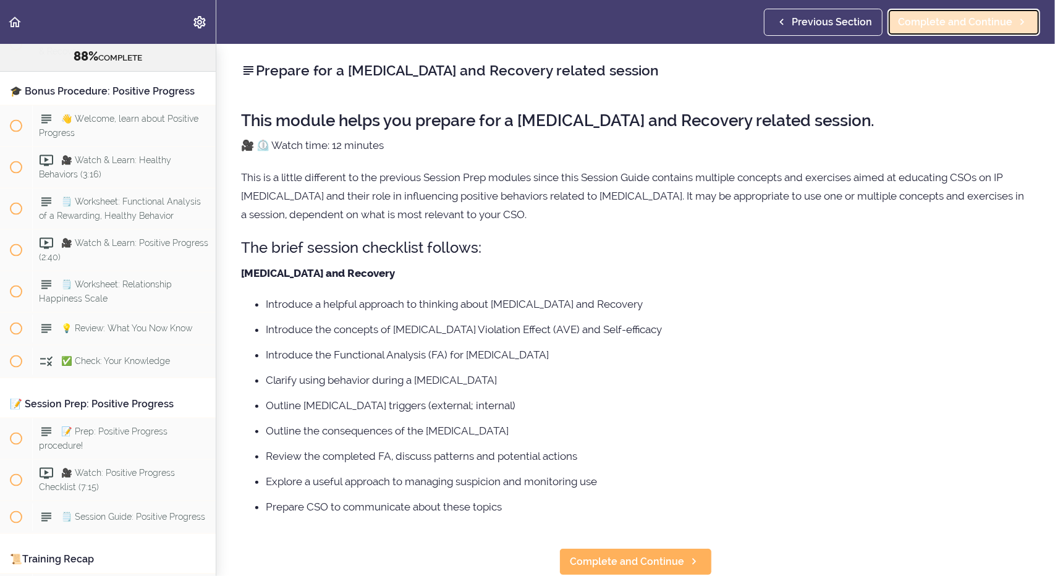
click at [928, 20] on span "Complete and Continue" at bounding box center [955, 22] width 114 height 15
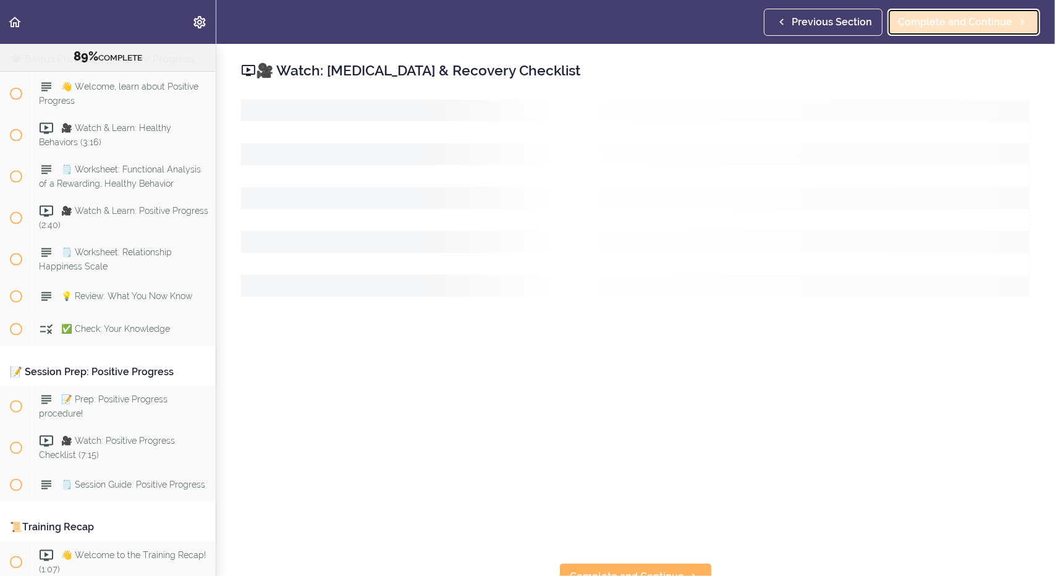
scroll to position [7497, 0]
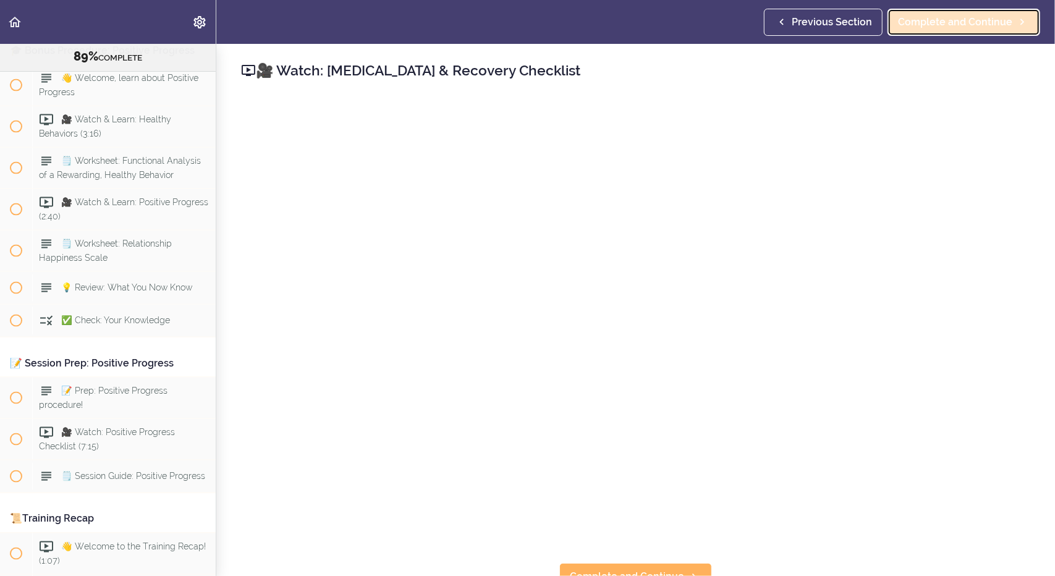
click at [936, 23] on span "Complete and Continue" at bounding box center [955, 22] width 114 height 15
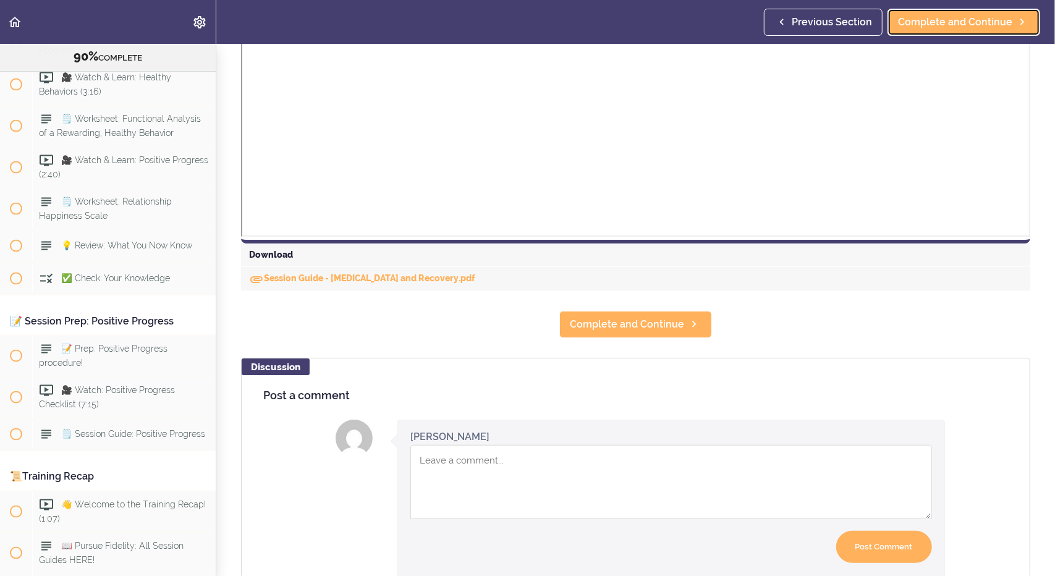
scroll to position [445, 0]
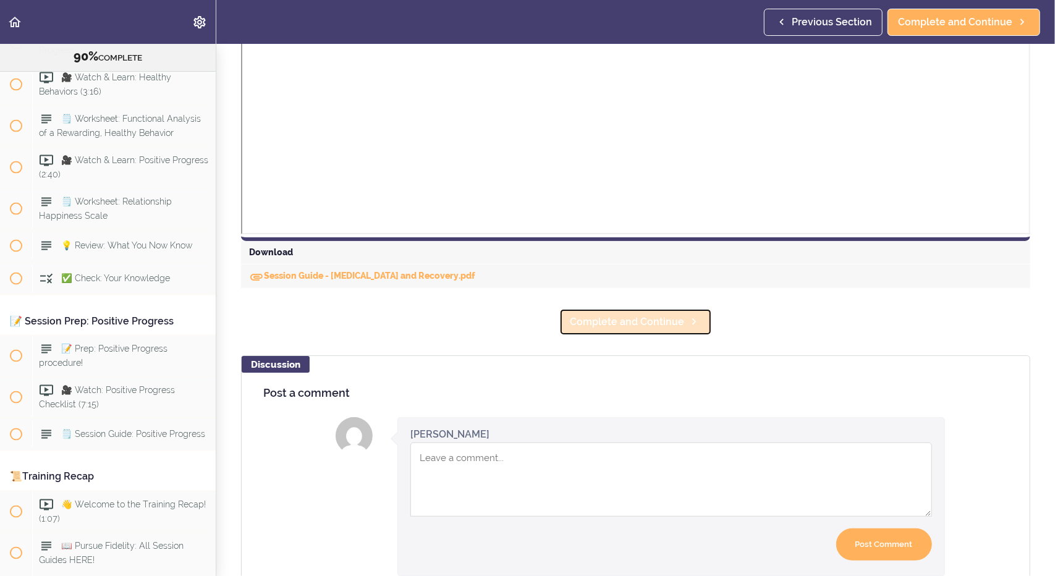
click at [623, 324] on span "Complete and Continue" at bounding box center [627, 322] width 114 height 15
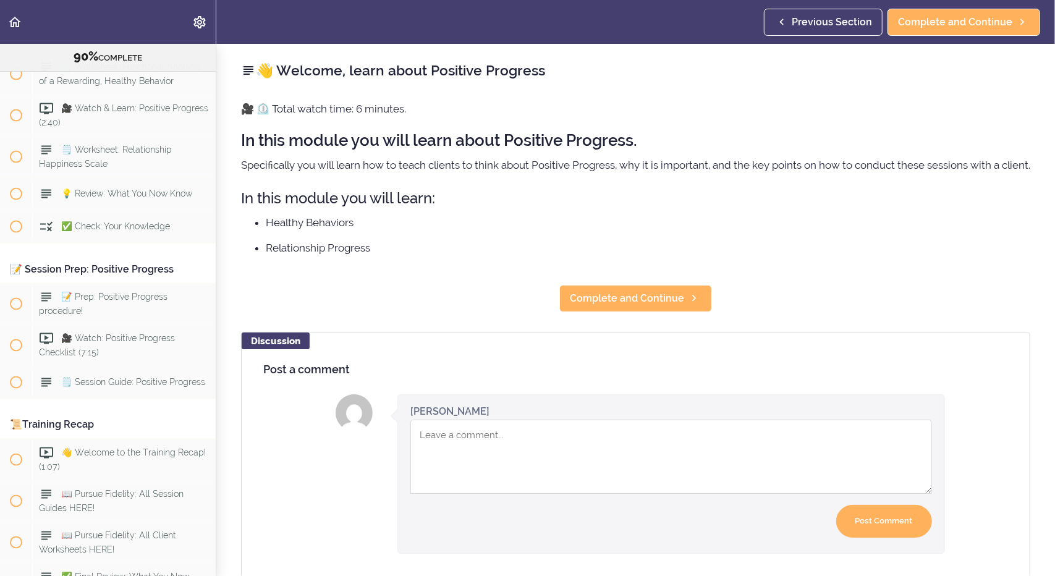
scroll to position [7620, 0]
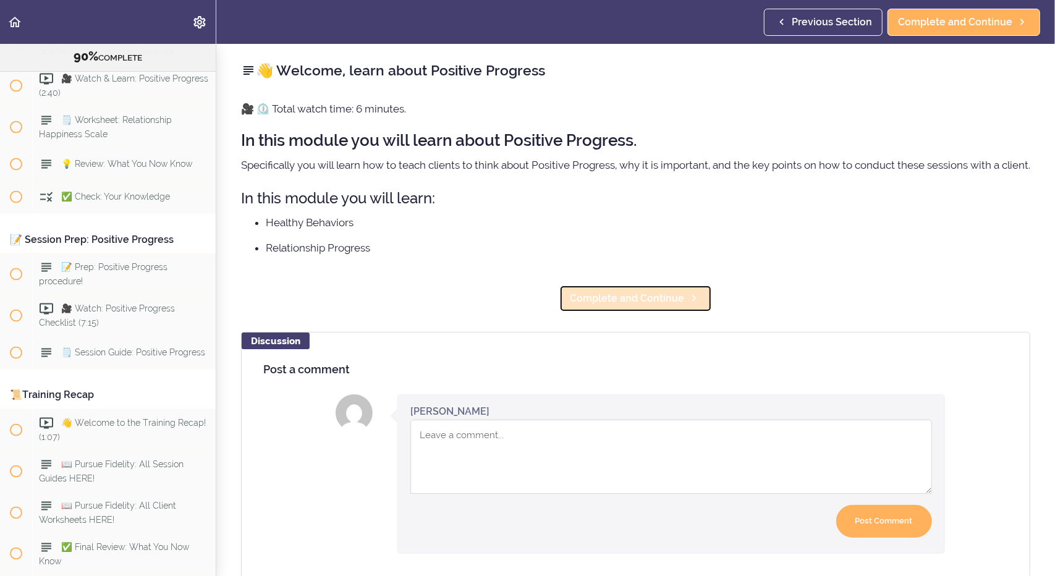
click at [636, 306] on span "Complete and Continue" at bounding box center [627, 298] width 114 height 15
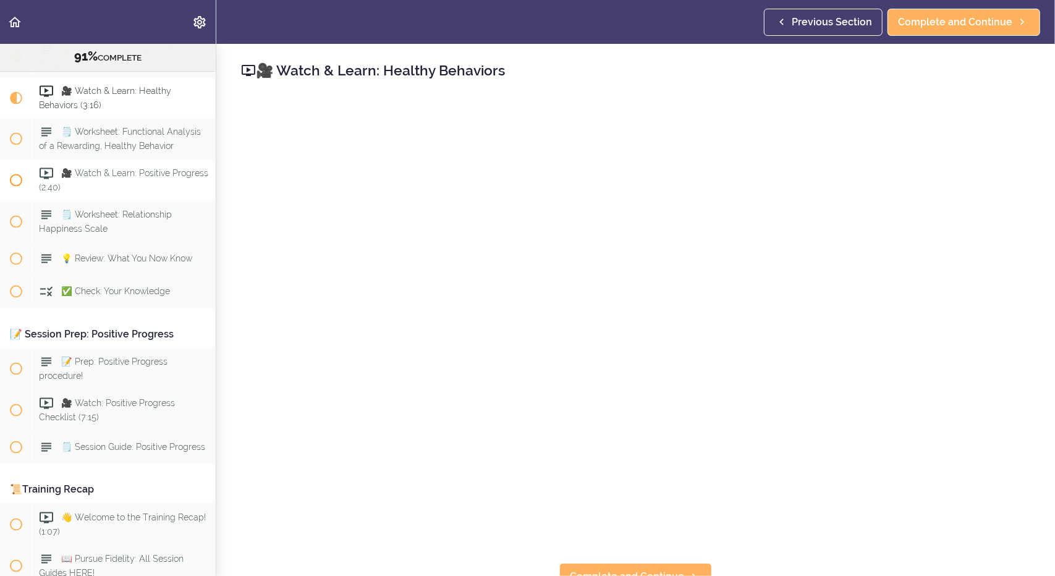
scroll to position [7527, 0]
click at [939, 20] on span "Complete and Continue" at bounding box center [955, 22] width 114 height 15
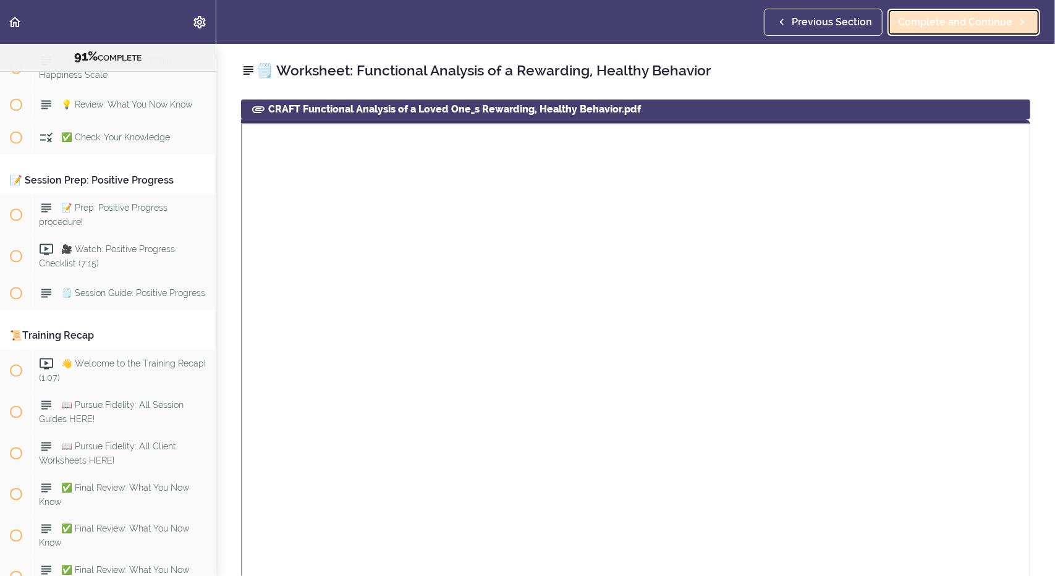
scroll to position [7703, 0]
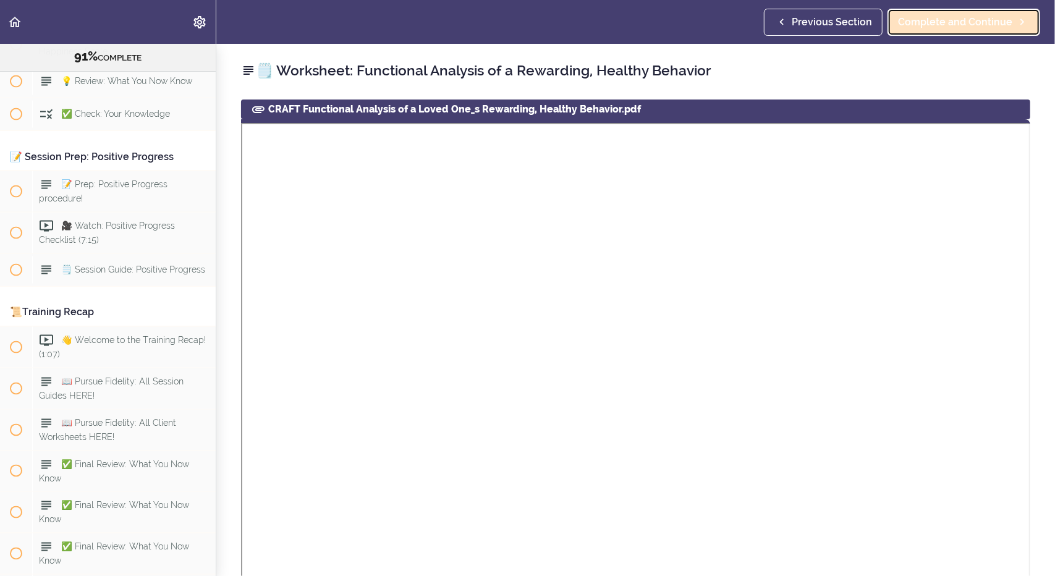
click at [939, 20] on span "Complete and Continue" at bounding box center [955, 22] width 114 height 15
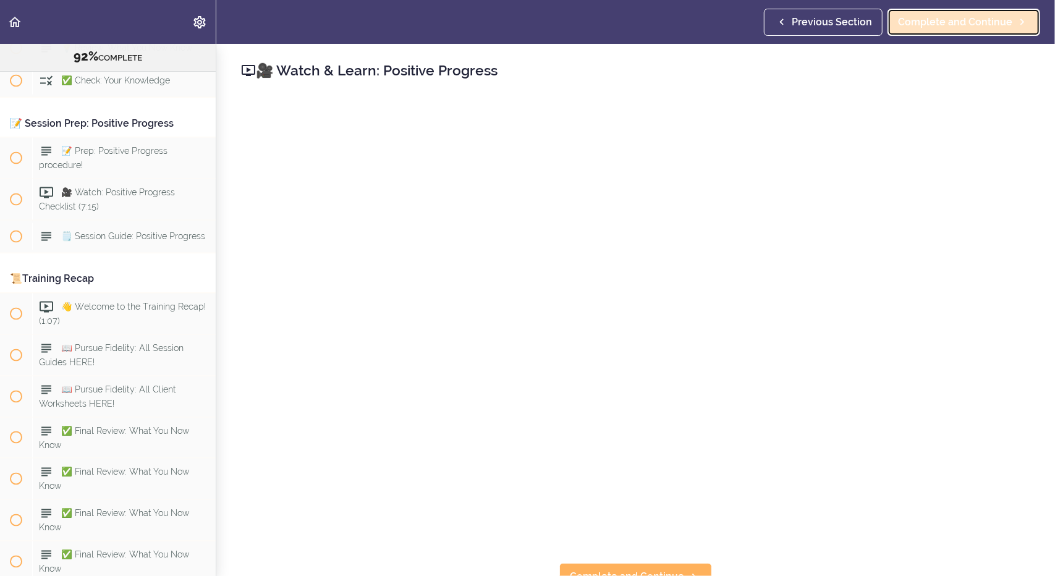
scroll to position [7744, 0]
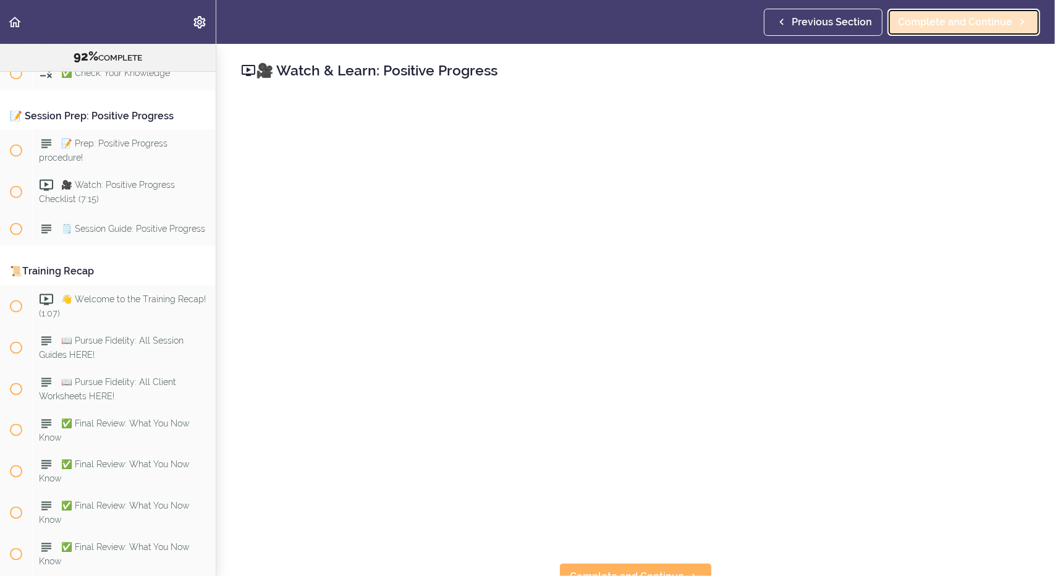
click at [953, 15] on span "Complete and Continue" at bounding box center [955, 22] width 114 height 15
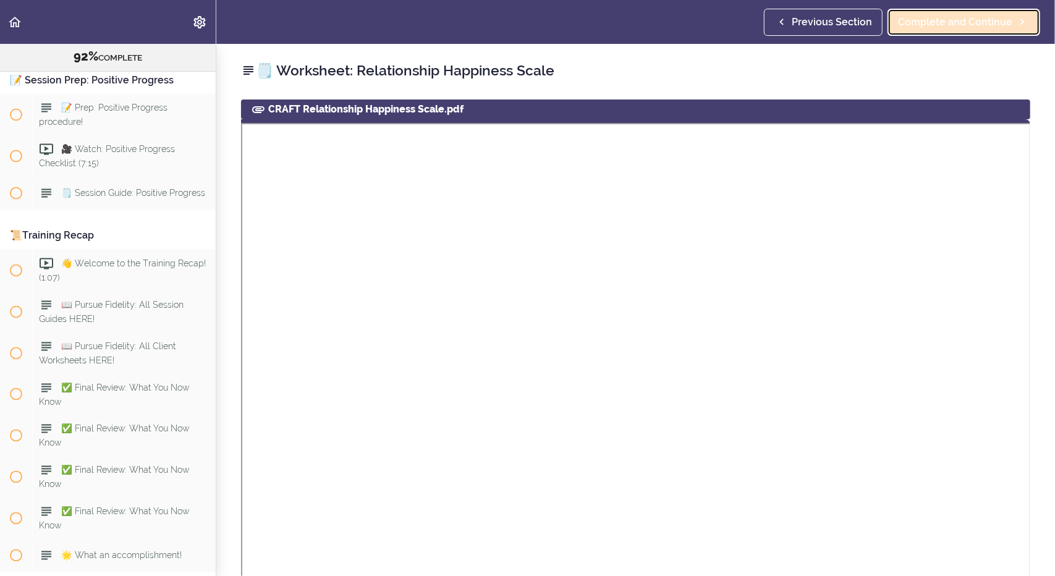
scroll to position [7786, 0]
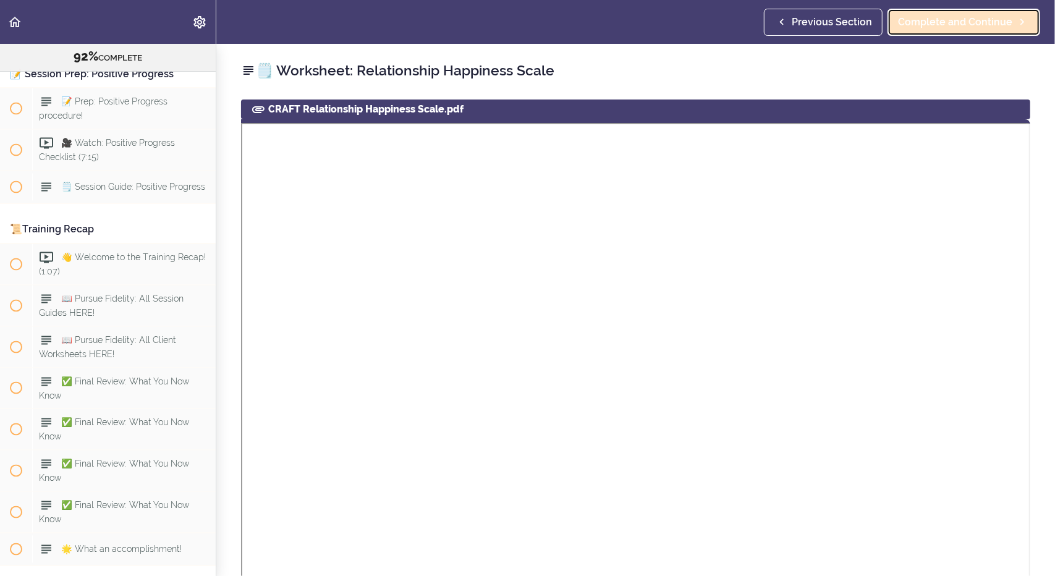
click at [953, 15] on span "Complete and Continue" at bounding box center [955, 22] width 114 height 15
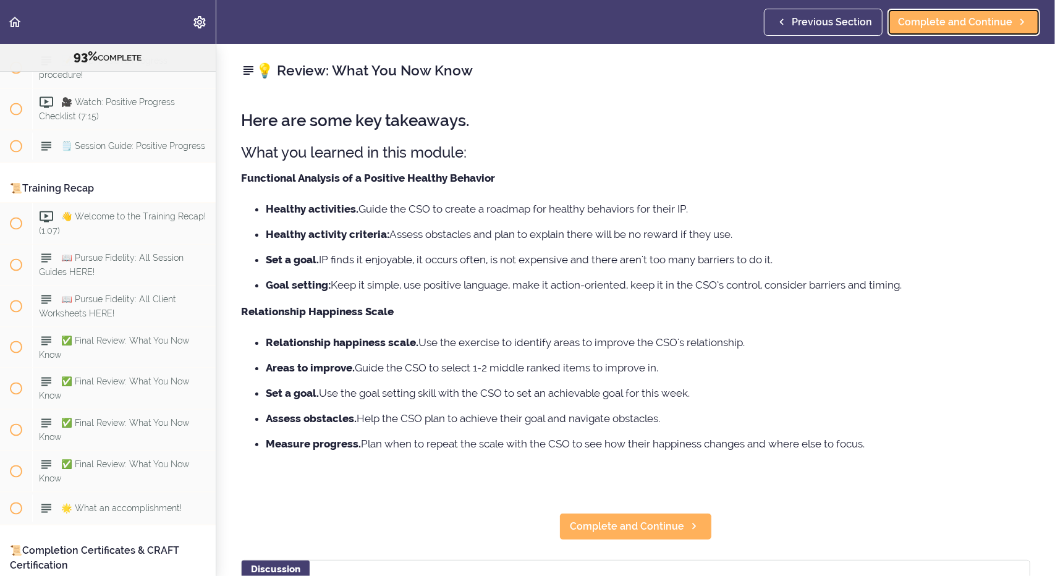
scroll to position [7827, 0]
click at [925, 23] on span "Complete and Continue" at bounding box center [955, 22] width 114 height 15
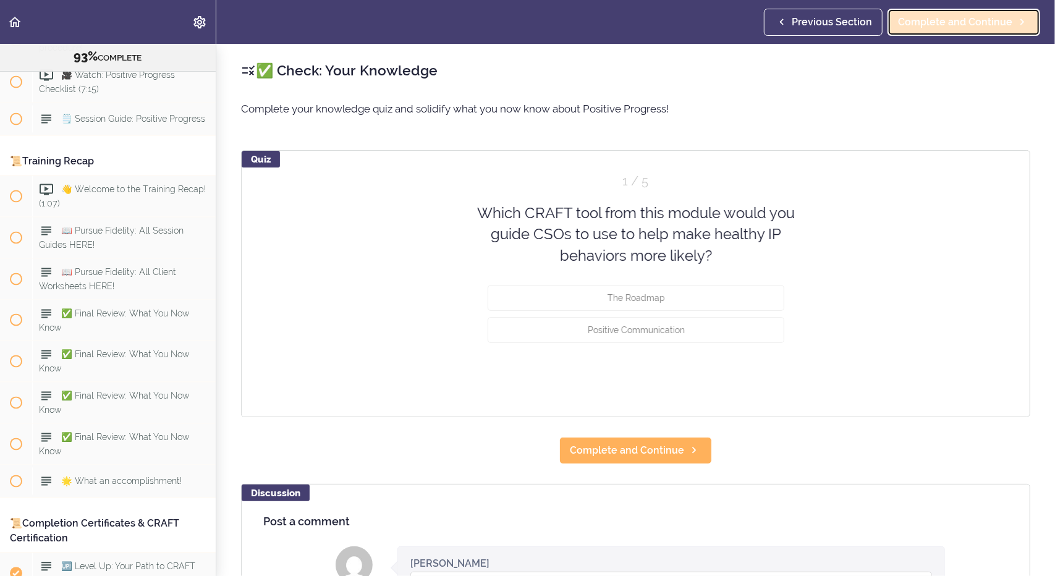
scroll to position [7859, 0]
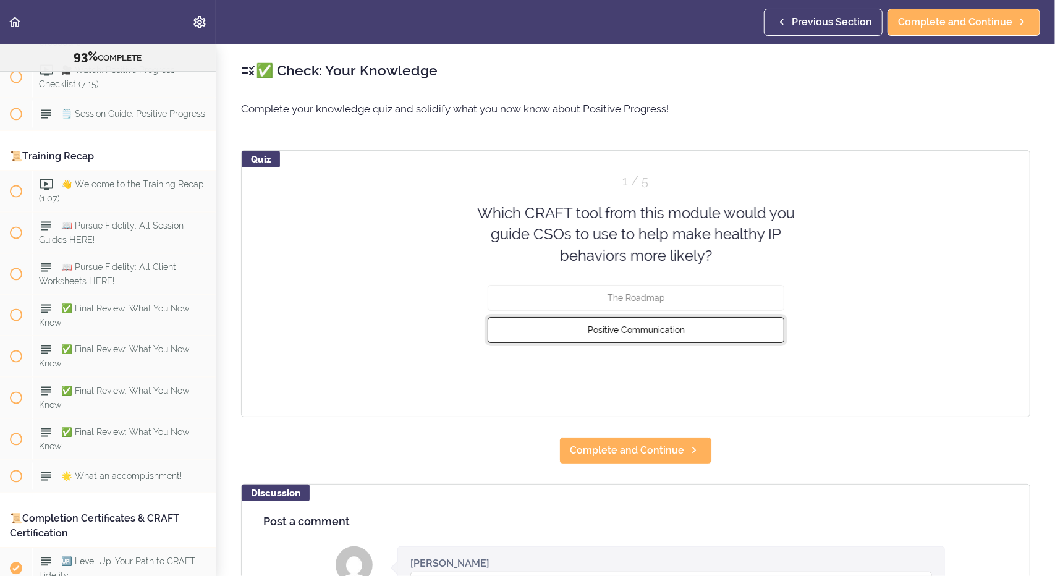
click at [700, 332] on button "Positive Communication" at bounding box center [636, 330] width 297 height 26
click at [749, 375] on button "Check" at bounding box center [759, 375] width 49 height 17
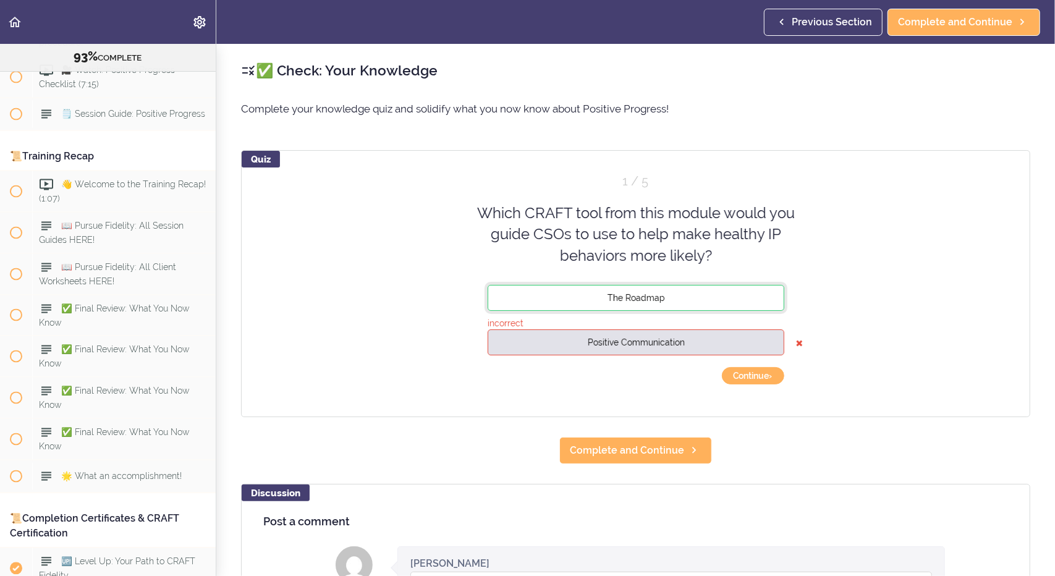
click at [640, 290] on button "The Roadmap" at bounding box center [636, 298] width 297 height 26
click at [729, 292] on button "The Roadmap" at bounding box center [636, 298] width 297 height 26
click at [743, 376] on button "Continue ›" at bounding box center [753, 375] width 62 height 17
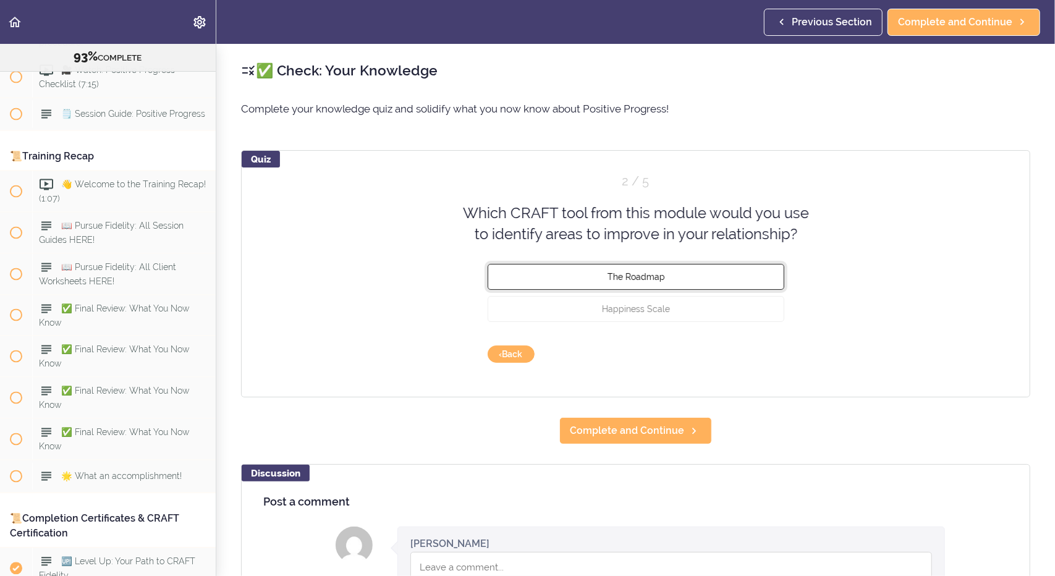
click at [621, 273] on span "The Roadmap" at bounding box center [635, 276] width 57 height 10
click at [755, 354] on button "Check" at bounding box center [759, 353] width 49 height 17
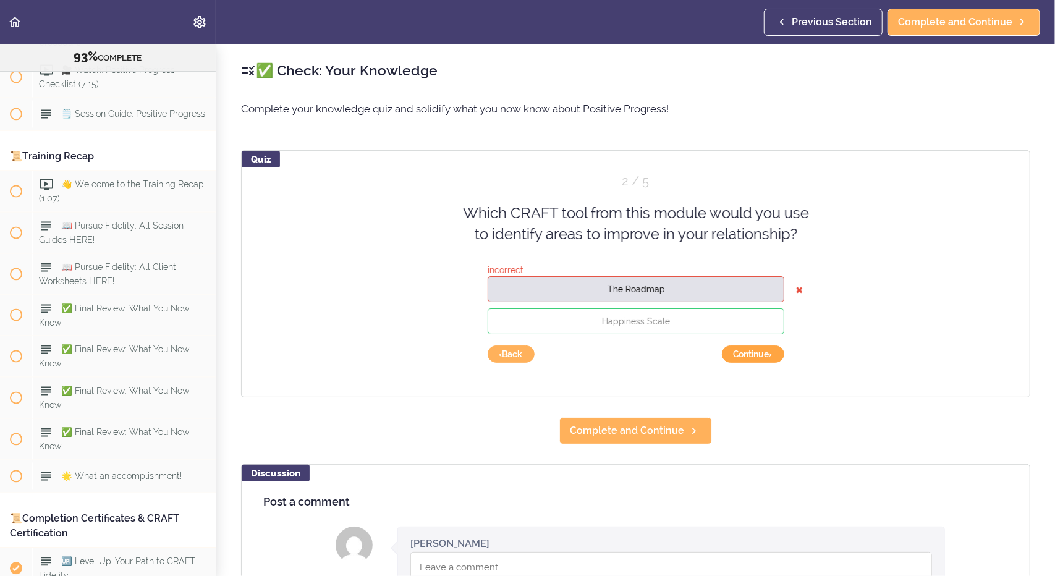
click at [737, 354] on button "Continue ›" at bounding box center [753, 353] width 62 height 17
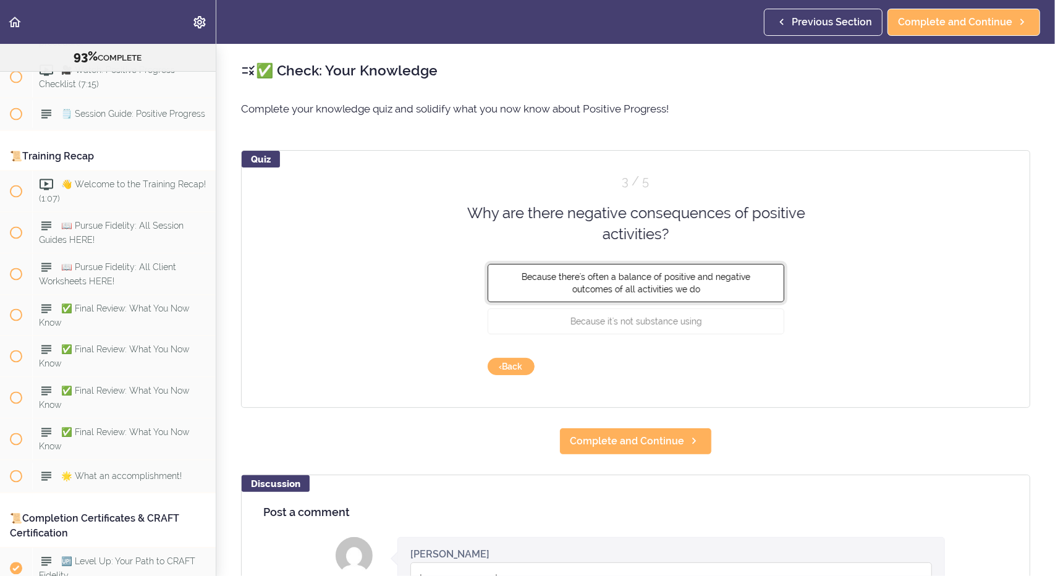
click at [701, 280] on span "Because there's often a balance of positive and negative outcomes of all activi…" at bounding box center [636, 282] width 229 height 22
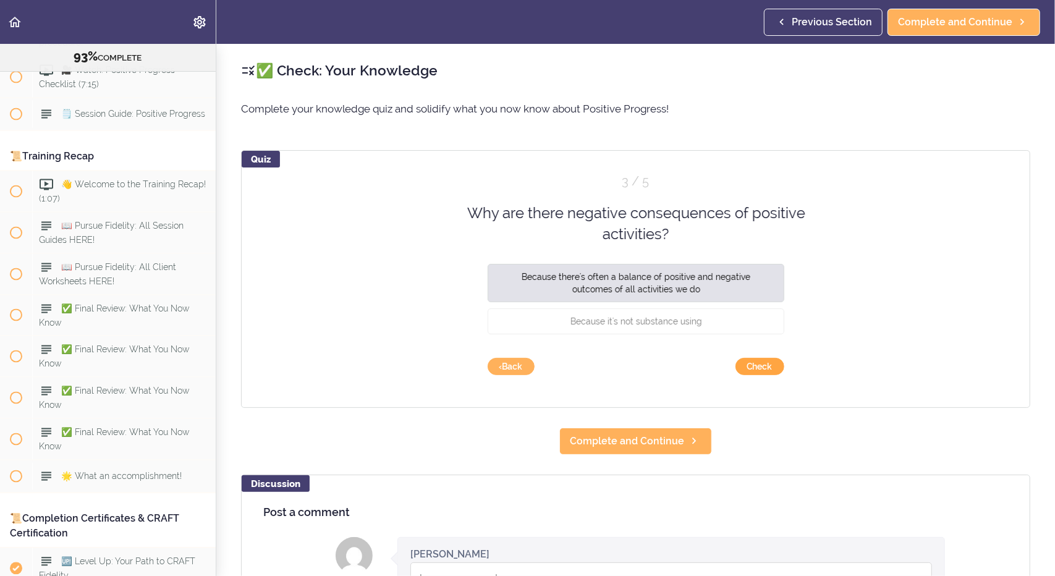
click at [747, 364] on button "Check" at bounding box center [759, 366] width 49 height 17
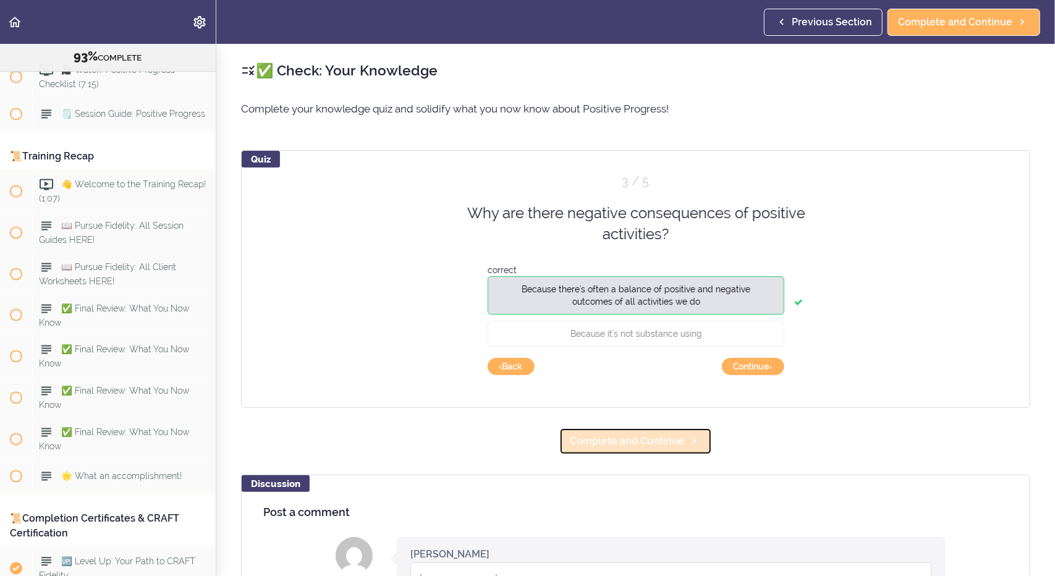
click at [650, 443] on span "Complete and Continue" at bounding box center [627, 441] width 114 height 15
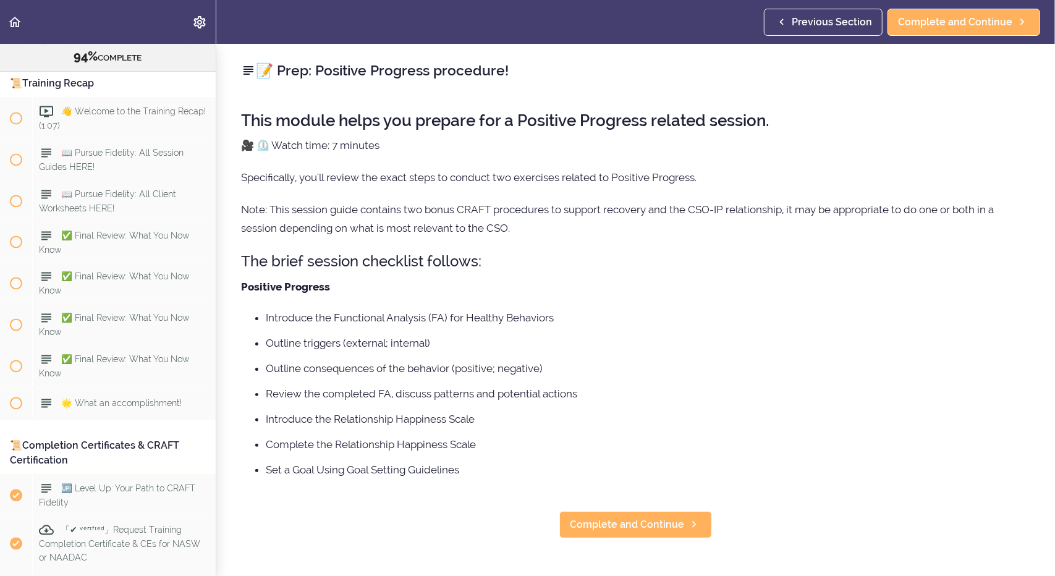
scroll to position [7932, 0]
click at [644, 526] on span "Complete and Continue" at bounding box center [627, 524] width 114 height 15
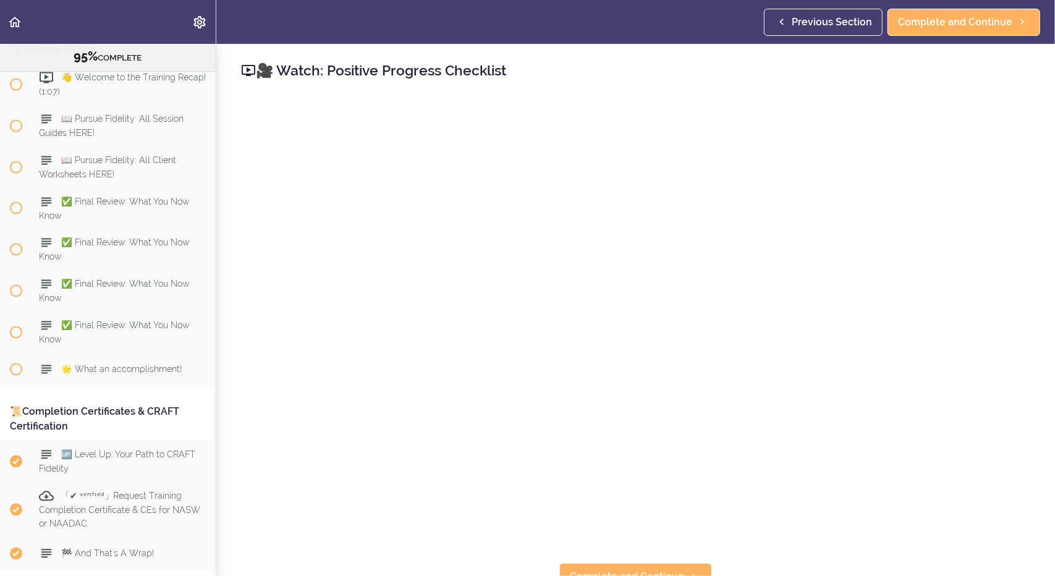
scroll to position [7974, 0]
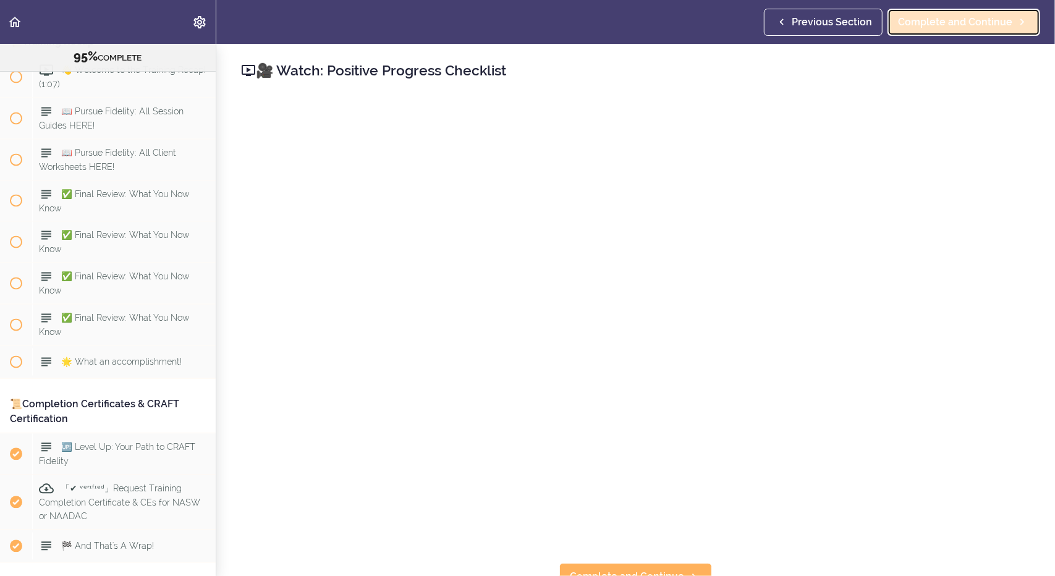
click at [927, 20] on span "Complete and Continue" at bounding box center [955, 22] width 114 height 15
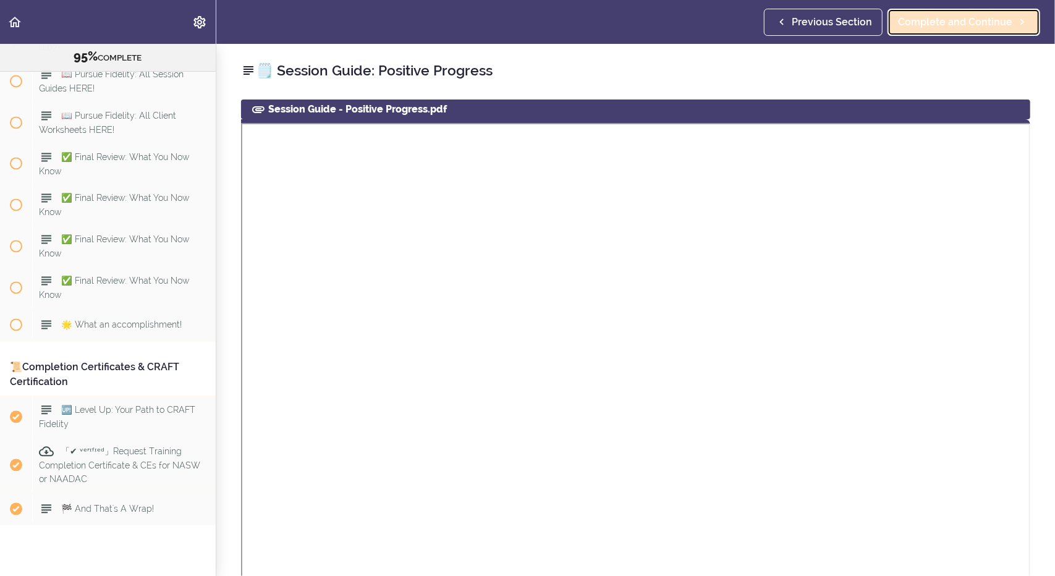
scroll to position [8015, 0]
